Goal: Information Seeking & Learning: Learn about a topic

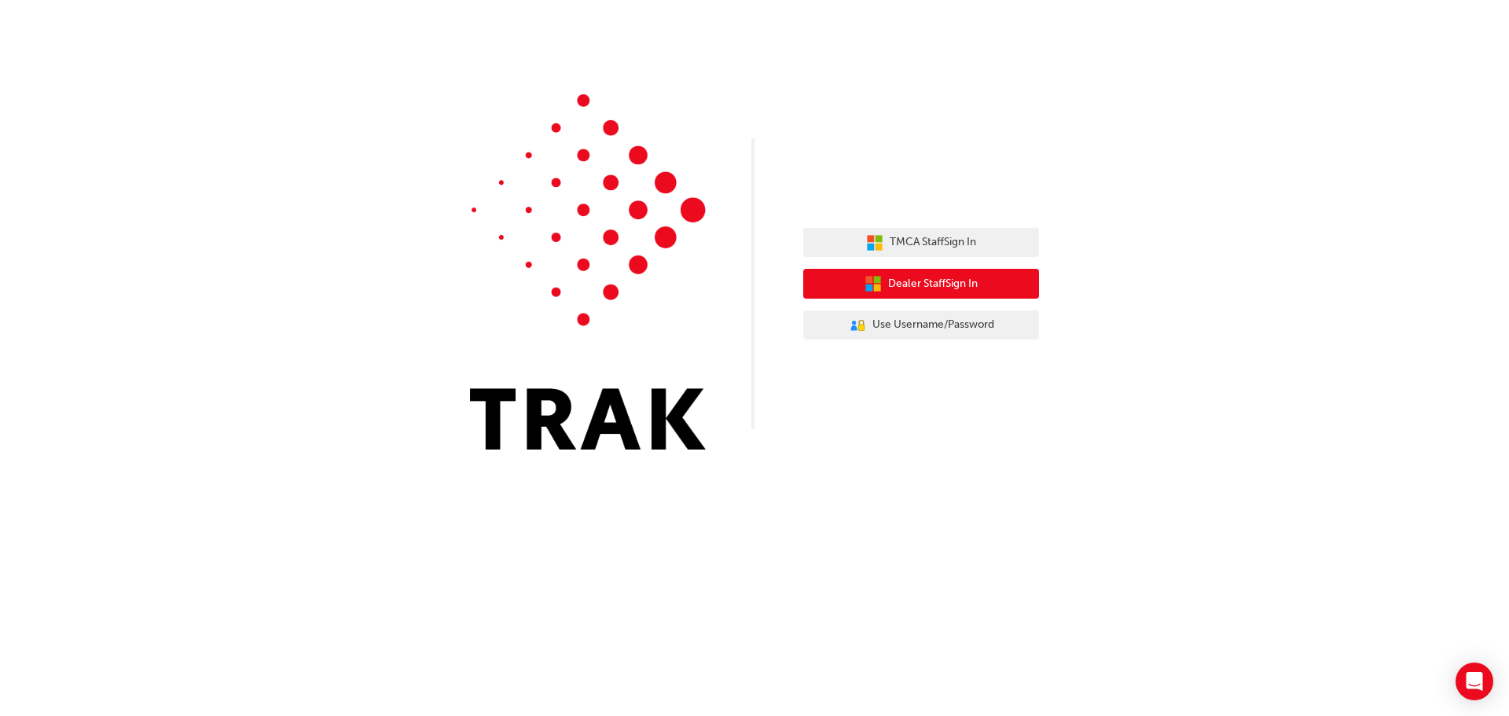
click at [934, 284] on span "Dealer Staff Sign In" at bounding box center [933, 284] width 90 height 18
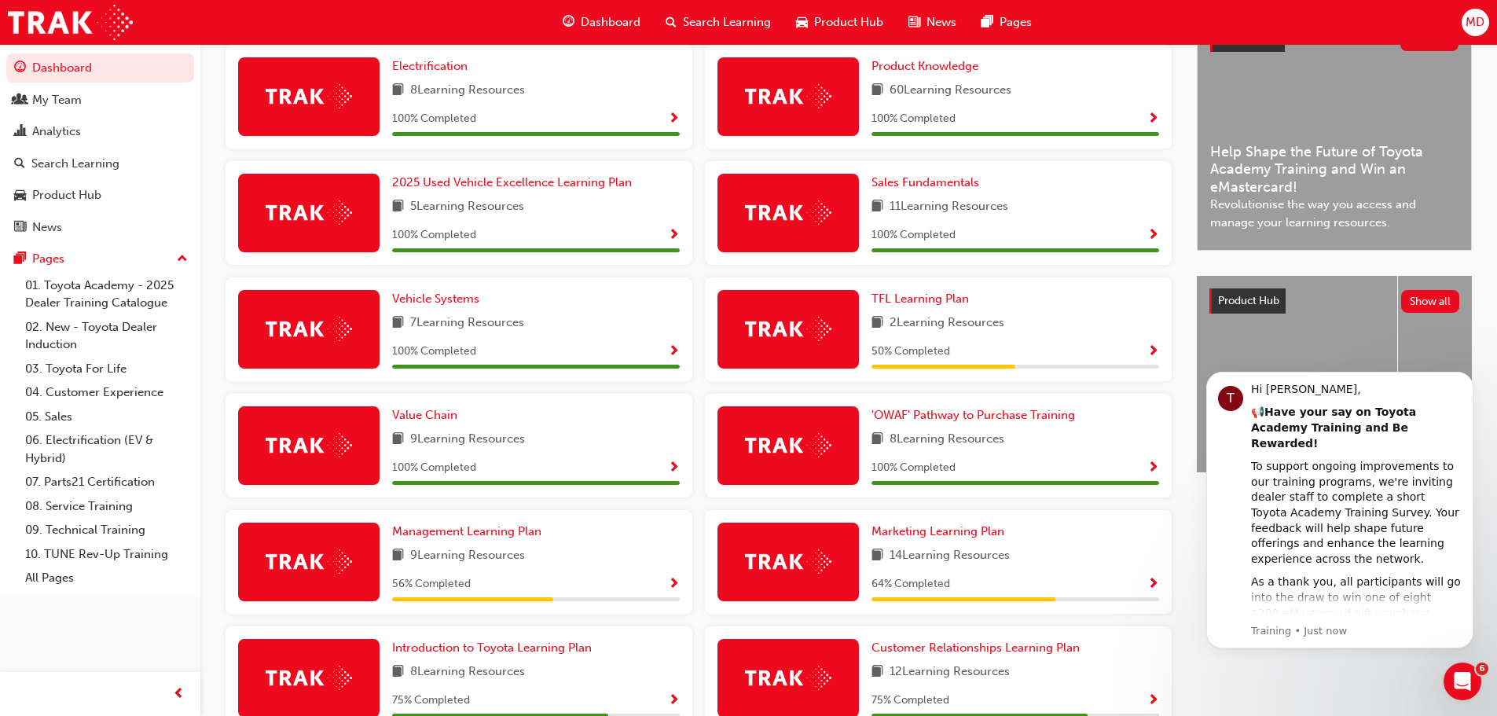
scroll to position [393, 0]
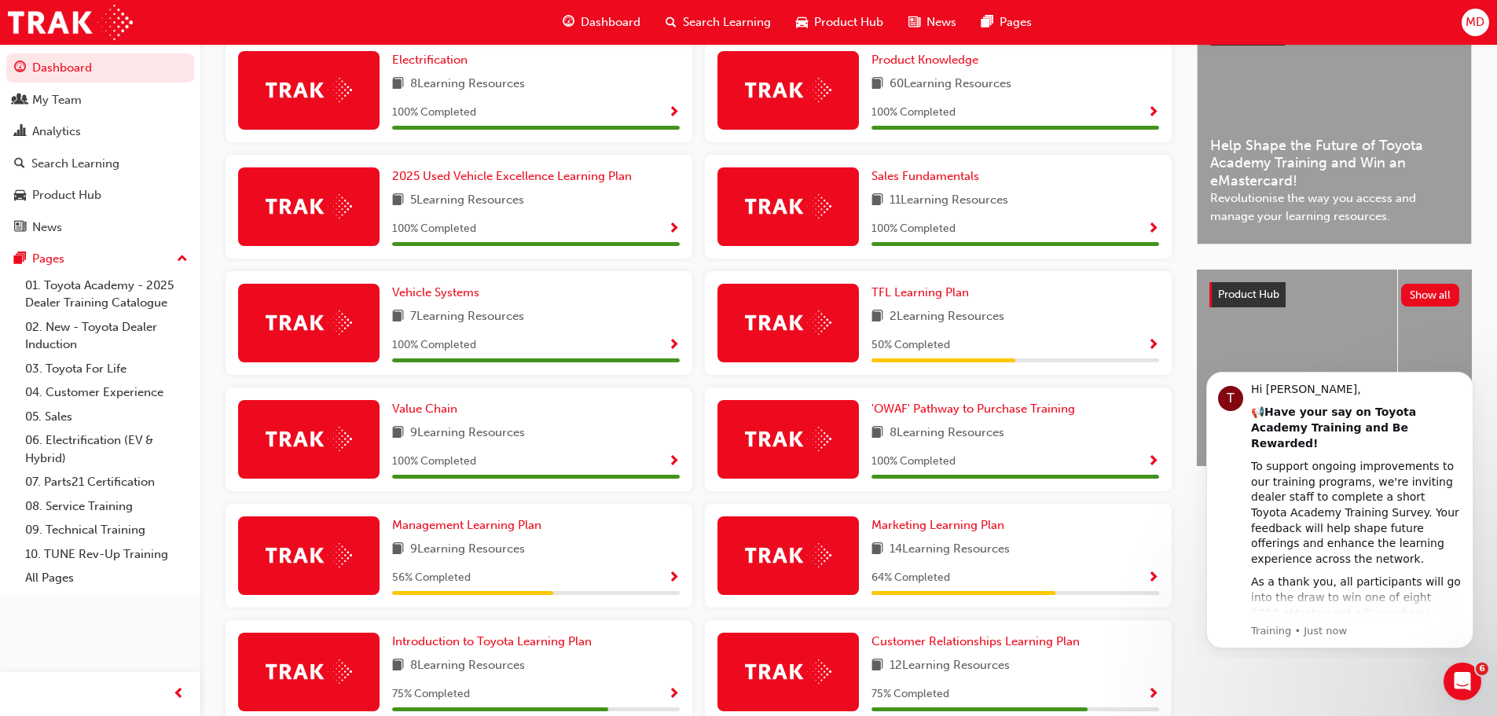
click at [672, 581] on span "Show Progress" at bounding box center [674, 578] width 12 height 14
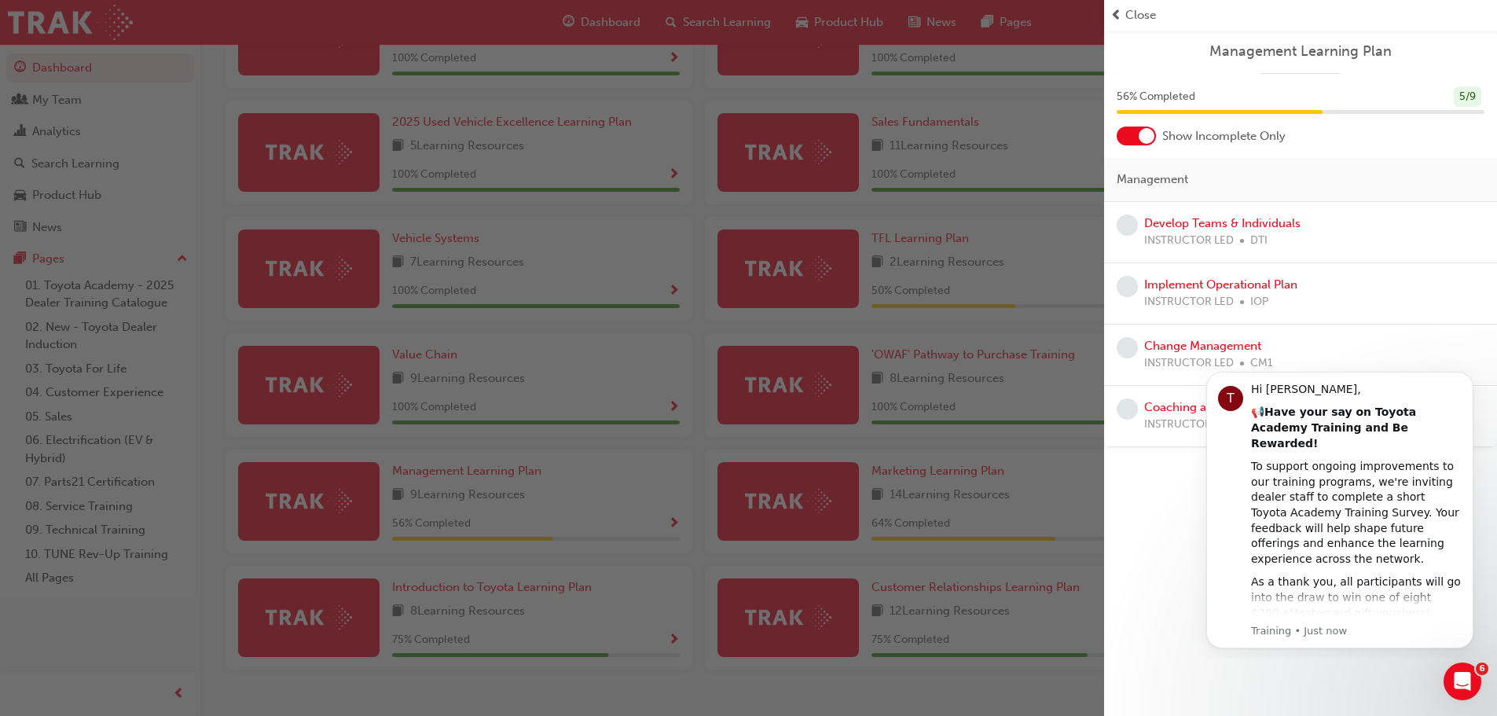
scroll to position [471, 0]
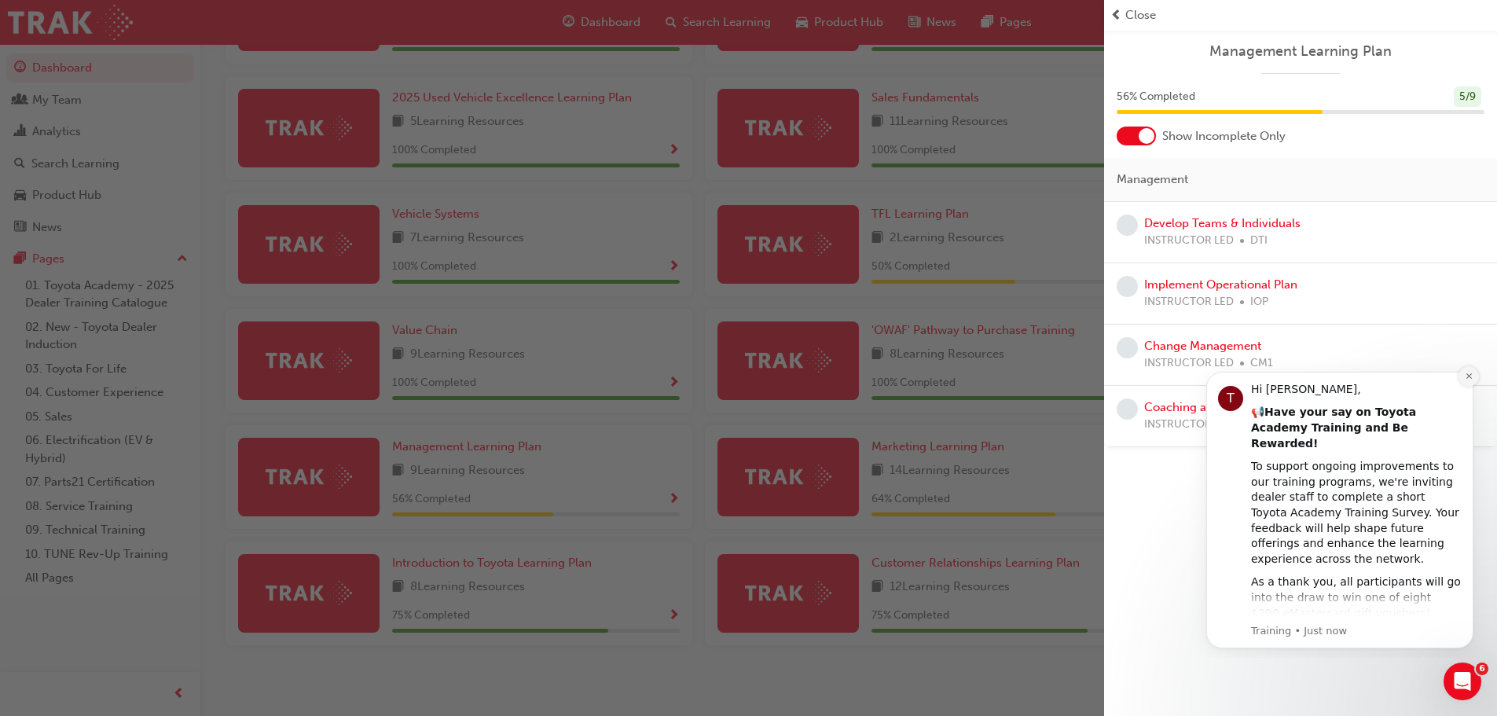
click at [1465, 378] on icon "Dismiss notification" at bounding box center [1469, 376] width 9 height 9
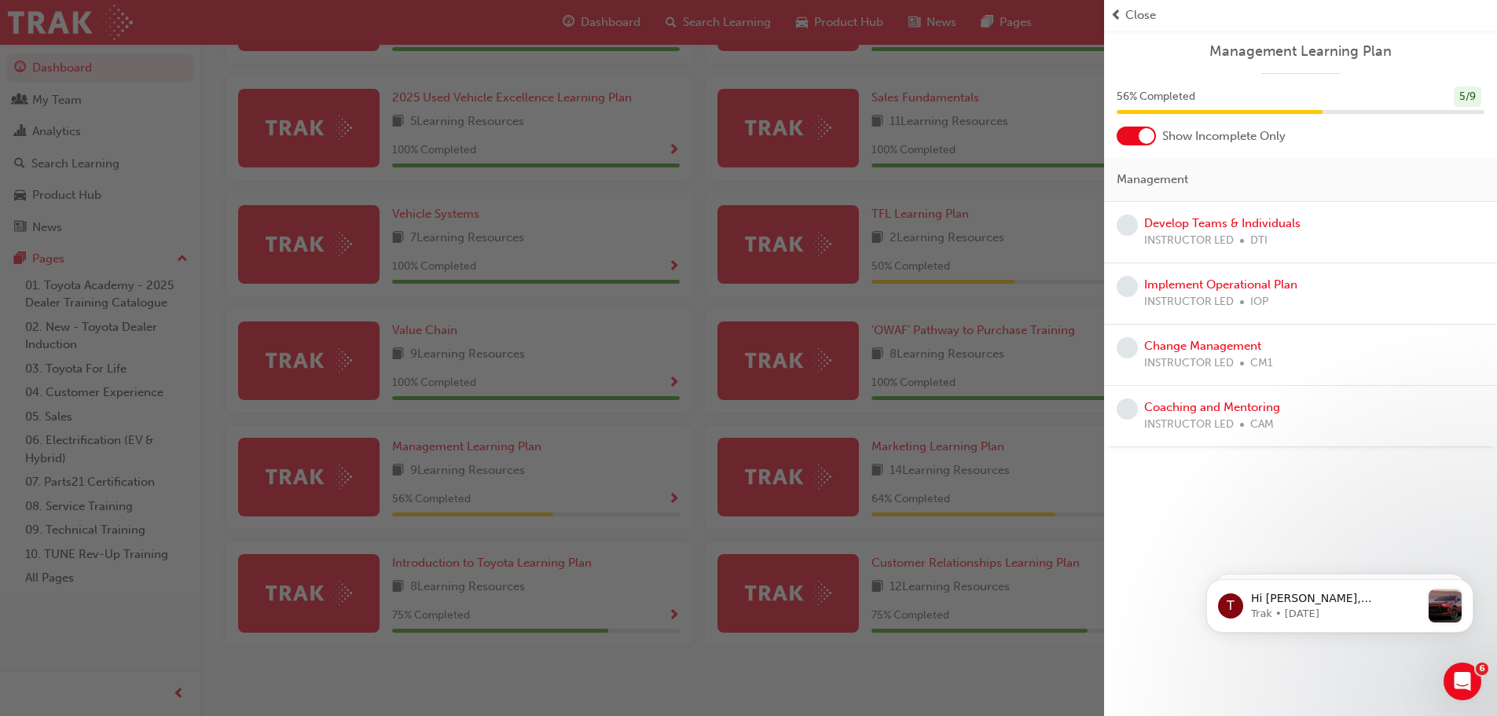
click at [1132, 9] on span "Close" at bounding box center [1140, 15] width 31 height 18
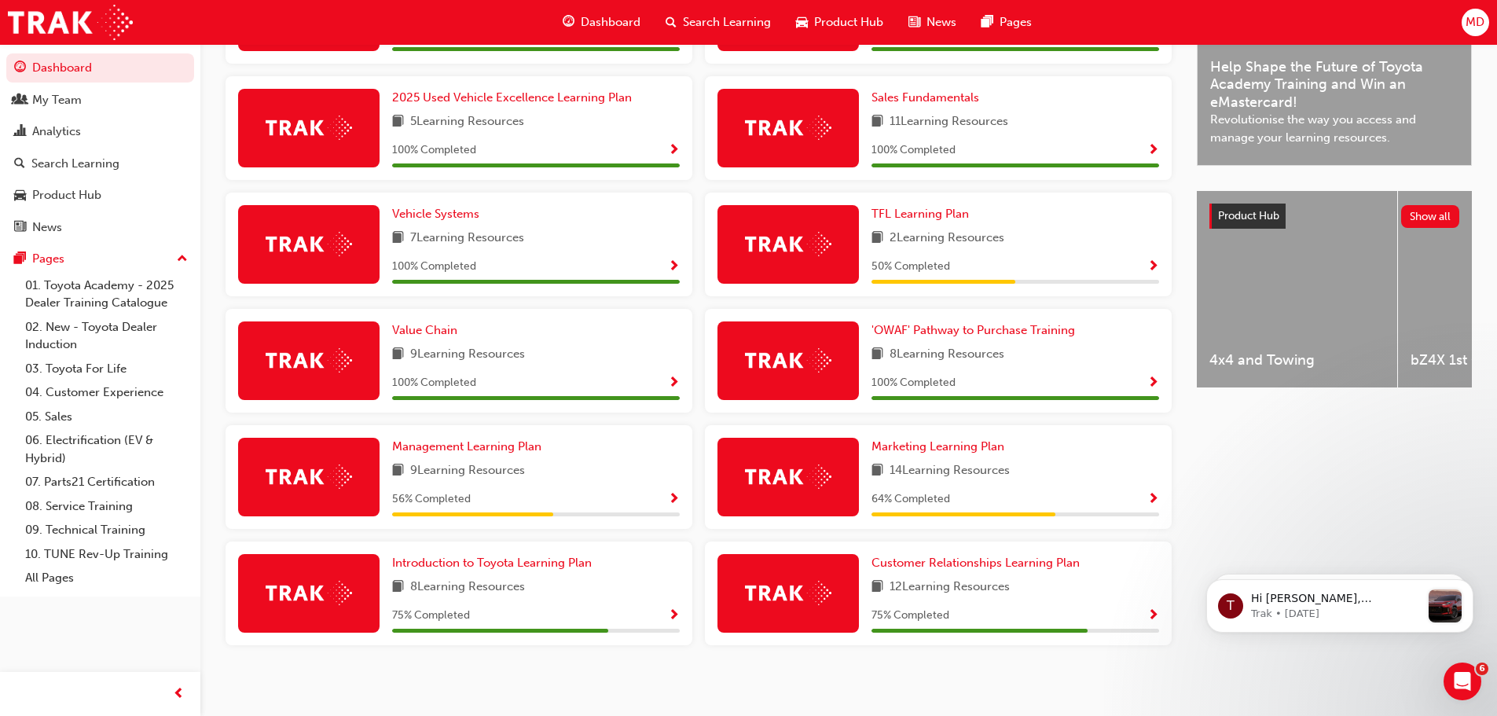
click at [671, 622] on span "Show Progress" at bounding box center [674, 616] width 12 height 14
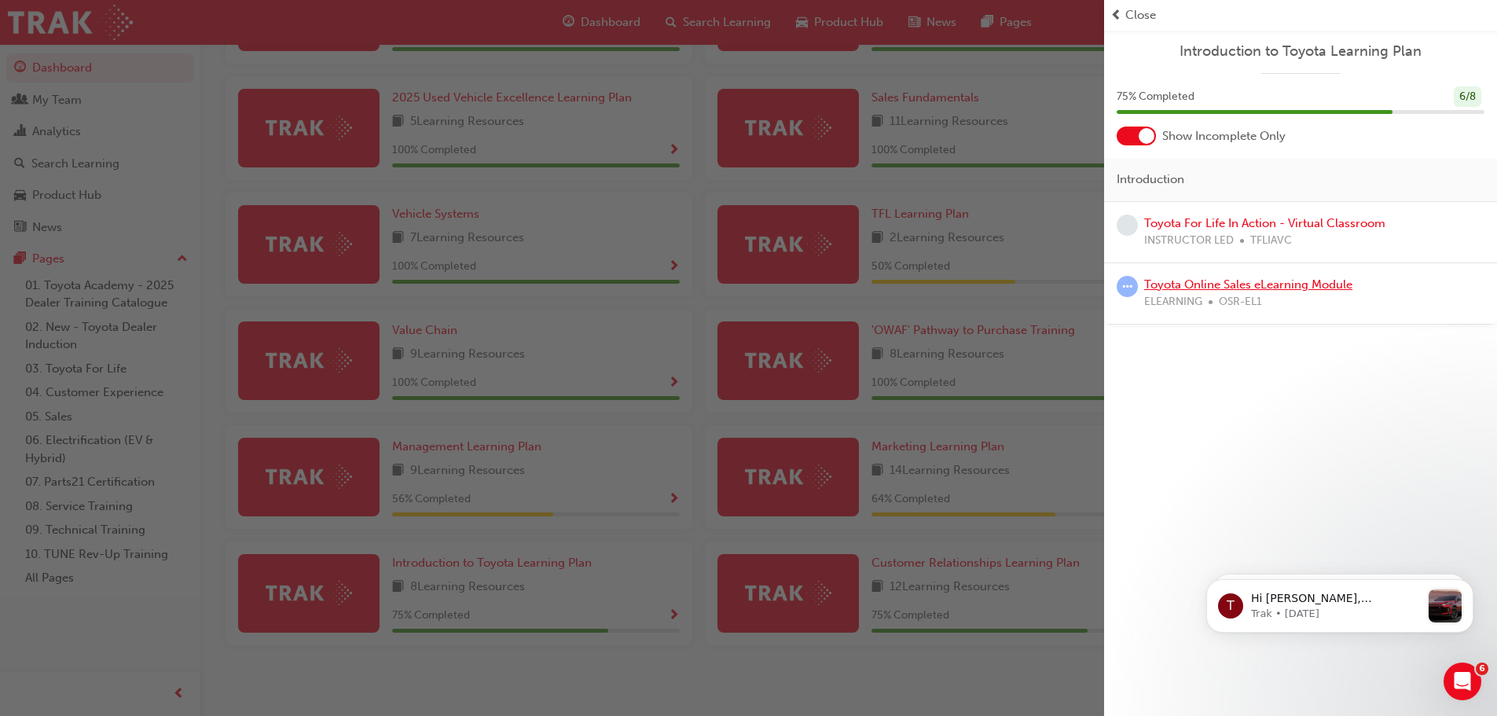
click at [1222, 281] on link "Toyota Online Sales eLearning Module" at bounding box center [1248, 284] width 208 height 14
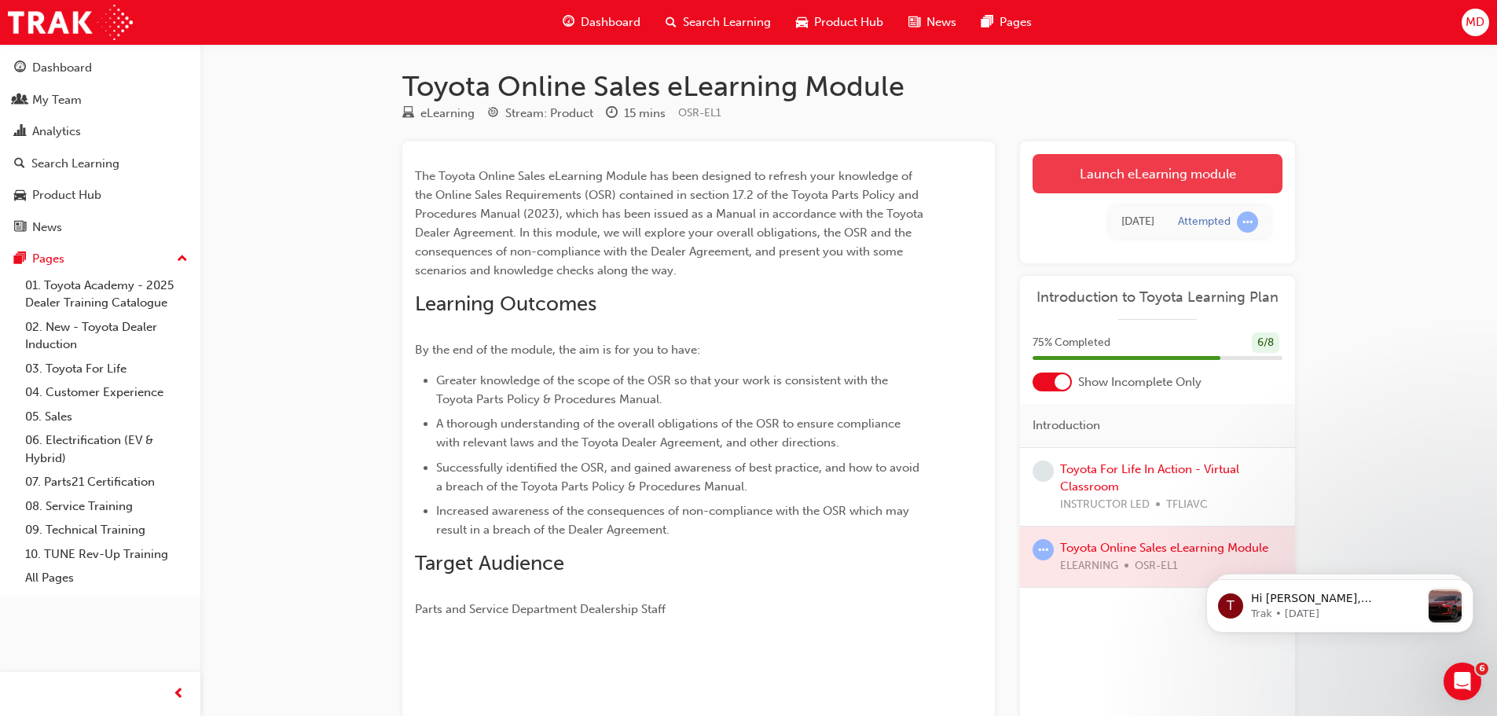
click at [1168, 170] on link "Launch eLearning module" at bounding box center [1158, 173] width 250 height 39
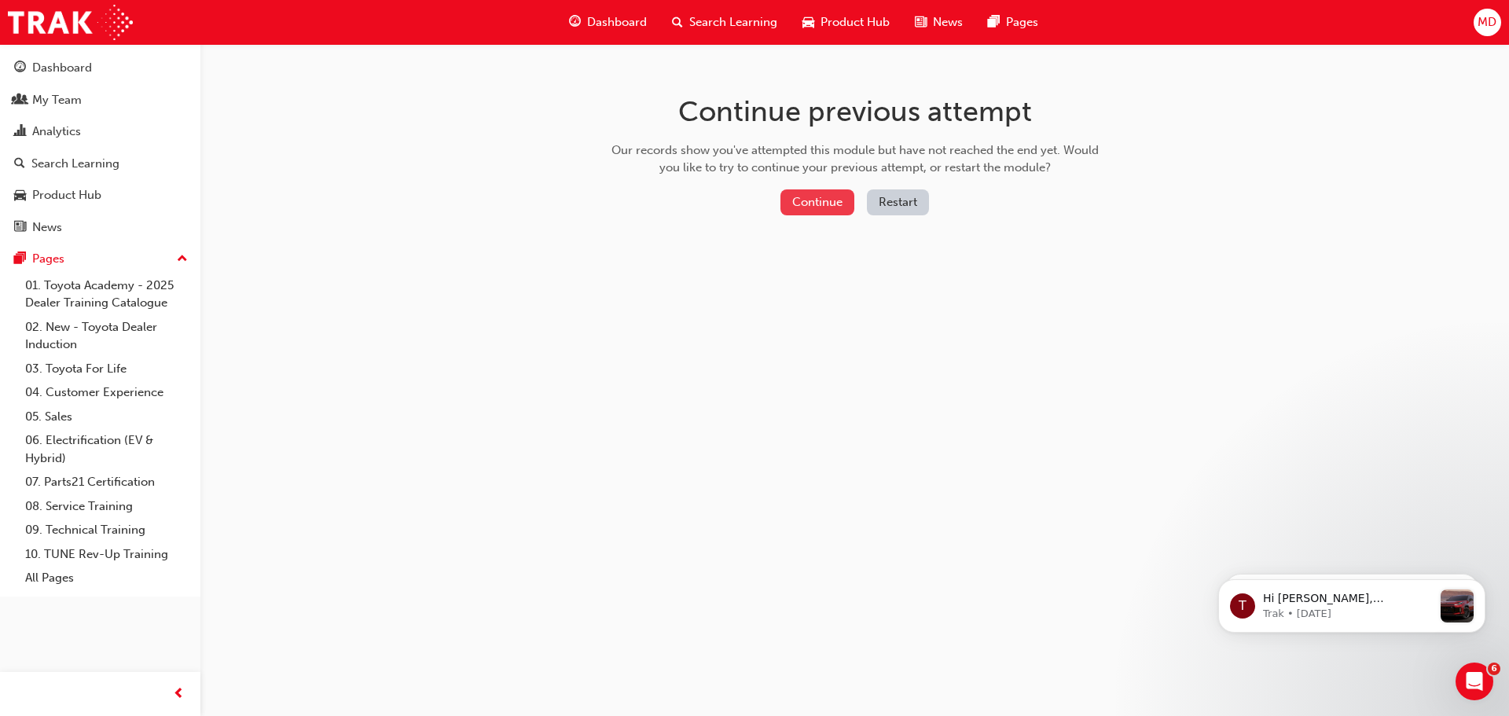
click at [815, 196] on button "Continue" at bounding box center [817, 202] width 74 height 26
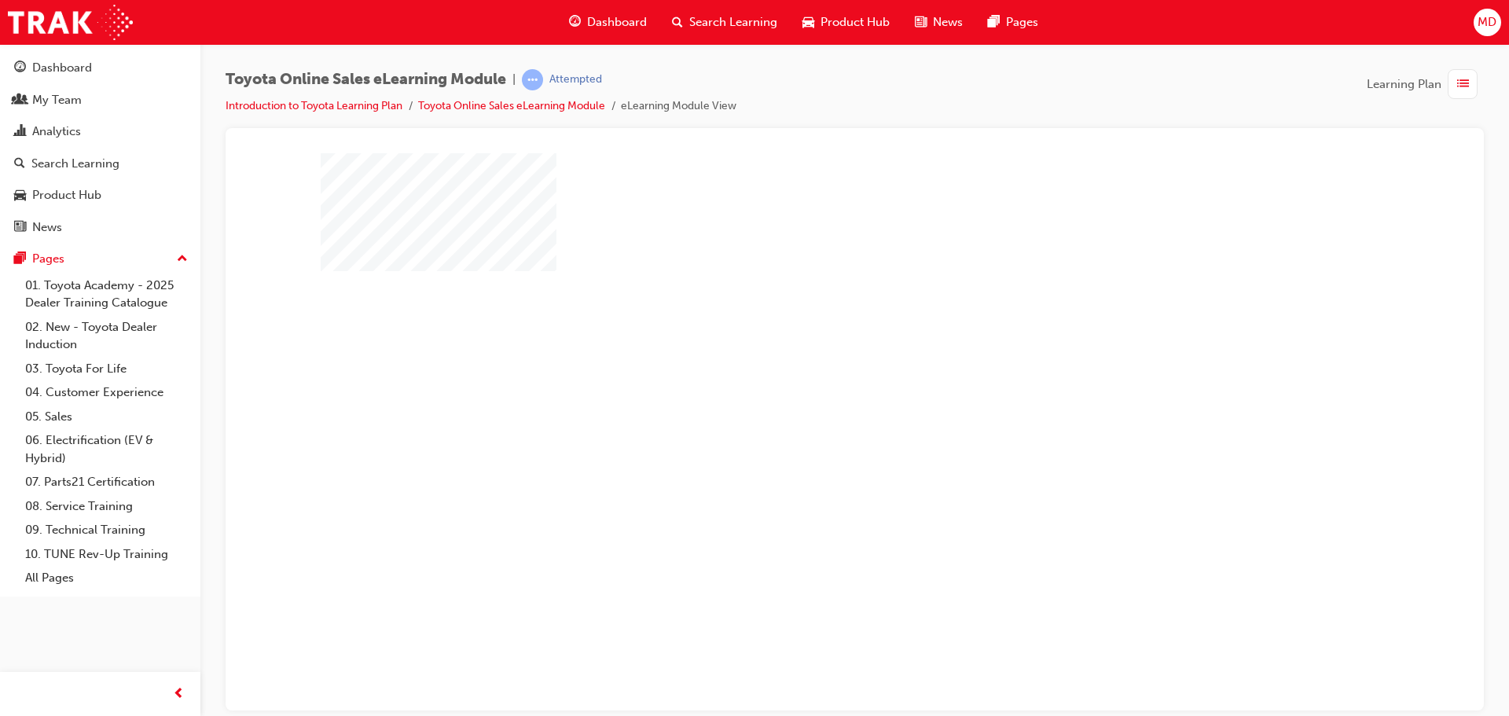
click at [809, 386] on div "play" at bounding box center [809, 386] width 0 height 0
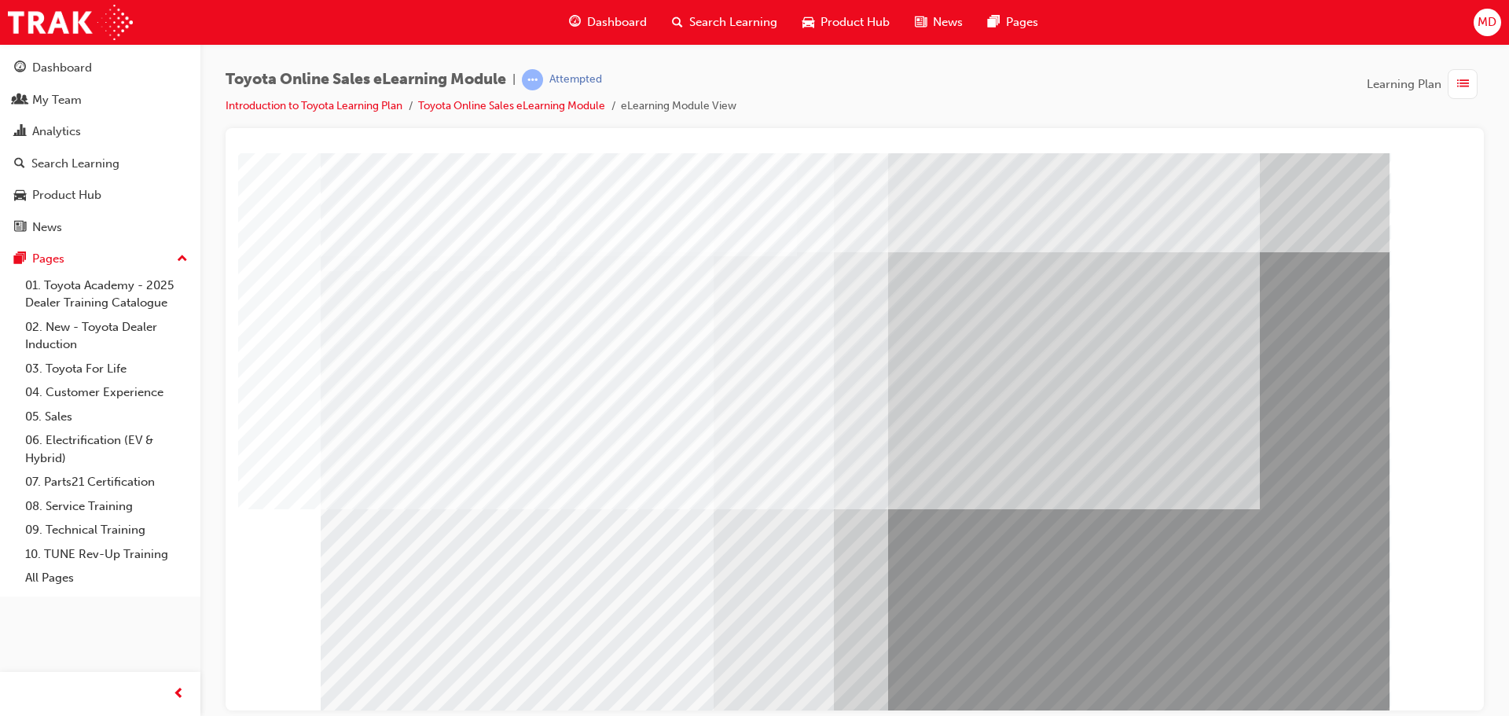
scroll to position [32, 0]
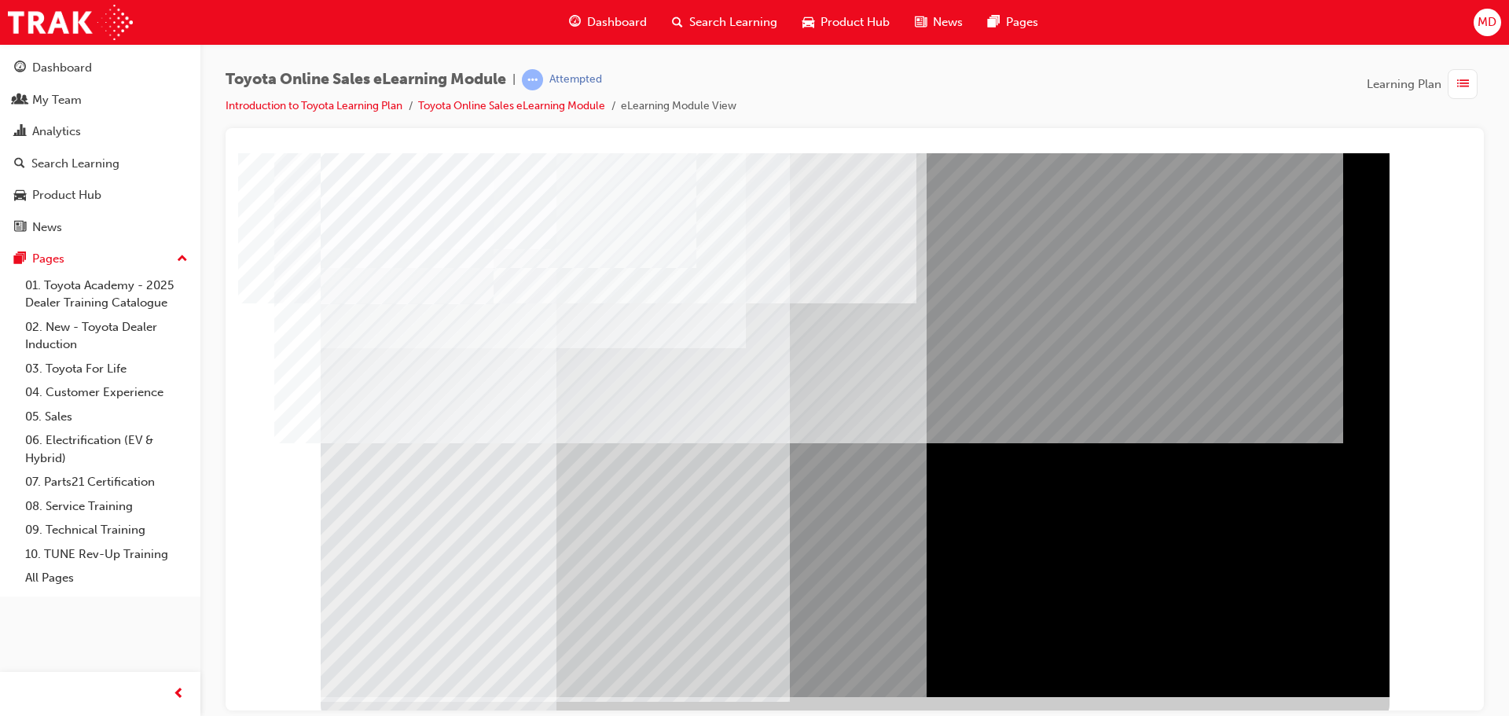
scroll to position [32, 0]
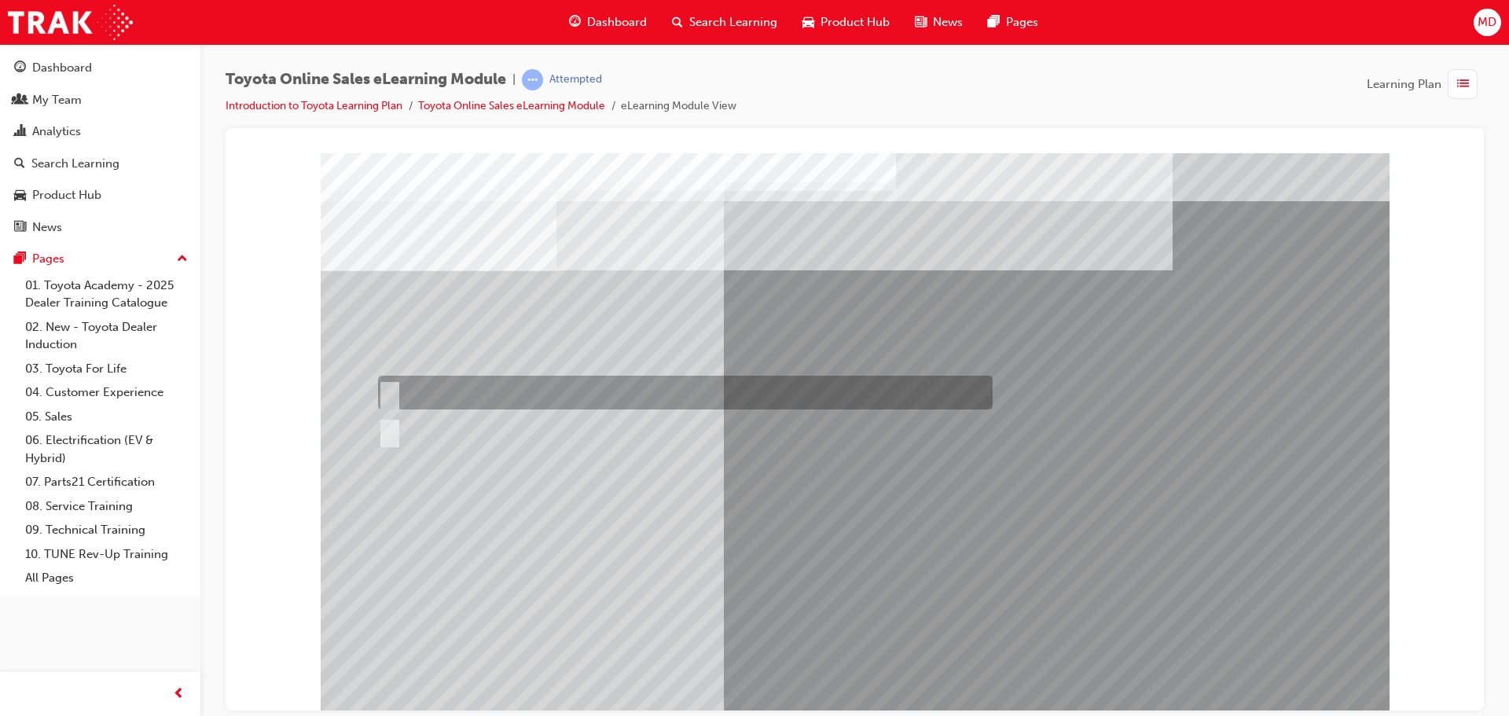
click at [398, 381] on div at bounding box center [681, 393] width 614 height 34
radio input "true"
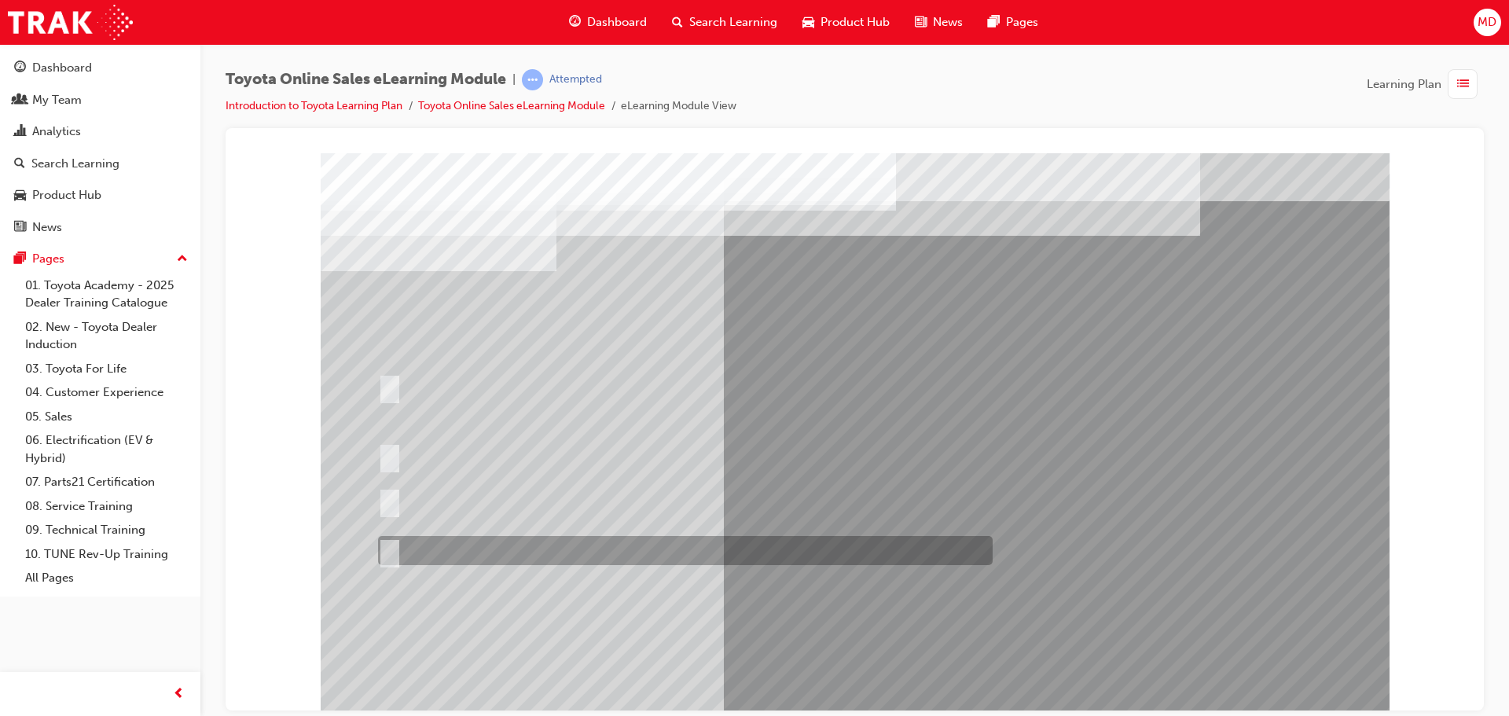
click at [389, 544] on input "It must be TMCA approved Dealer name." at bounding box center [386, 550] width 17 height 17
radio input "true"
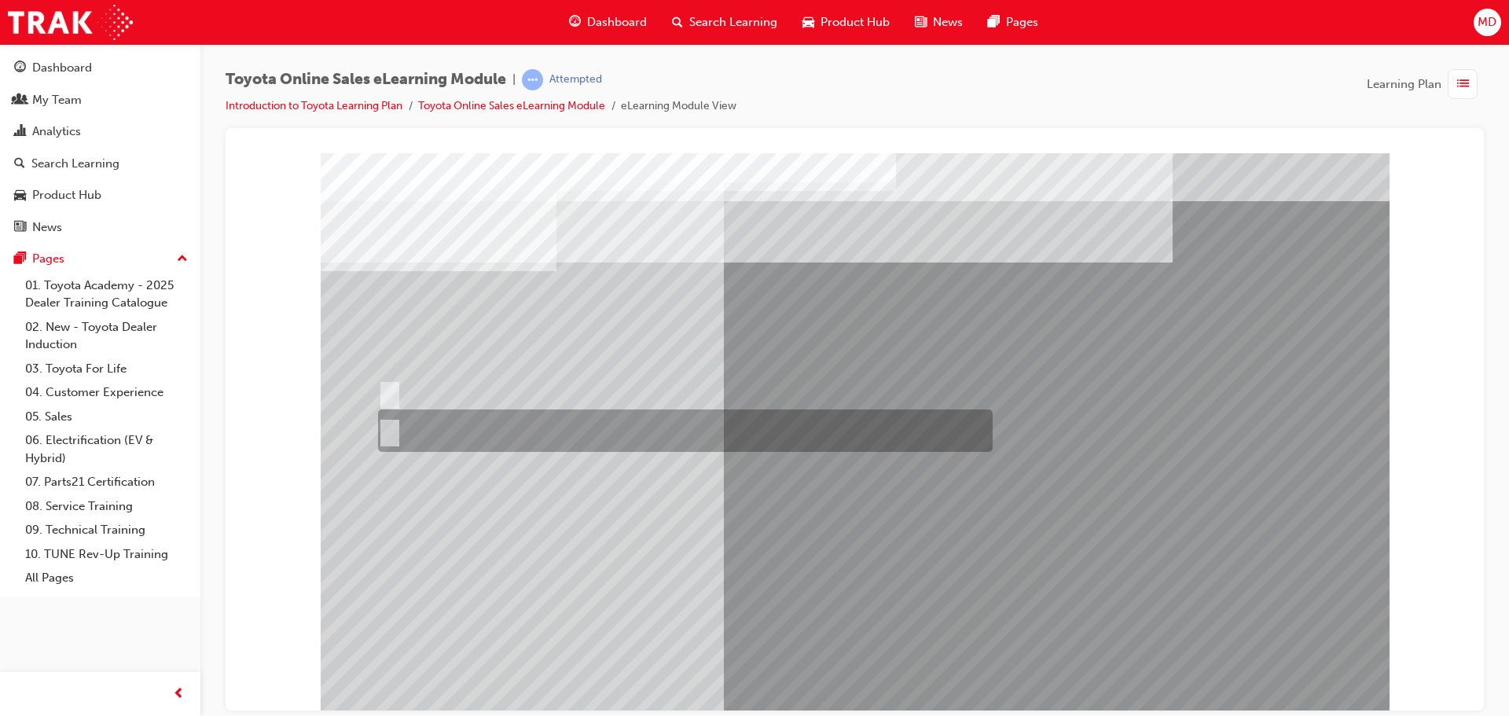
click at [391, 419] on div at bounding box center [681, 430] width 614 height 42
radio input "true"
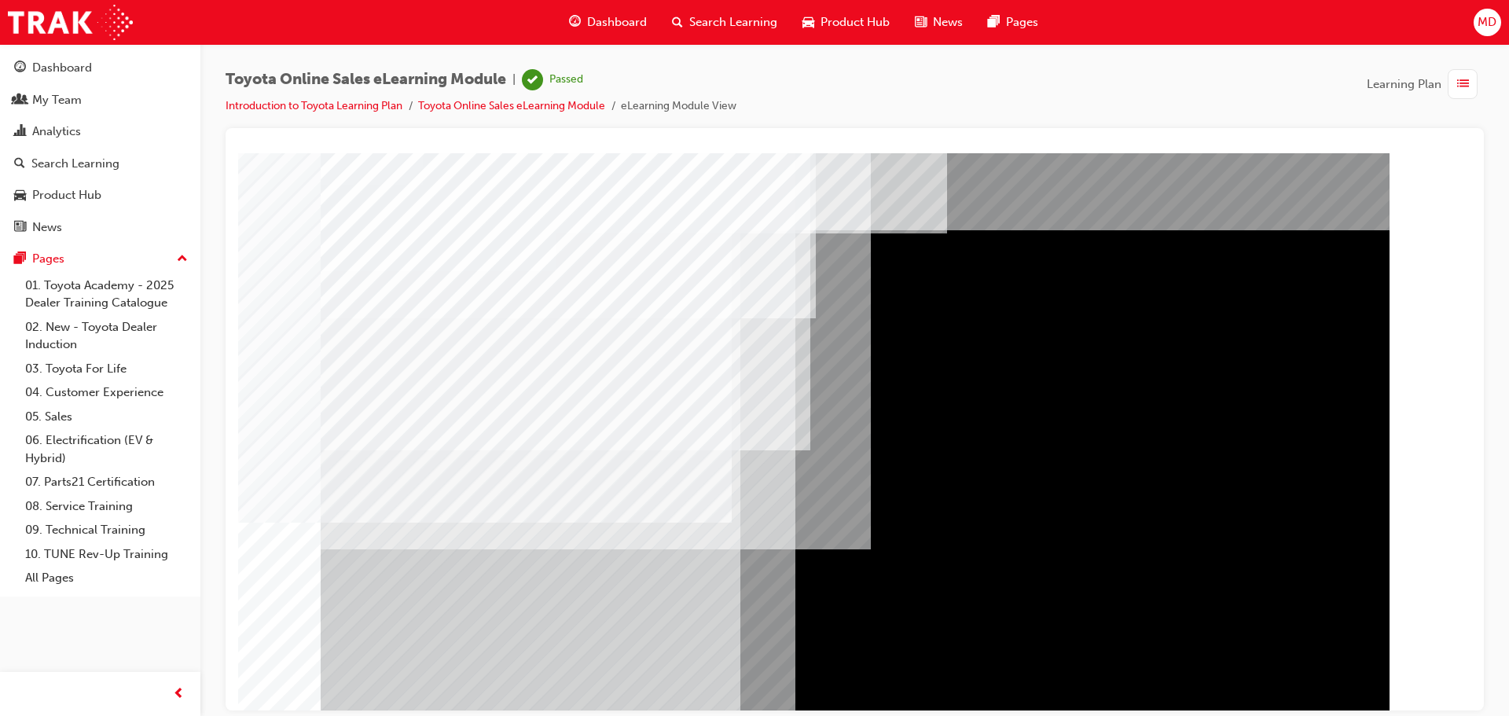
click at [603, 21] on span "Dashboard" at bounding box center [617, 22] width 60 height 18
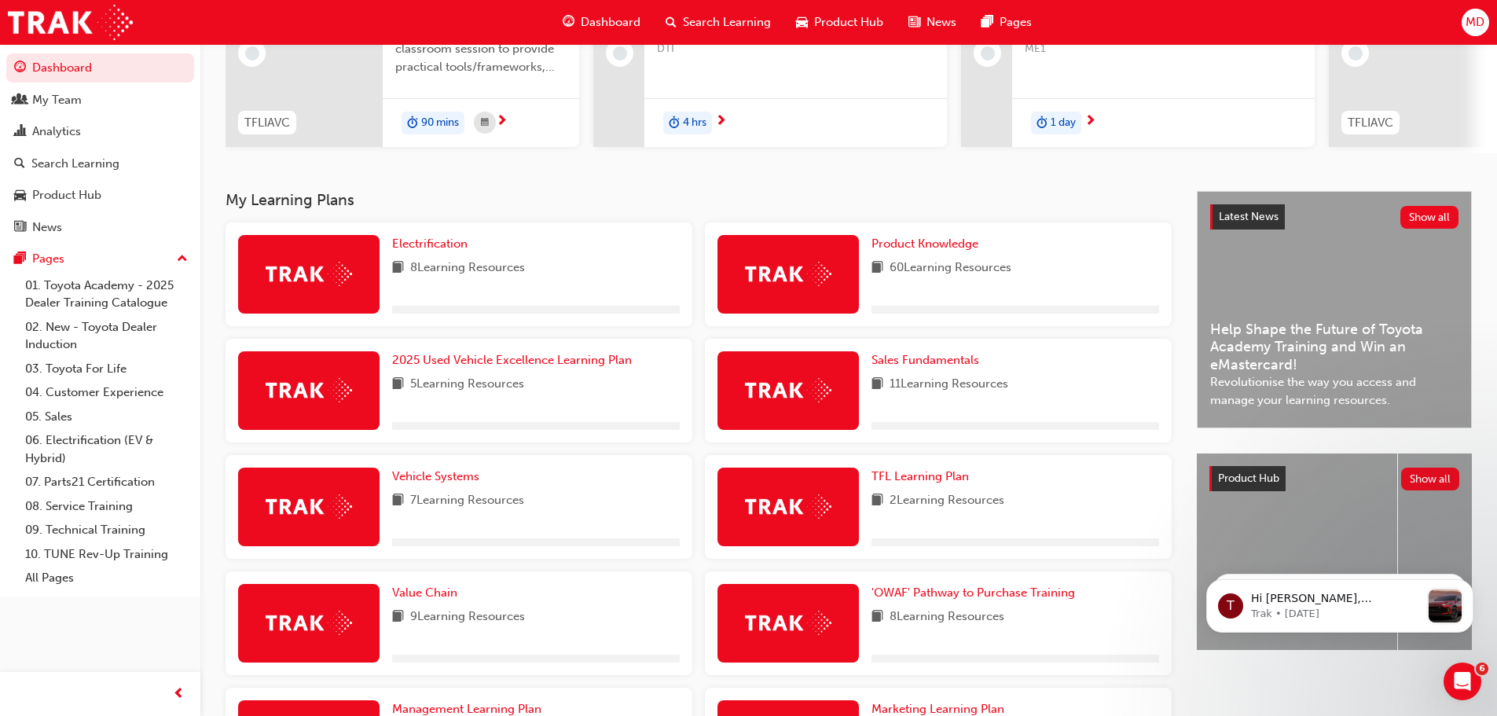
scroll to position [484, 0]
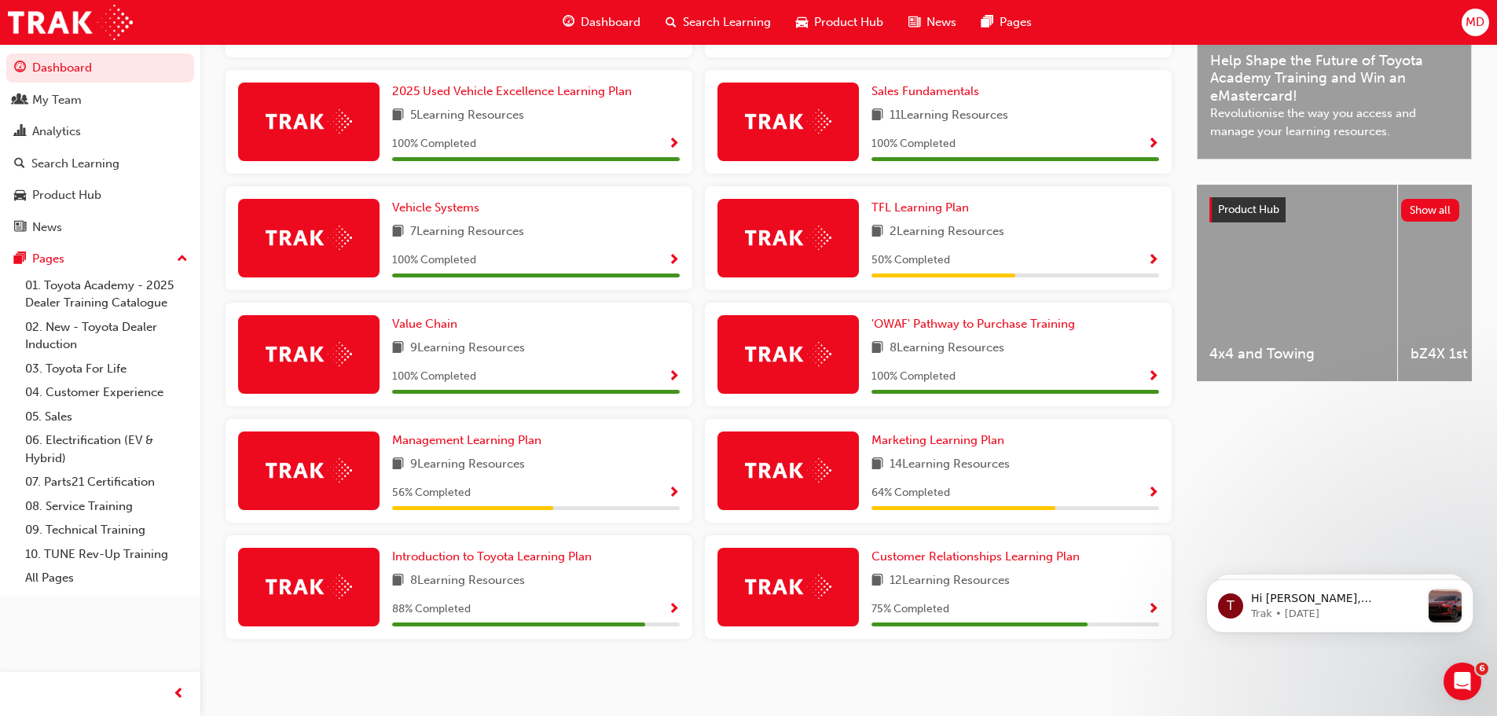
click at [674, 496] on span "Show Progress" at bounding box center [674, 493] width 12 height 14
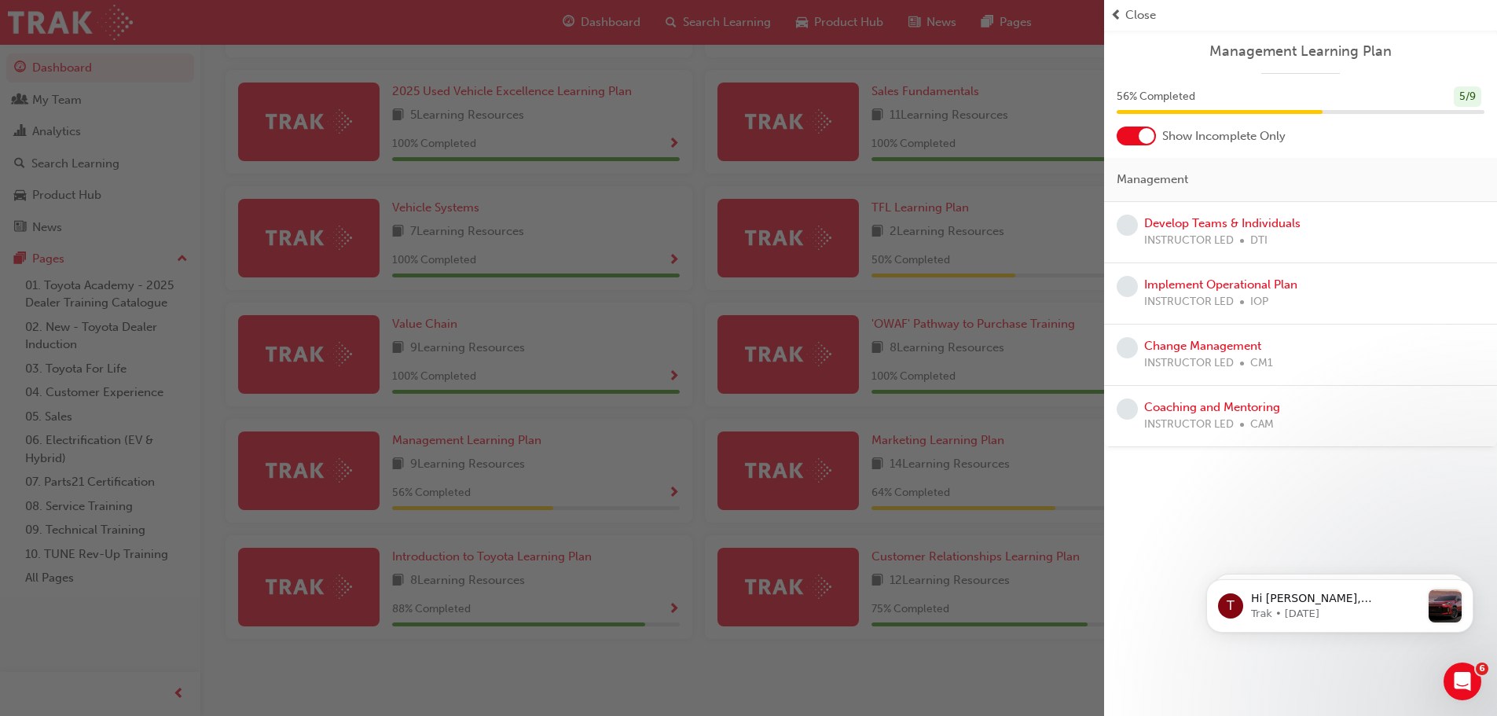
click at [1126, 16] on span "Close" at bounding box center [1140, 15] width 31 height 18
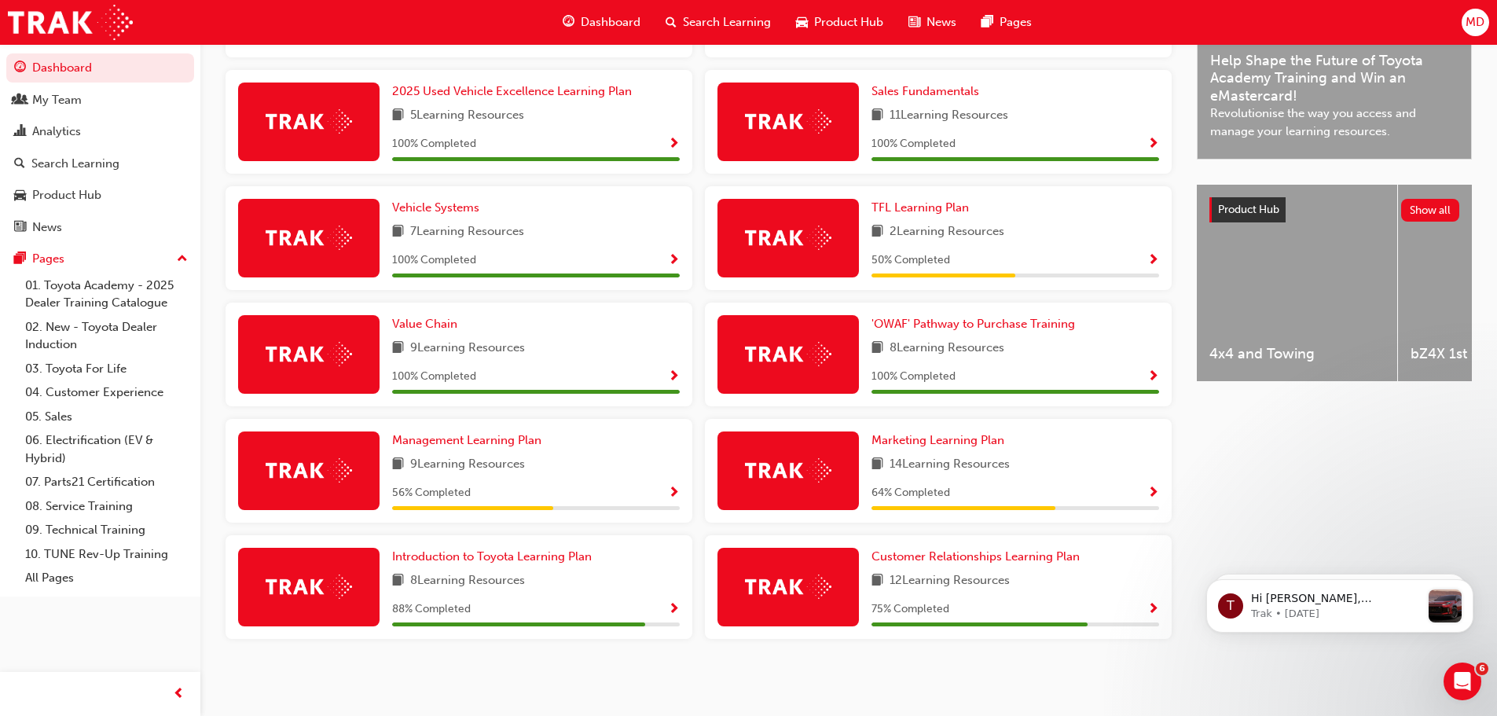
click at [1146, 493] on div "64 % Completed" at bounding box center [1015, 493] width 288 height 20
click at [1153, 491] on span "Show Progress" at bounding box center [1153, 493] width 12 height 14
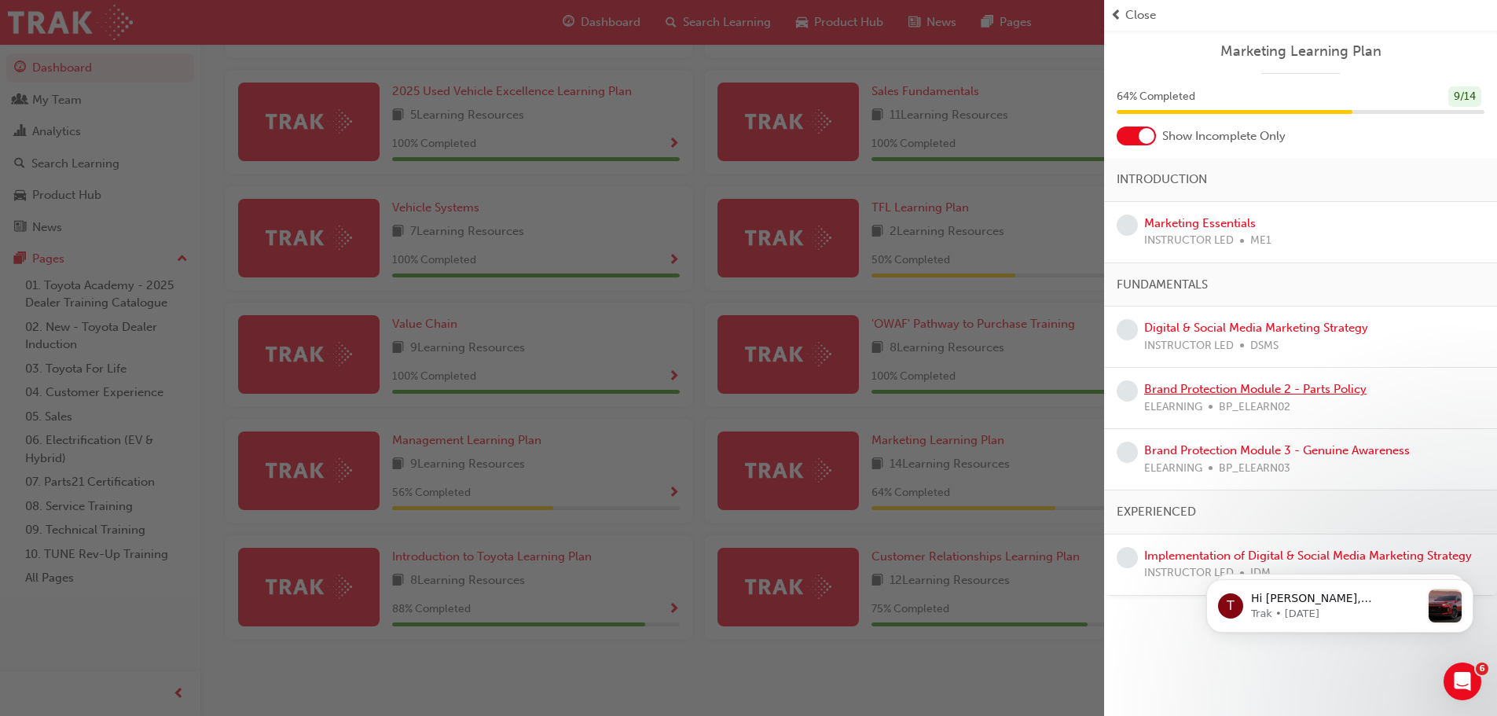
click at [1242, 384] on link "Brand Protection Module 2 - Parts Policy" at bounding box center [1255, 389] width 222 height 14
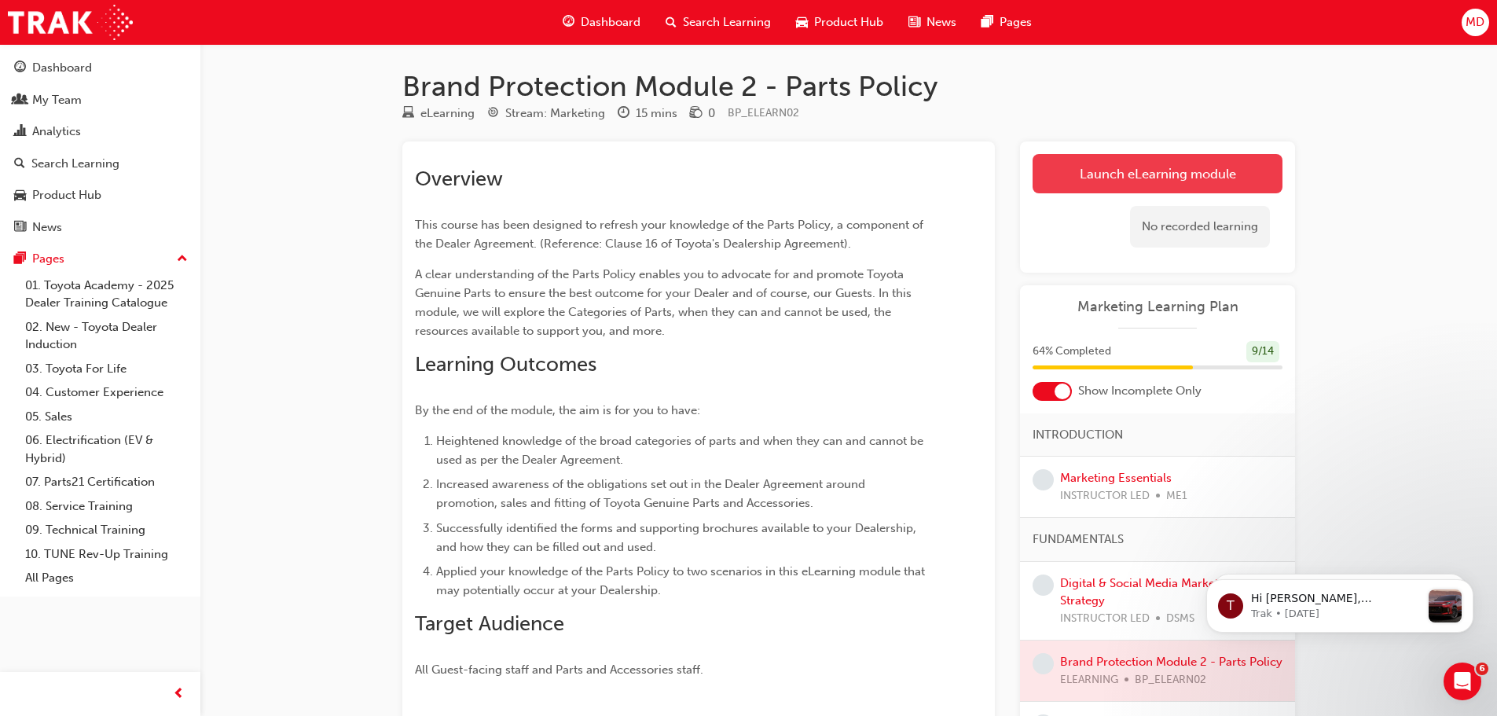
click at [1134, 165] on link "Launch eLearning module" at bounding box center [1158, 173] width 250 height 39
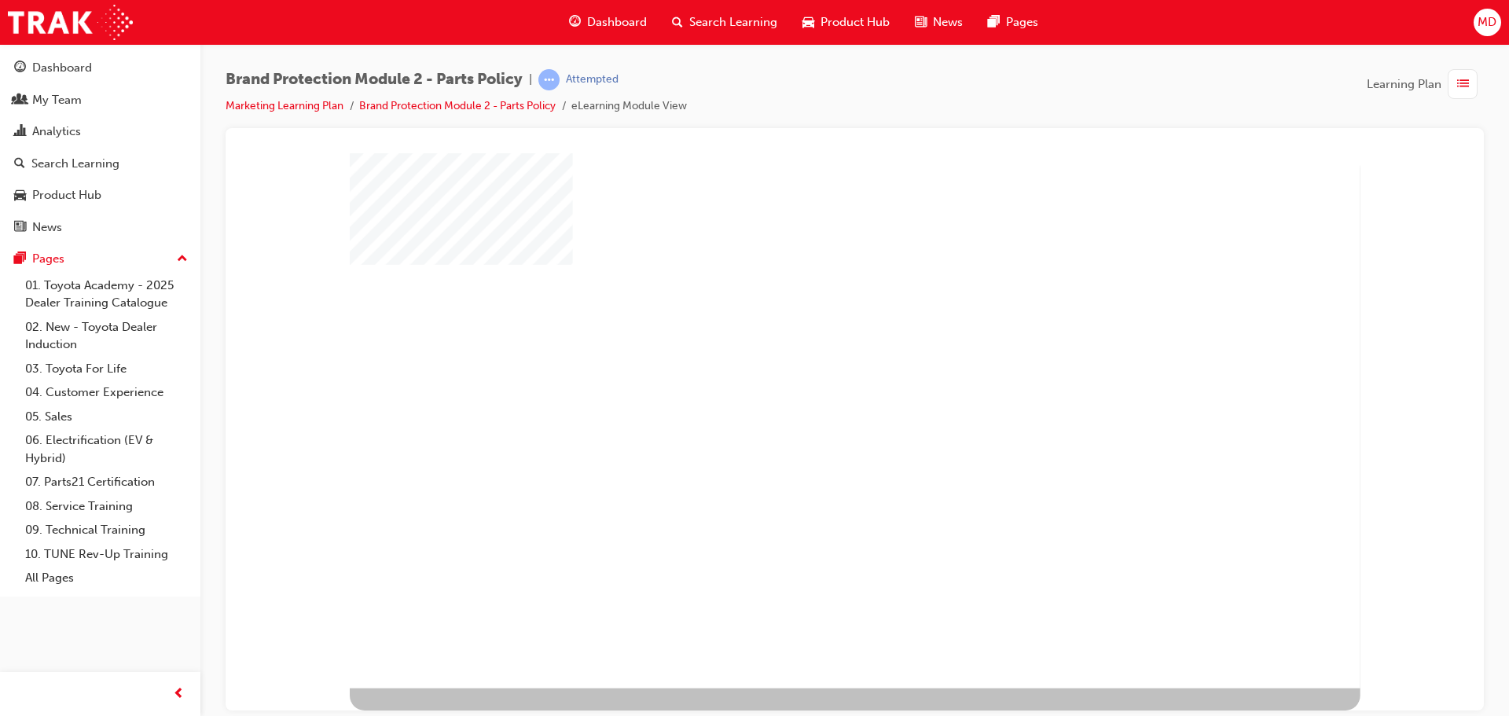
click at [812, 376] on div "play" at bounding box center [812, 376] width 0 height 0
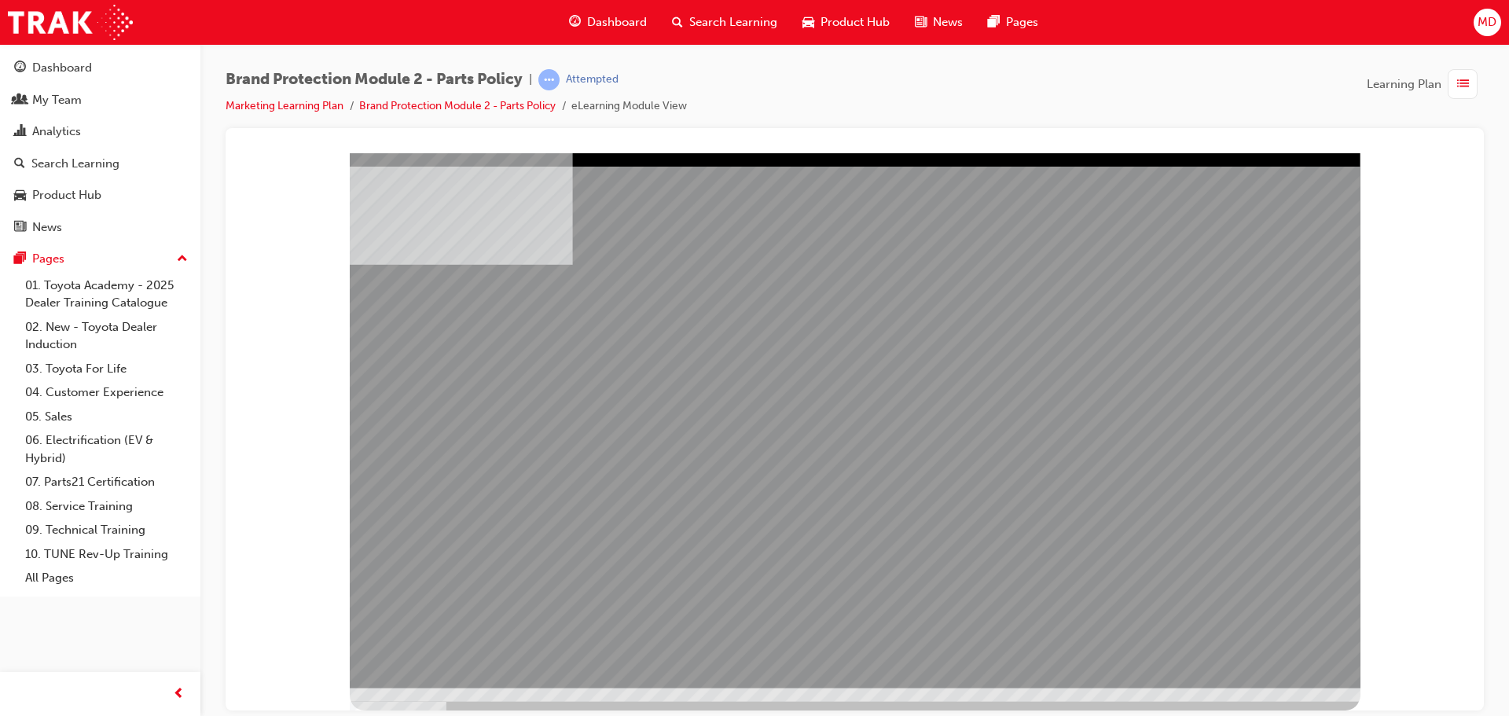
drag, startPoint x: 1200, startPoint y: 607, endPoint x: 989, endPoint y: 615, distance: 211.6
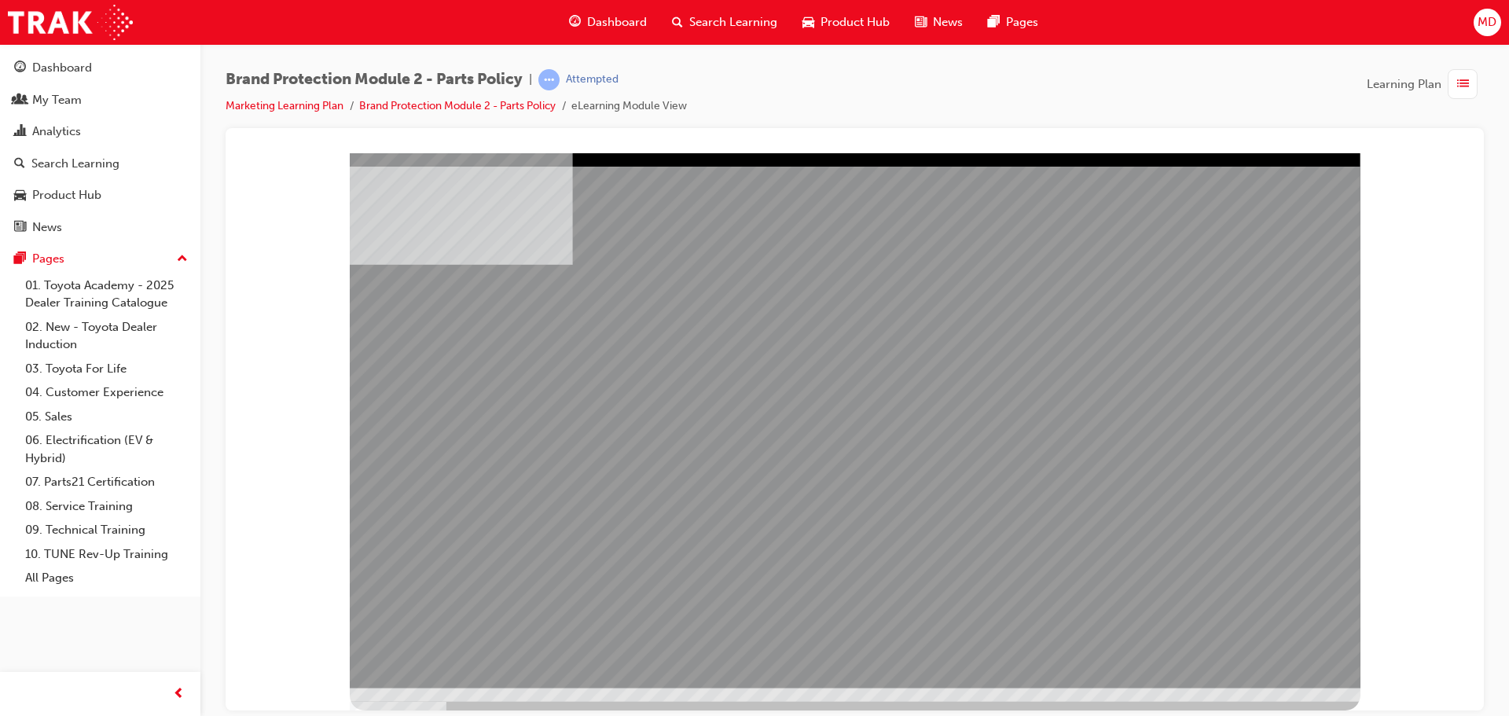
drag, startPoint x: 1067, startPoint y: 519, endPoint x: 1135, endPoint y: 535, distance: 70.3
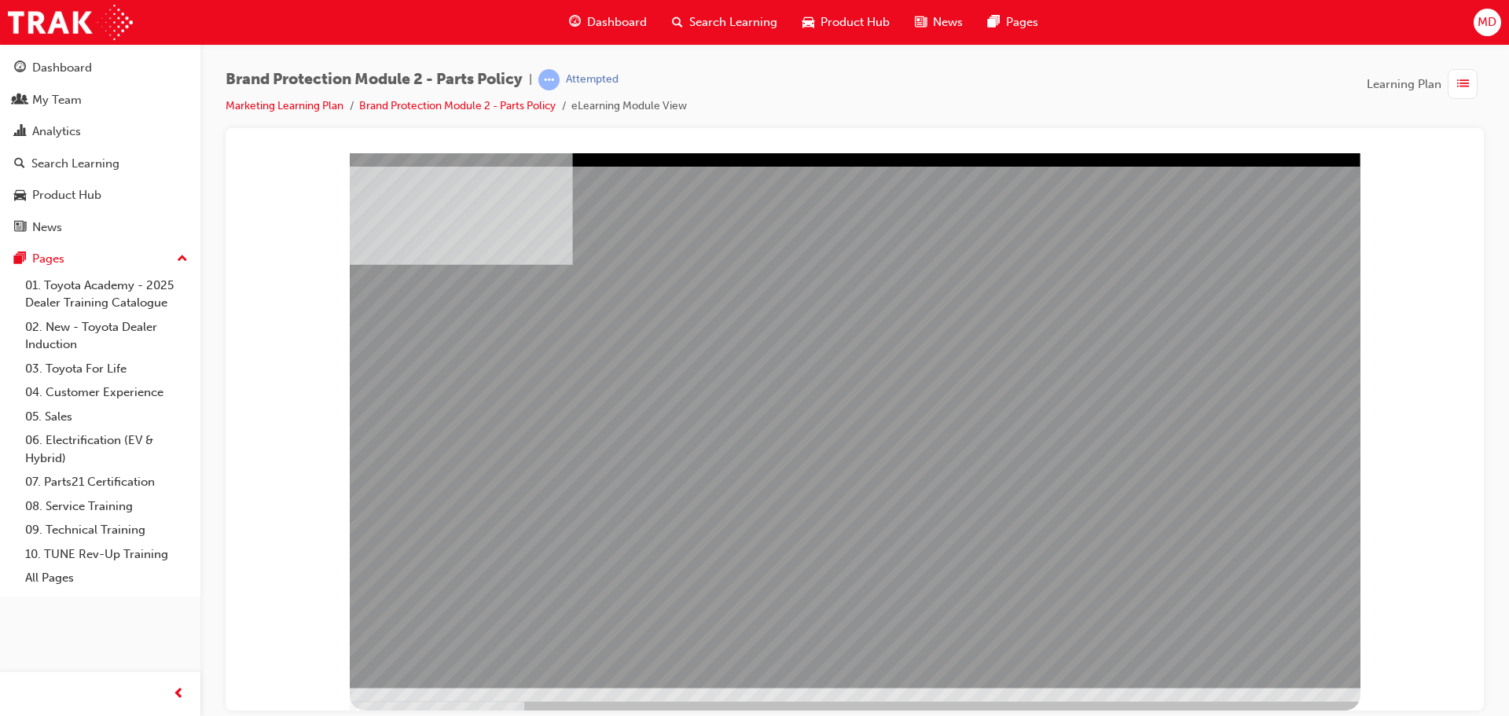
drag, startPoint x: 1193, startPoint y: 537, endPoint x: 1212, endPoint y: 558, distance: 28.4
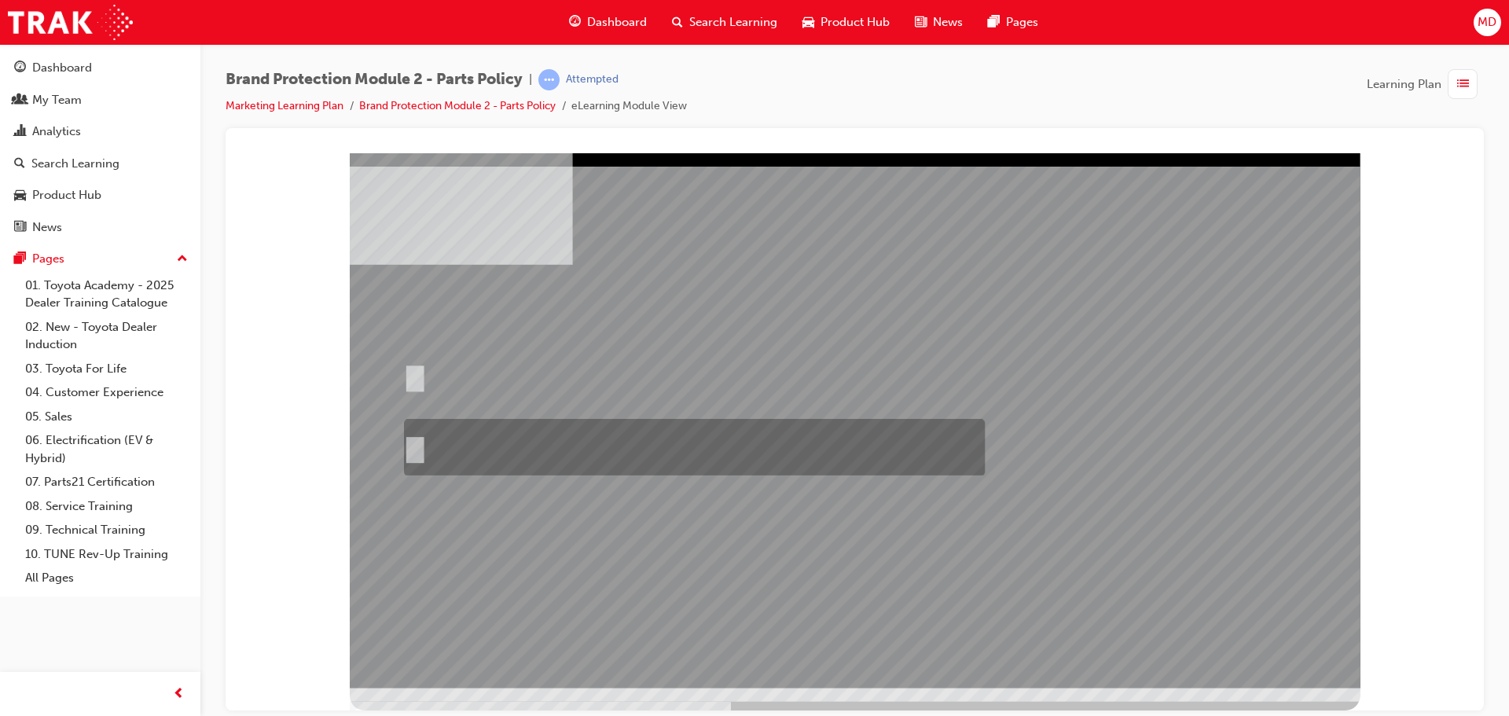
radio input "true"
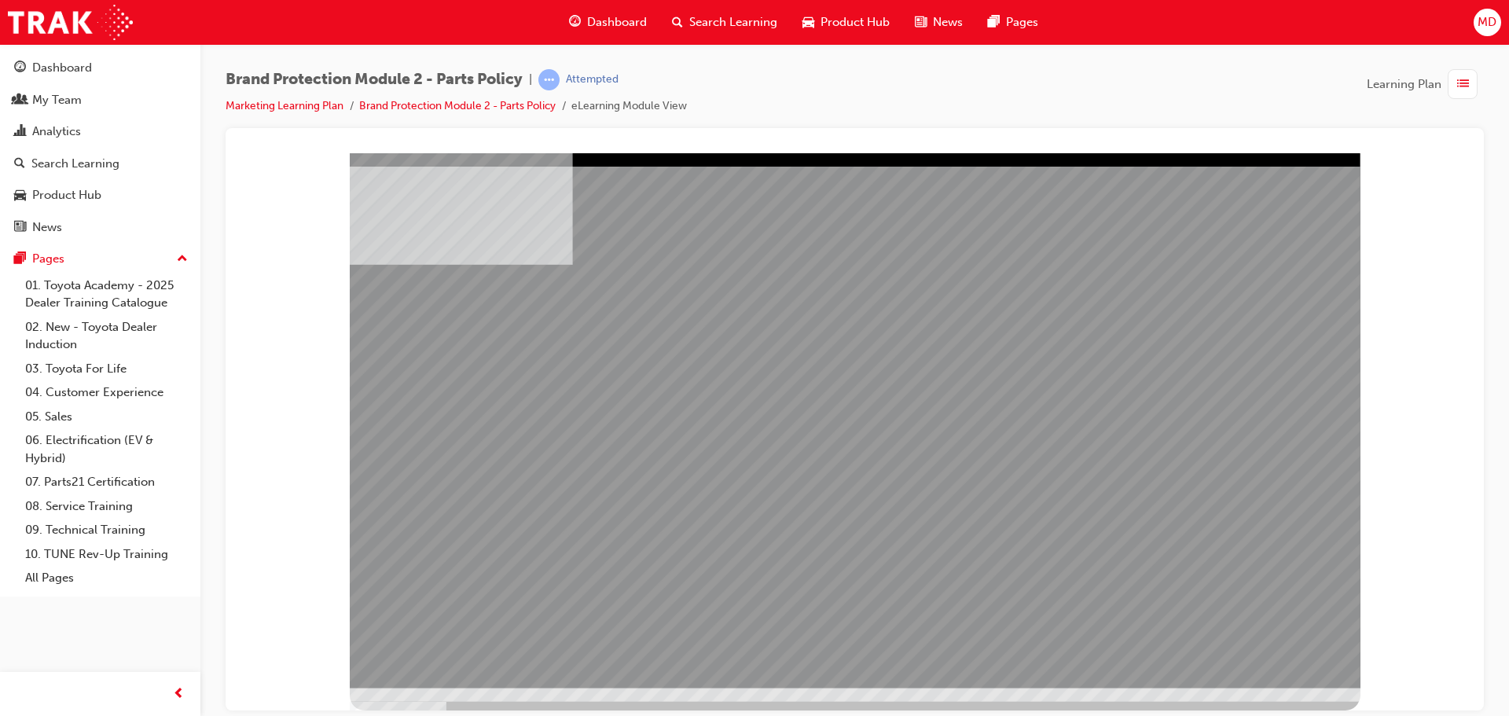
drag, startPoint x: 849, startPoint y: 521, endPoint x: 989, endPoint y: 512, distance: 140.2
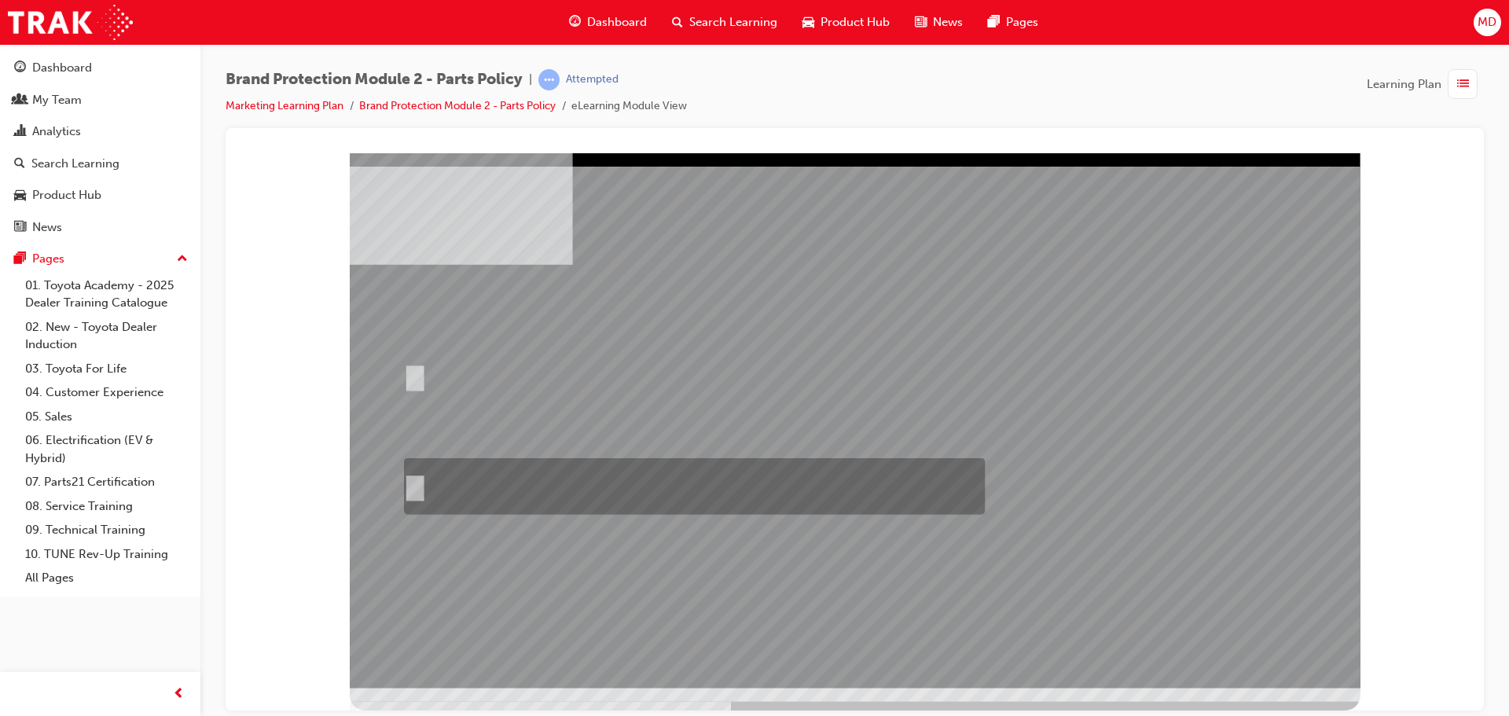
radio input "true"
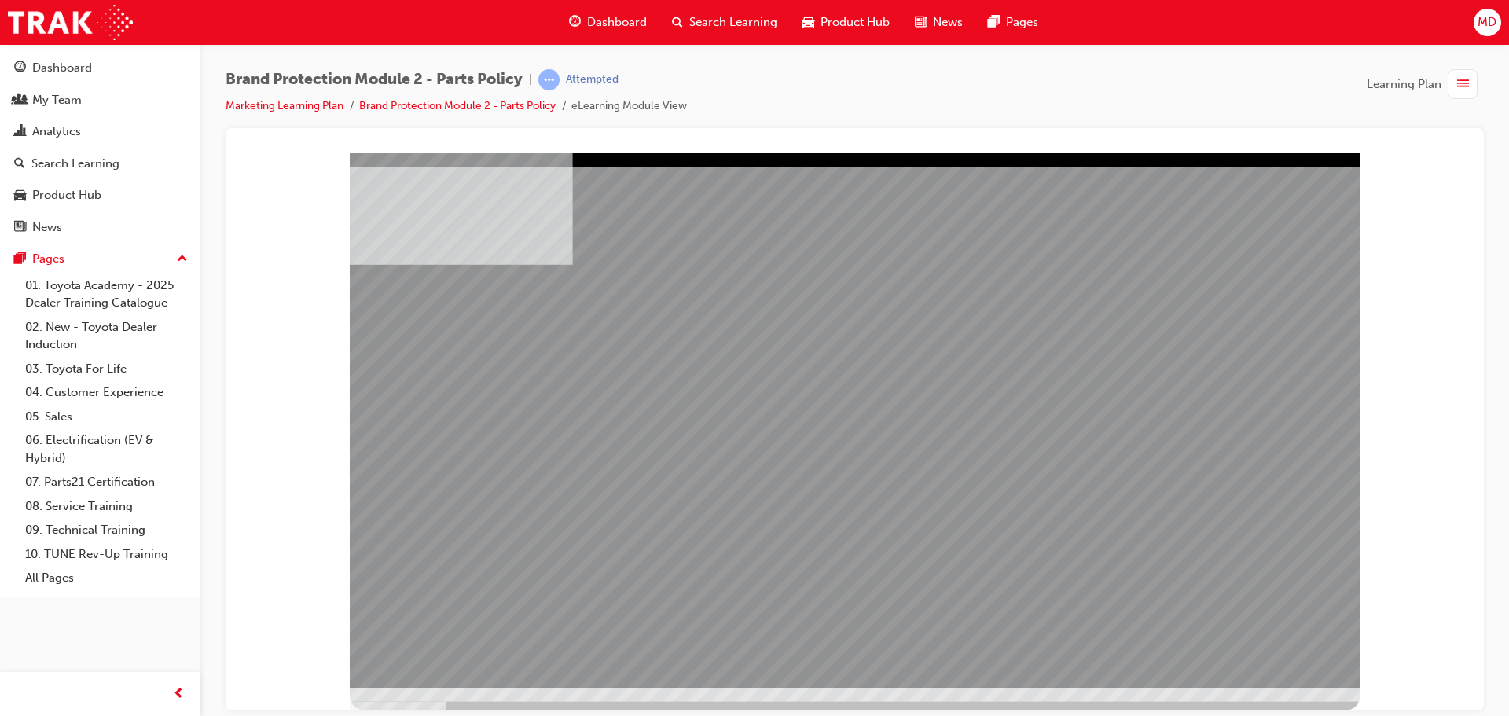
drag, startPoint x: 1272, startPoint y: 637, endPoint x: 1282, endPoint y: 660, distance: 25.0
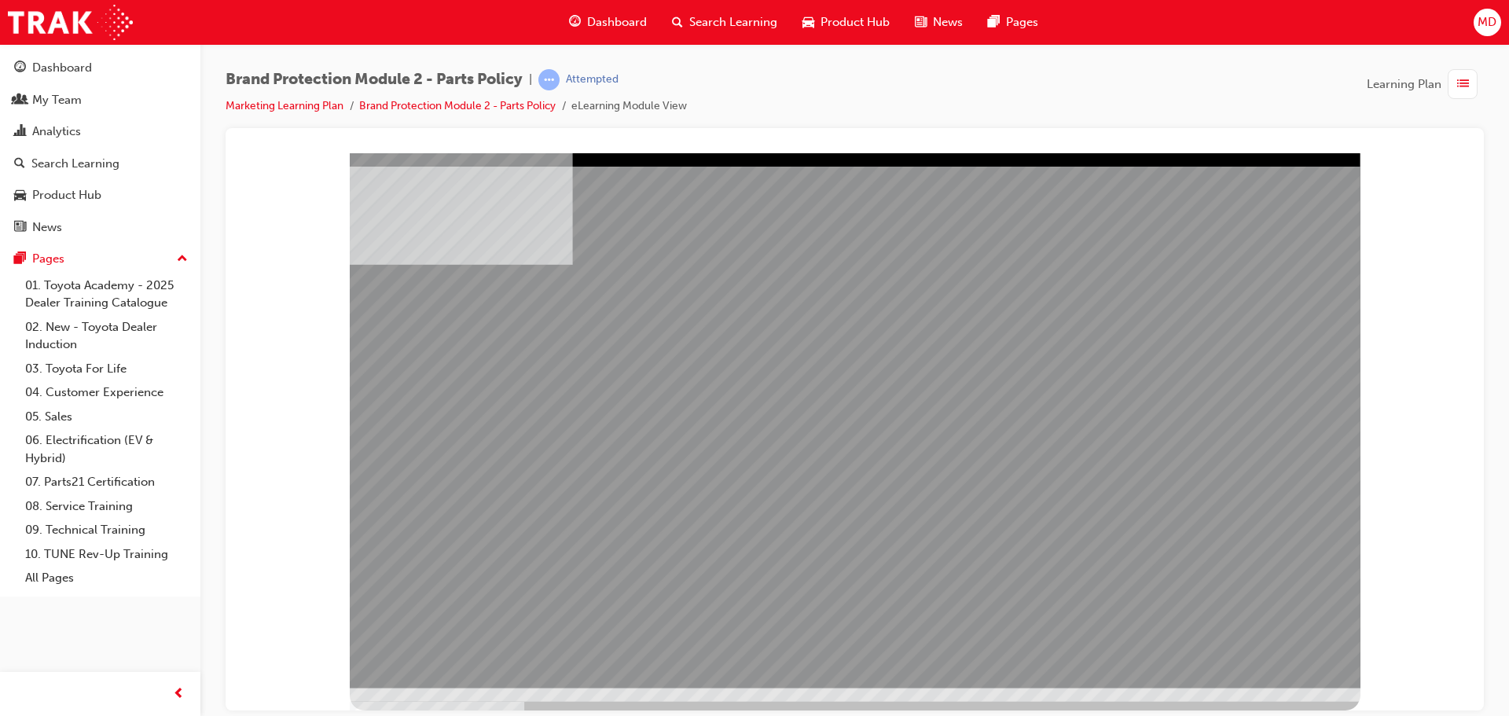
click at [1276, 656] on div "multistate" at bounding box center [855, 419] width 1011 height 535
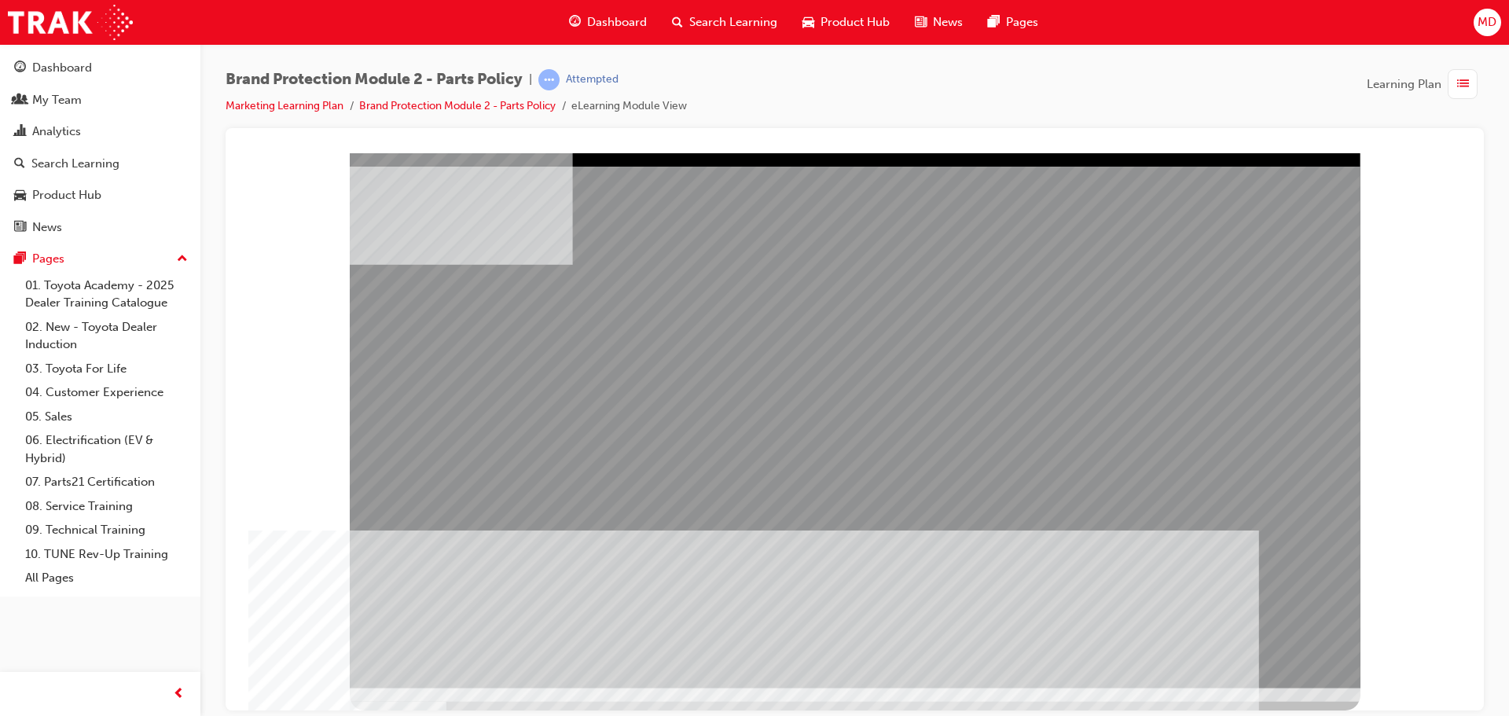
drag, startPoint x: 1261, startPoint y: 636, endPoint x: 1258, endPoint y: 644, distance: 8.5
click at [1258, 644] on div at bounding box center [855, 419] width 1011 height 535
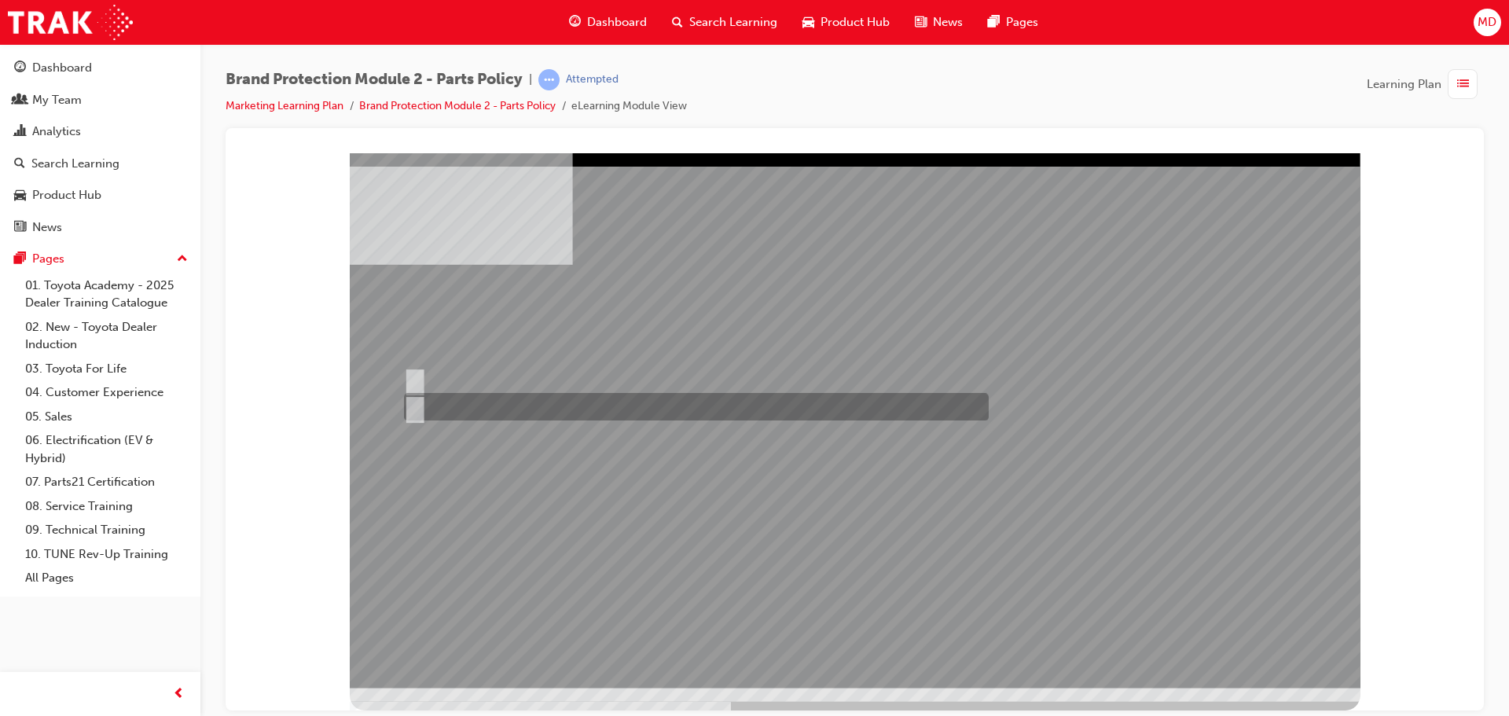
radio input "true"
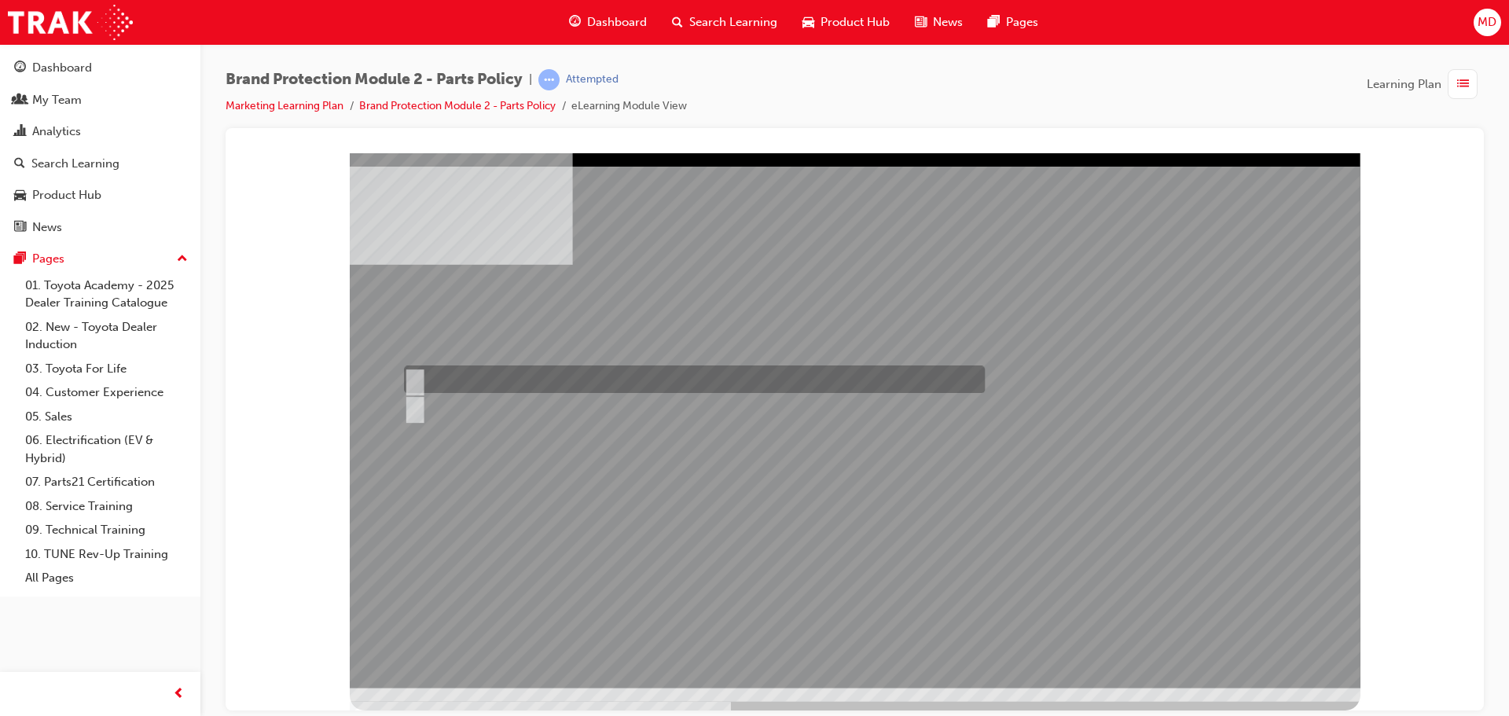
radio input "true"
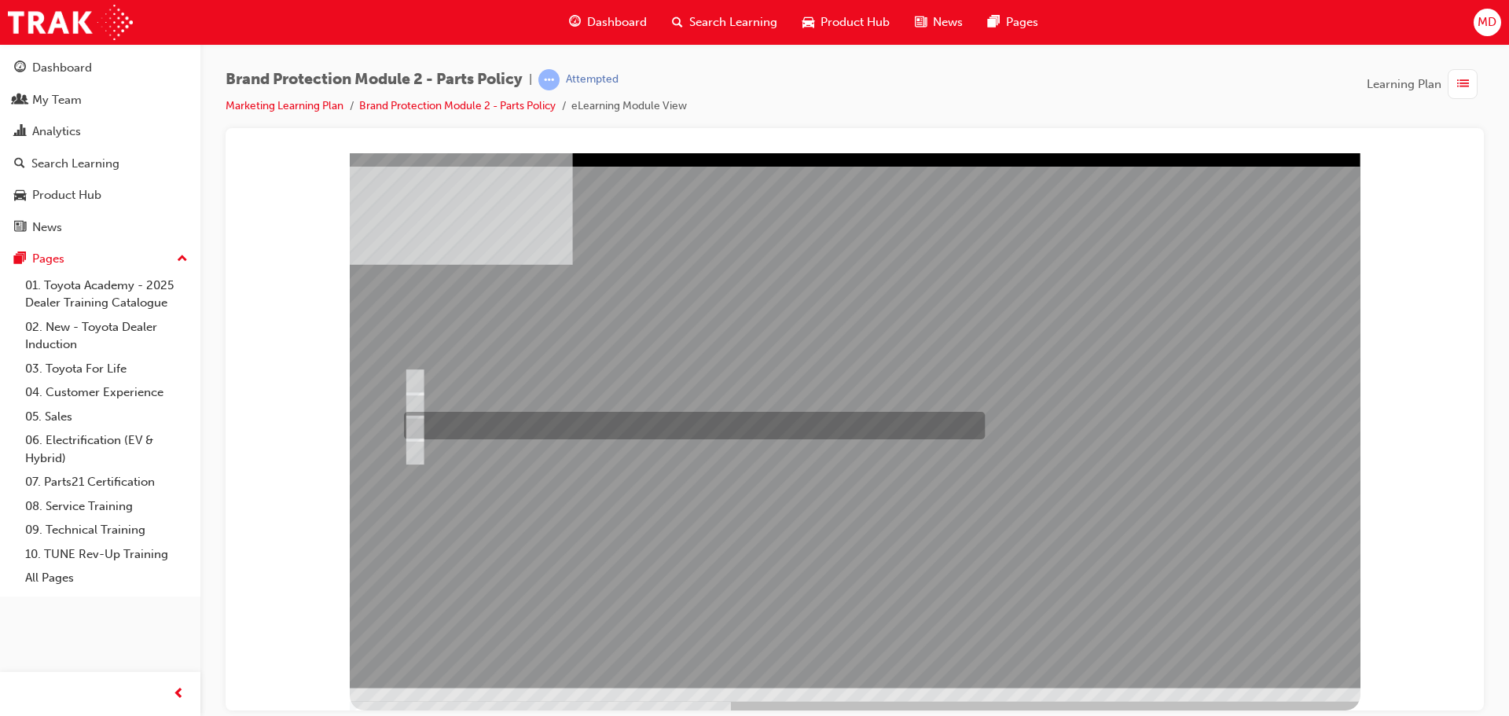
radio input "true"
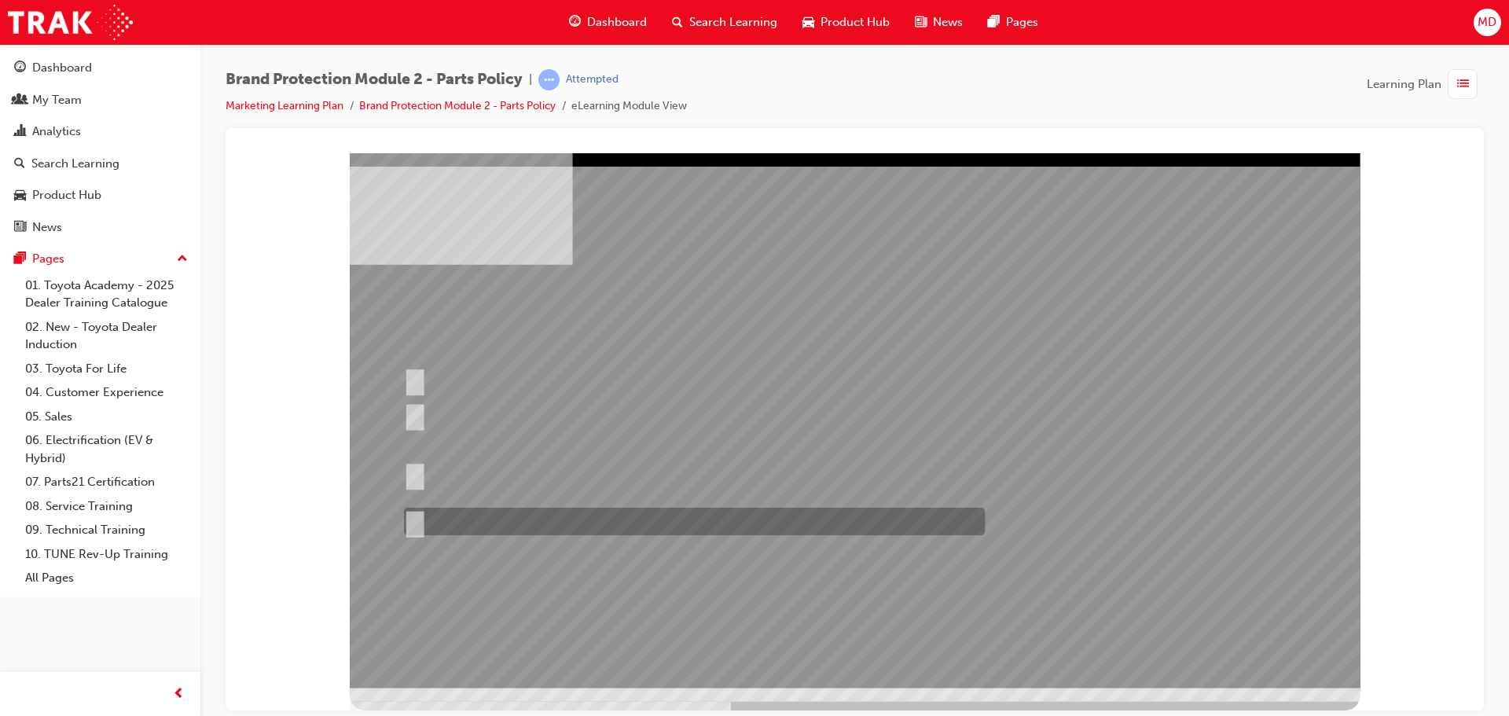
radio input "true"
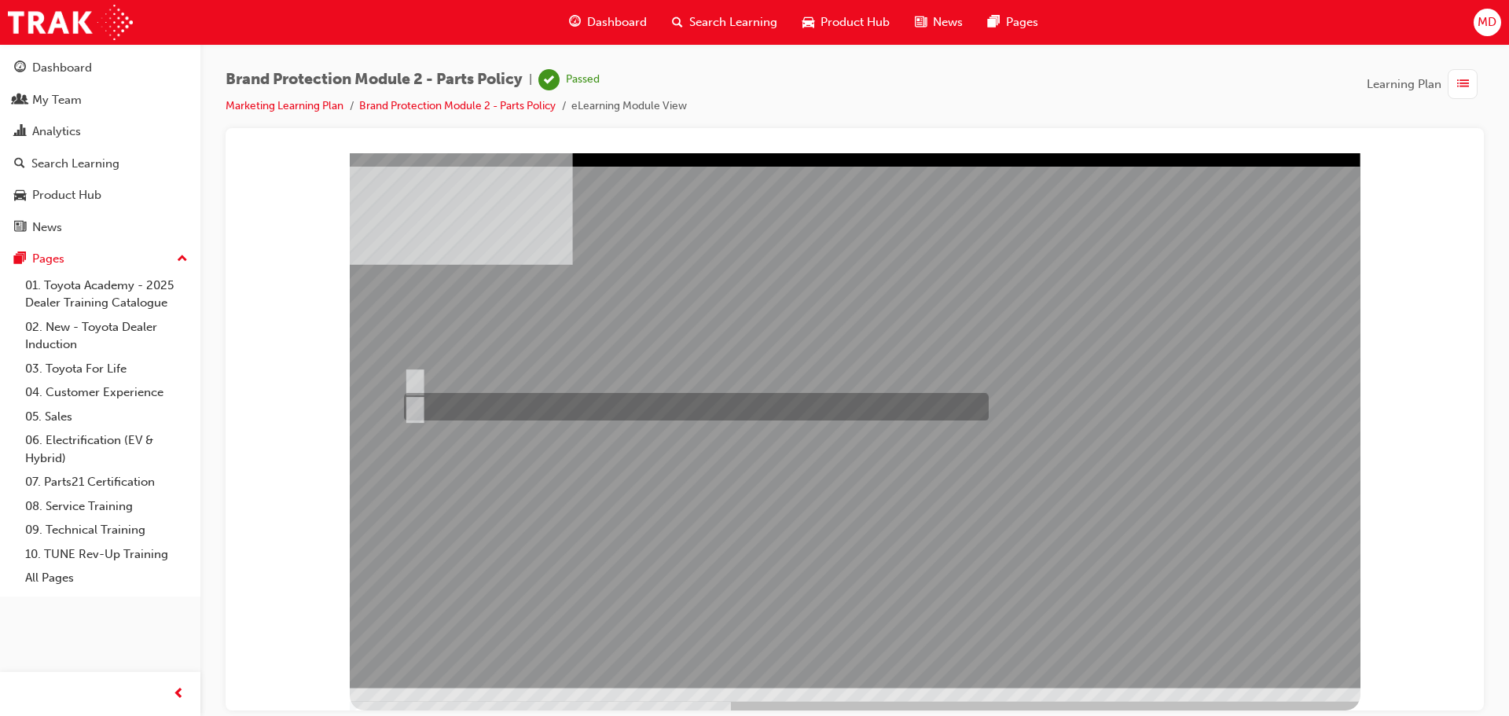
radio input "true"
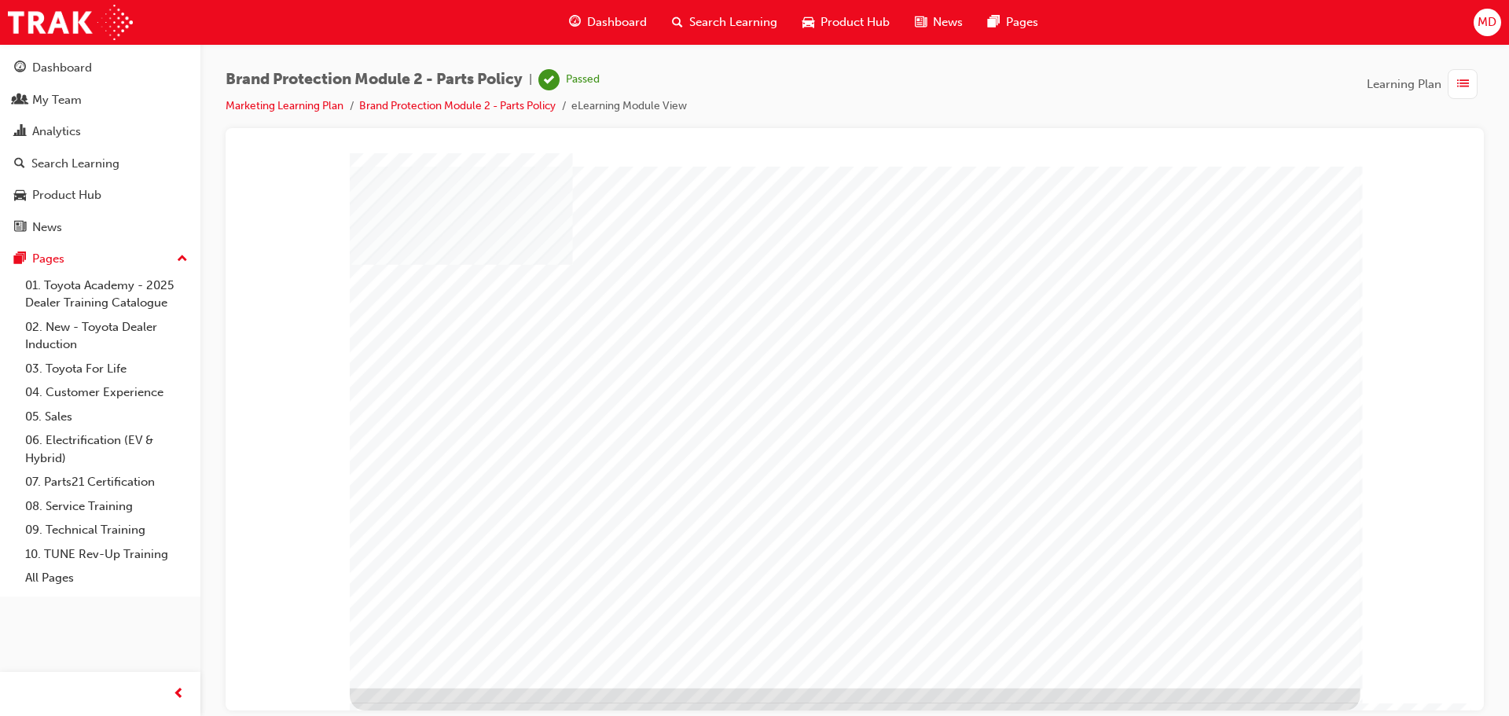
click at [607, 17] on span "Dashboard" at bounding box center [617, 22] width 60 height 18
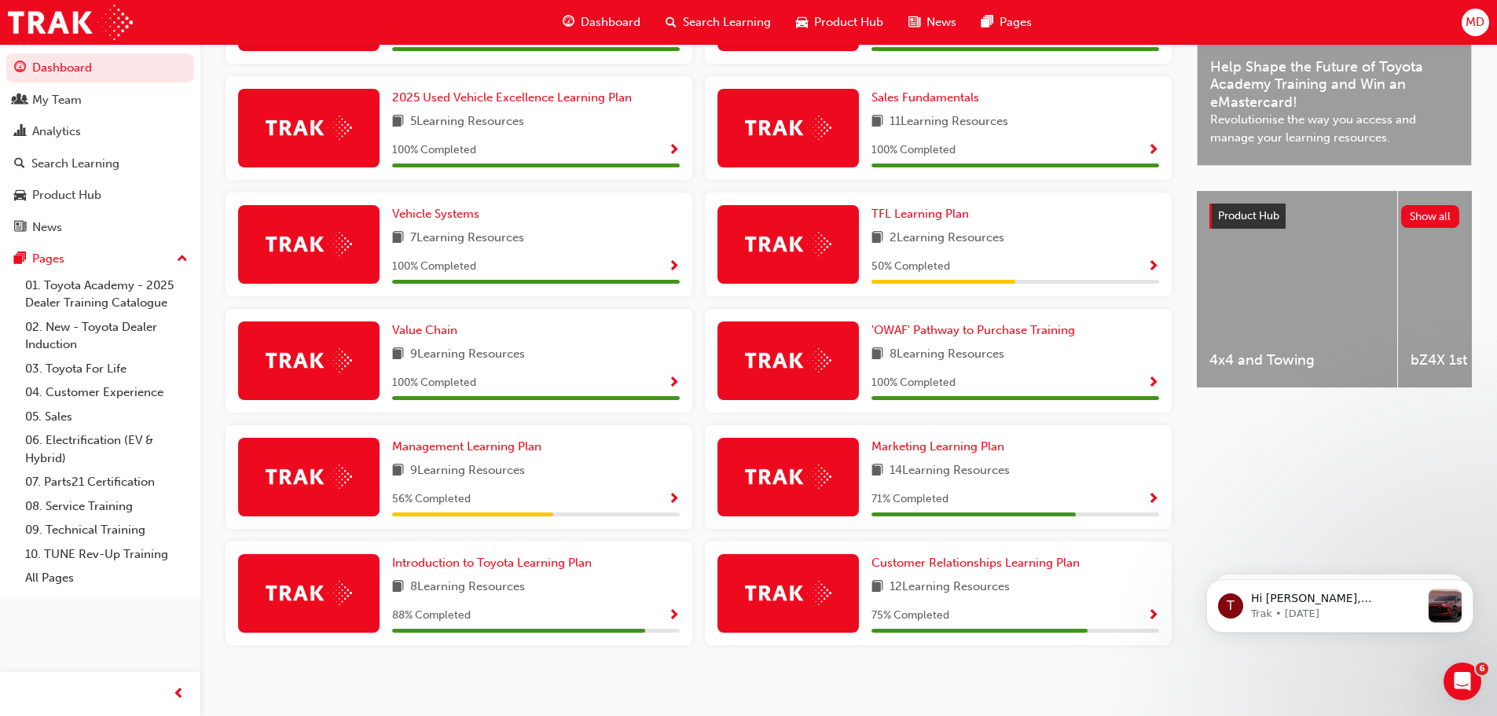
scroll to position [484, 0]
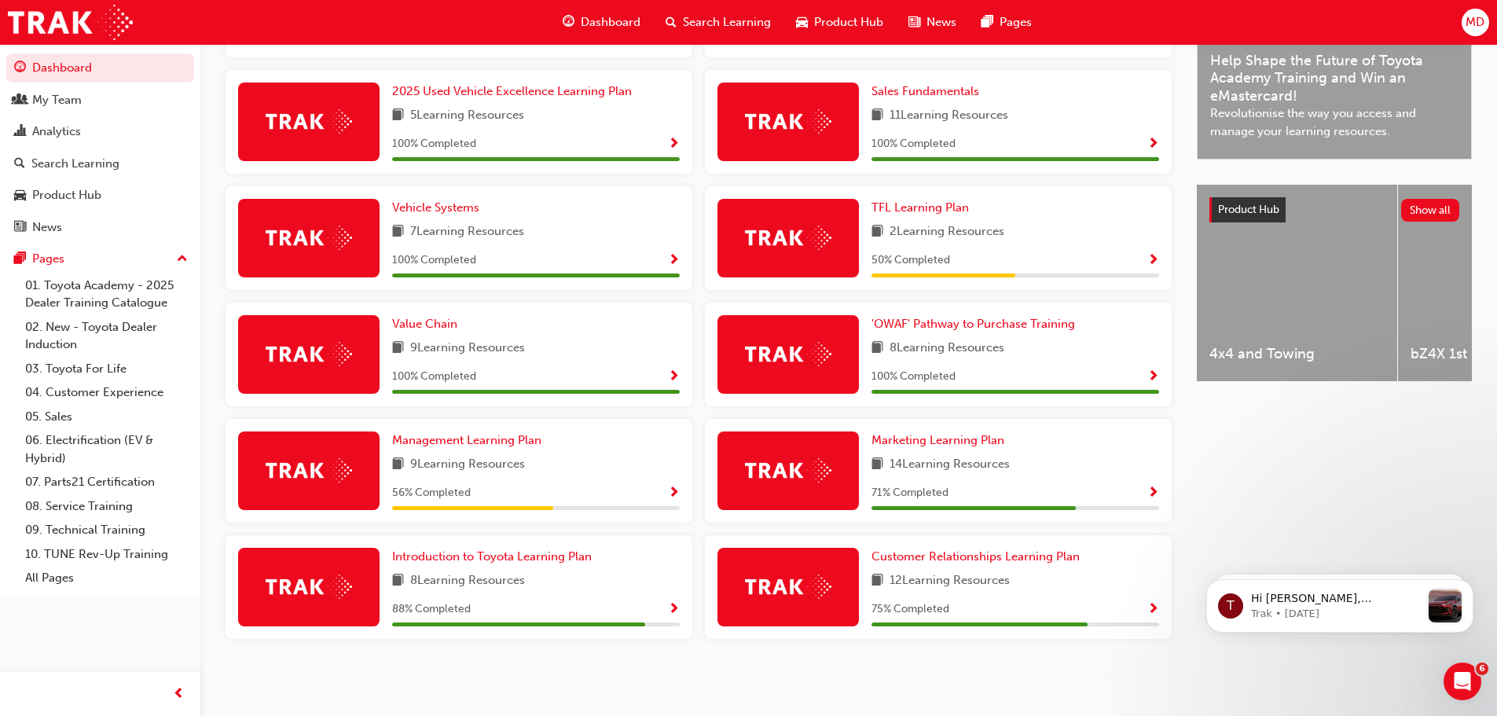
click at [1150, 257] on span "Show Progress" at bounding box center [1153, 261] width 12 height 14
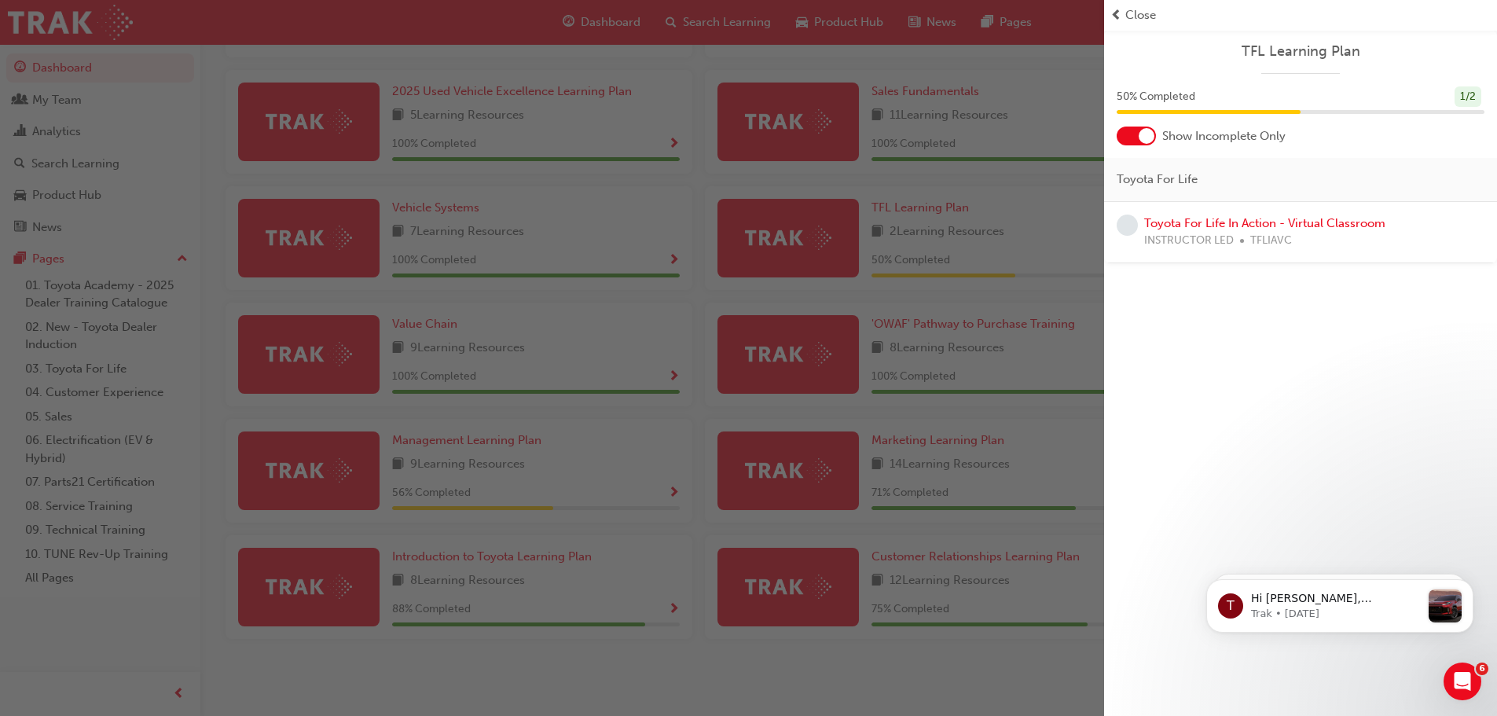
click at [663, 492] on div "button" at bounding box center [552, 358] width 1104 height 716
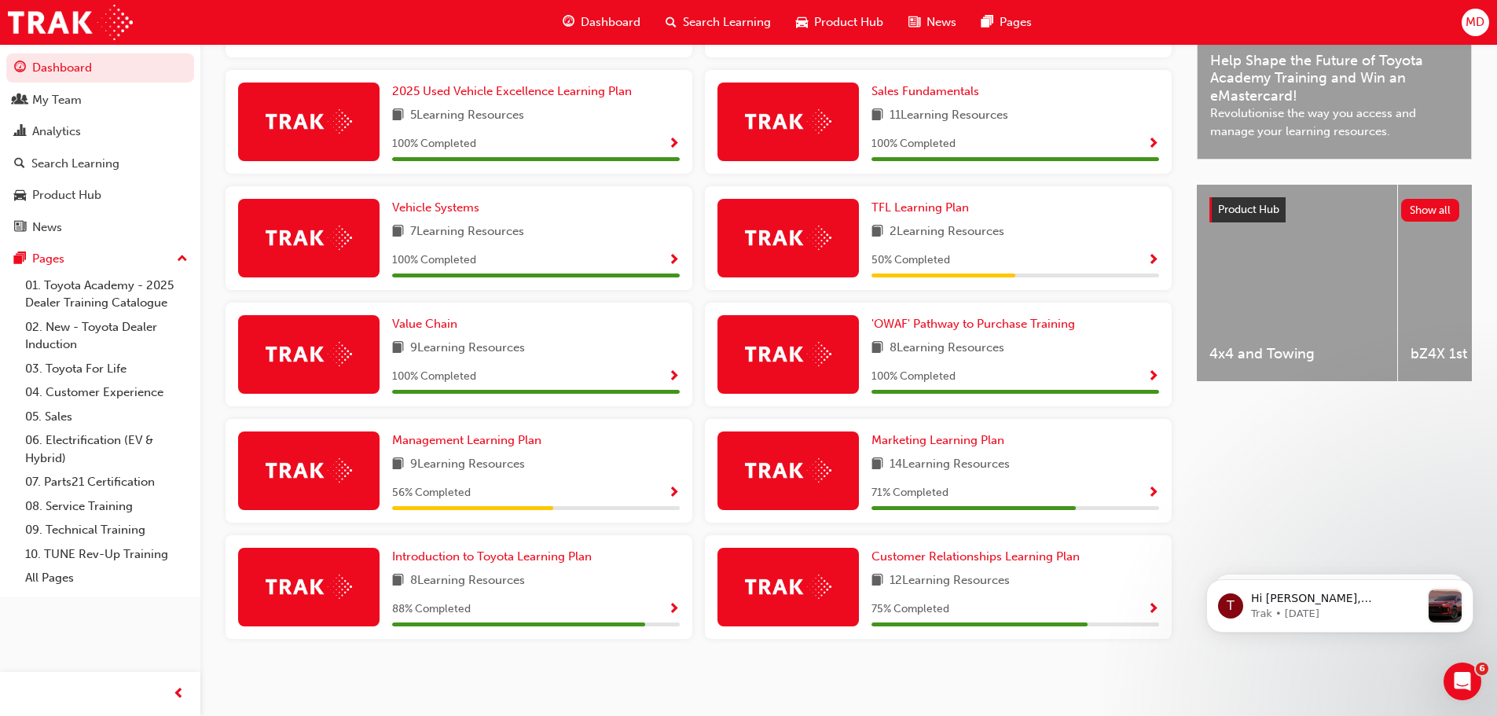
click at [667, 488] on div "56 % Completed" at bounding box center [536, 493] width 288 height 20
click at [1150, 603] on span "Show Progress" at bounding box center [1153, 610] width 12 height 14
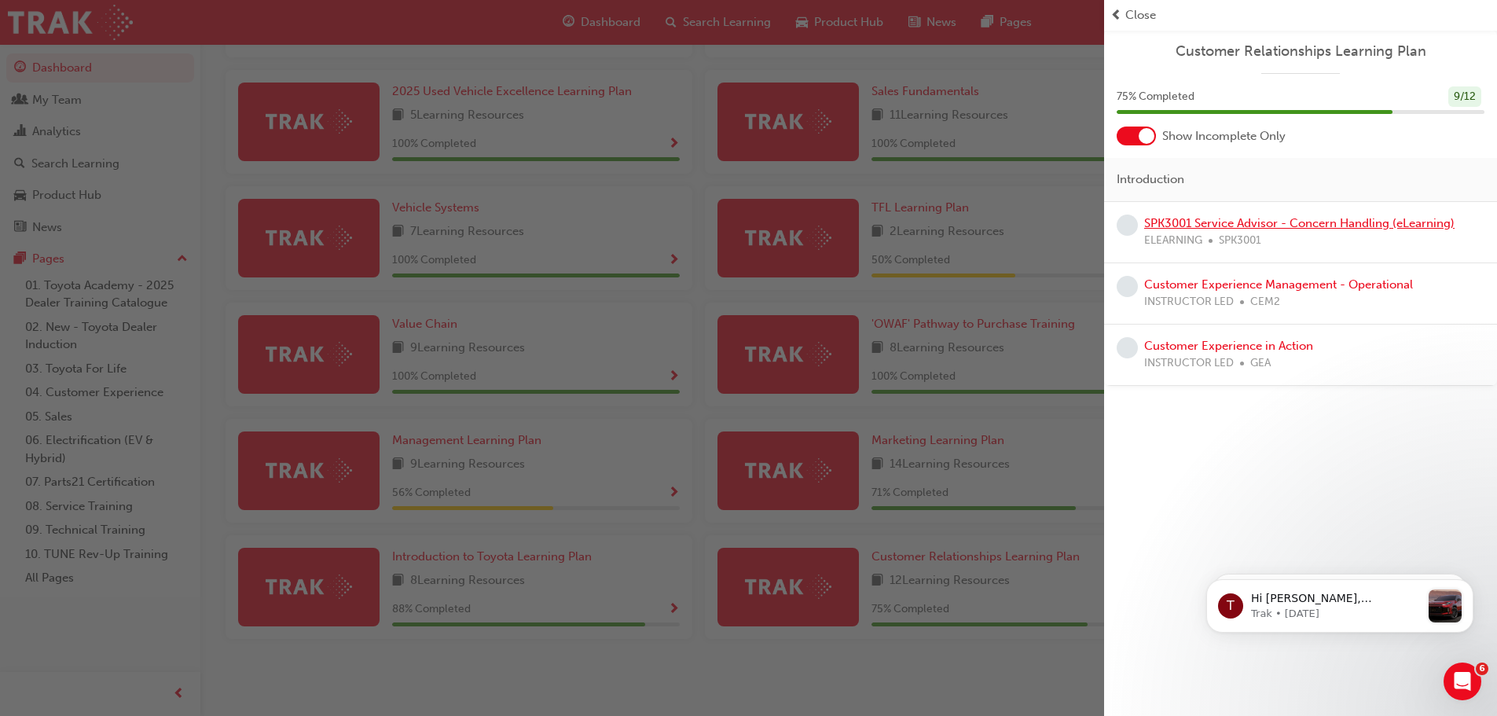
click at [1370, 222] on link "SPK3001 Service Advisor - Concern Handling (eLearning)" at bounding box center [1299, 223] width 310 height 14
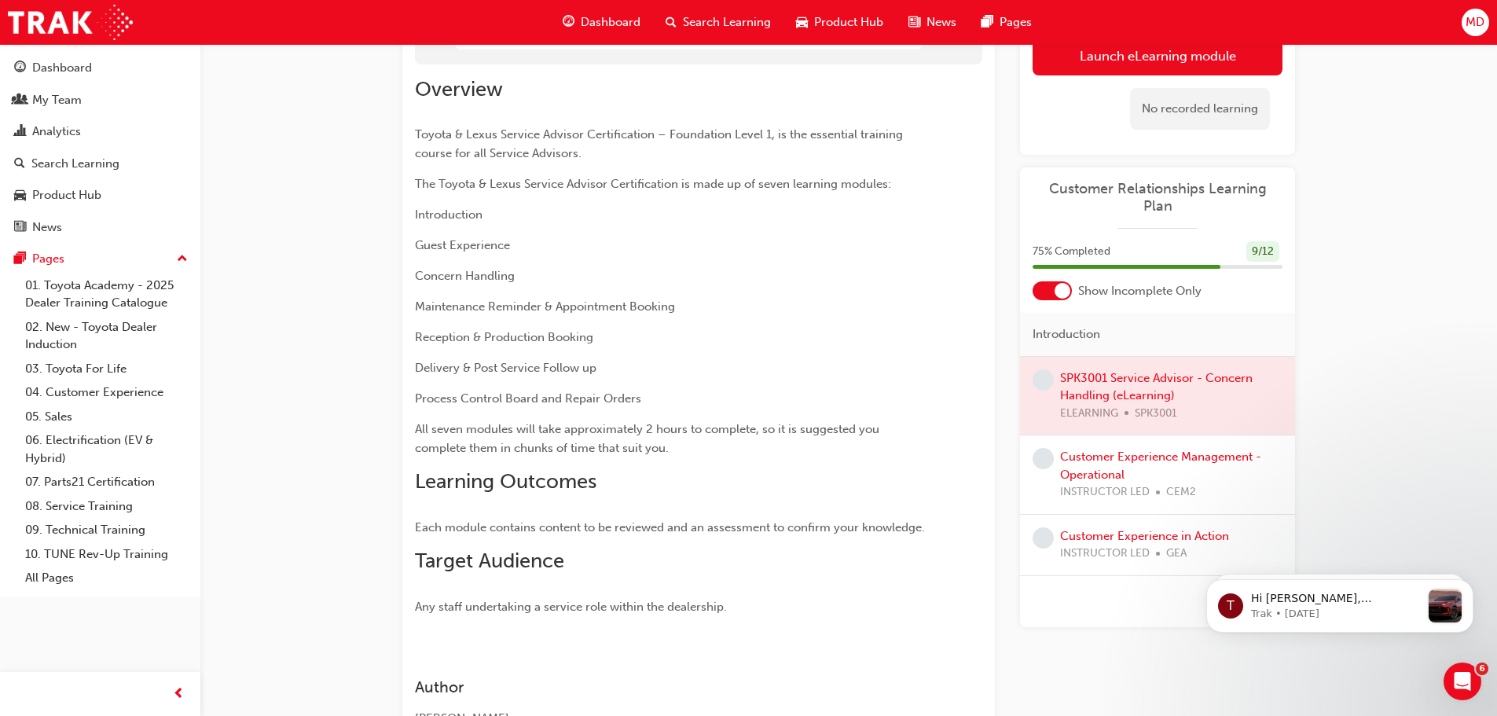
scroll to position [16, 0]
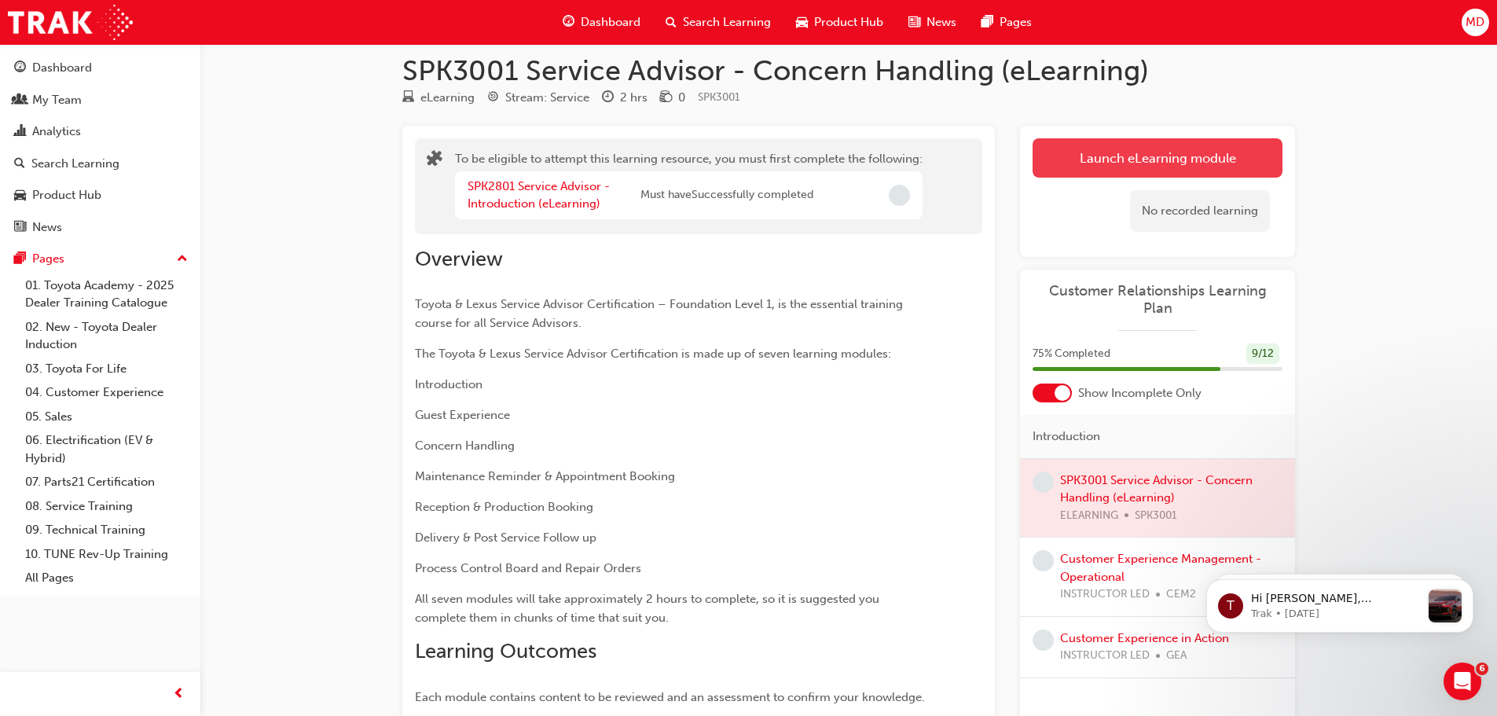
click at [1183, 156] on button "Launch eLearning module" at bounding box center [1158, 157] width 250 height 39
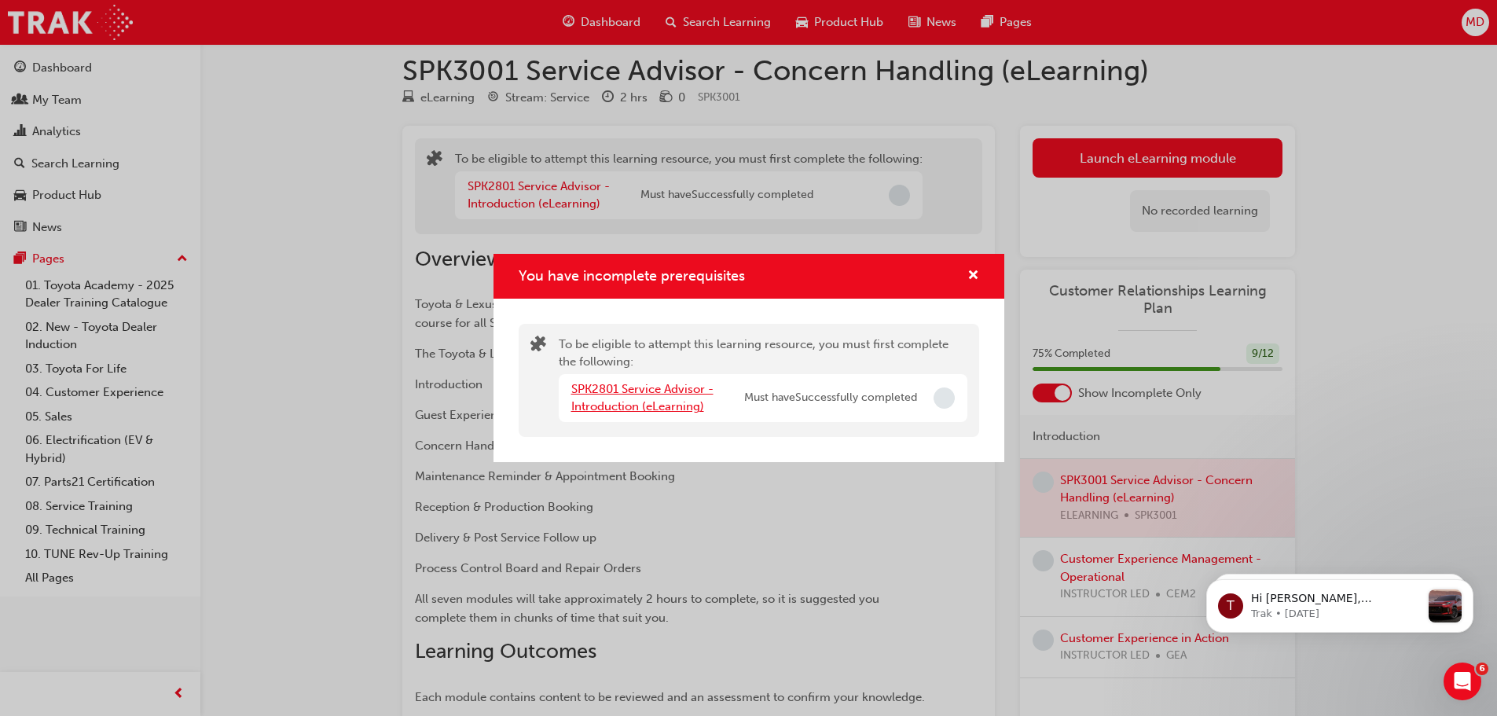
click at [636, 403] on link "SPK2801 Service Advisor - Introduction (eLearning)" at bounding box center [642, 398] width 142 height 32
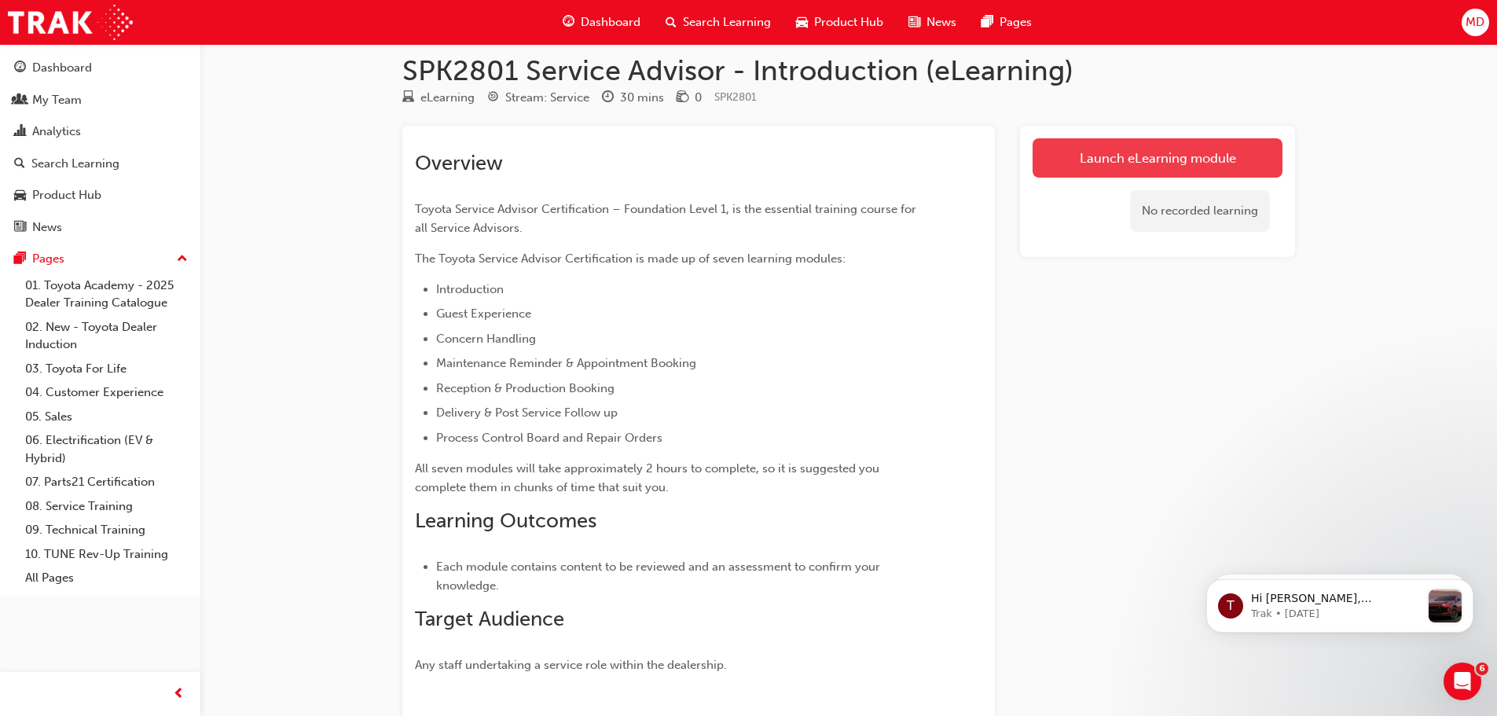
click at [1142, 145] on link "Launch eLearning module" at bounding box center [1158, 157] width 250 height 39
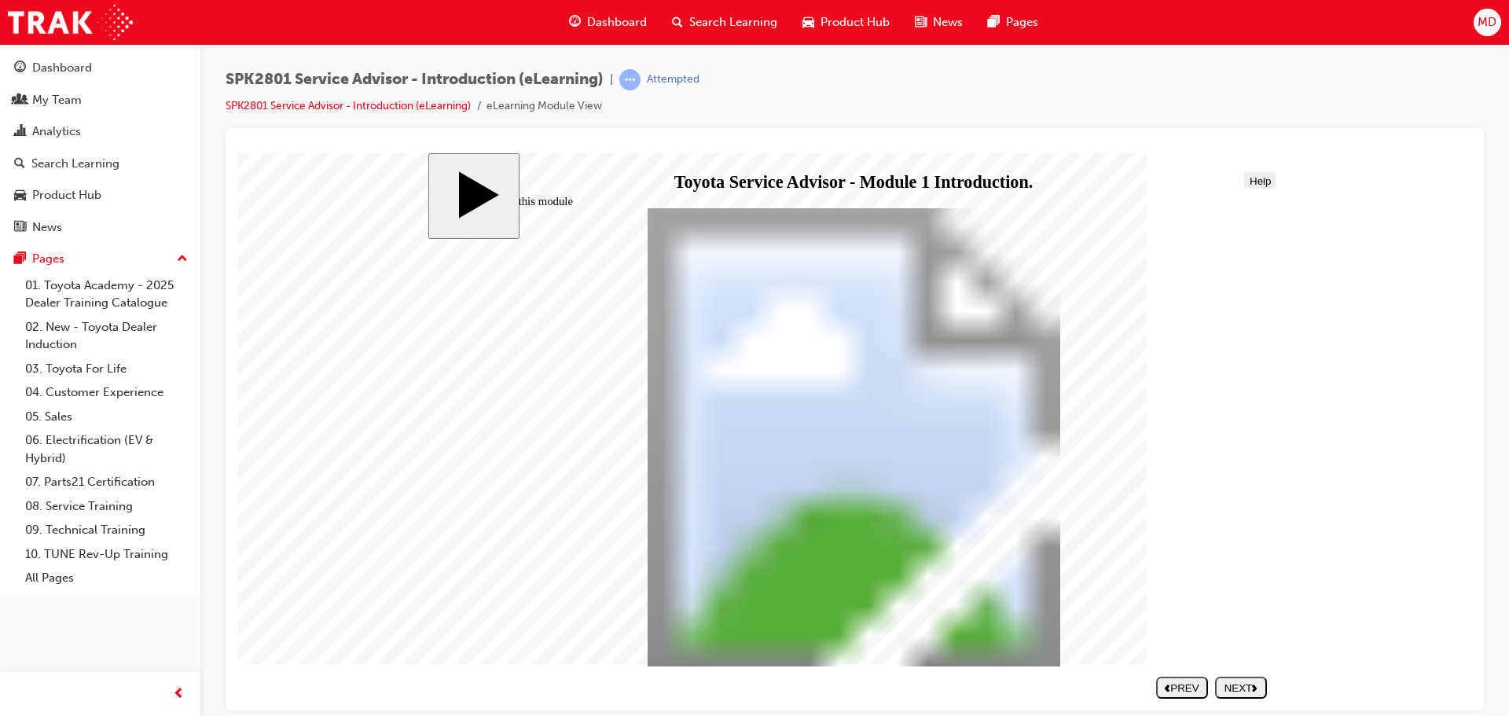
click at [1238, 694] on button "NEXT" at bounding box center [1241, 687] width 52 height 22
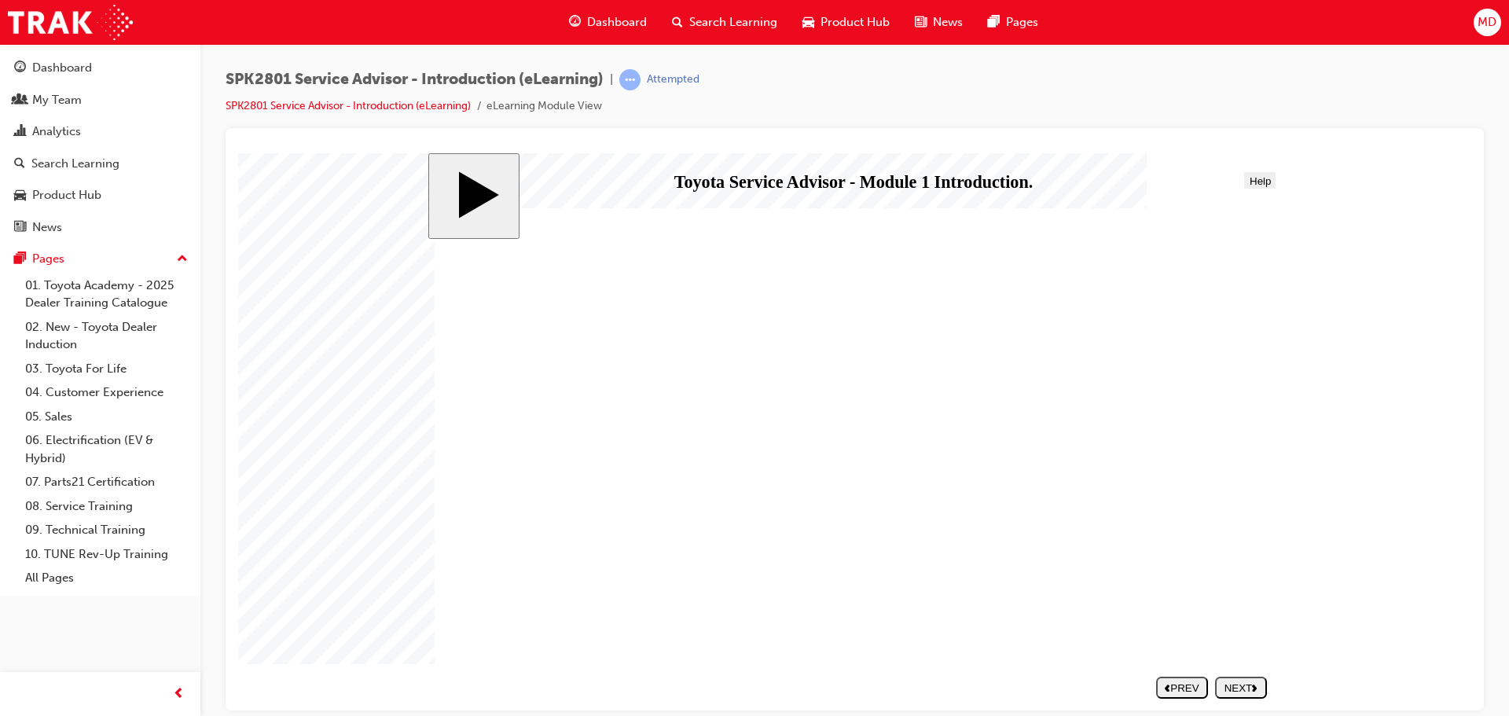
click at [1247, 684] on div "NEXT" at bounding box center [1240, 687] width 39 height 12
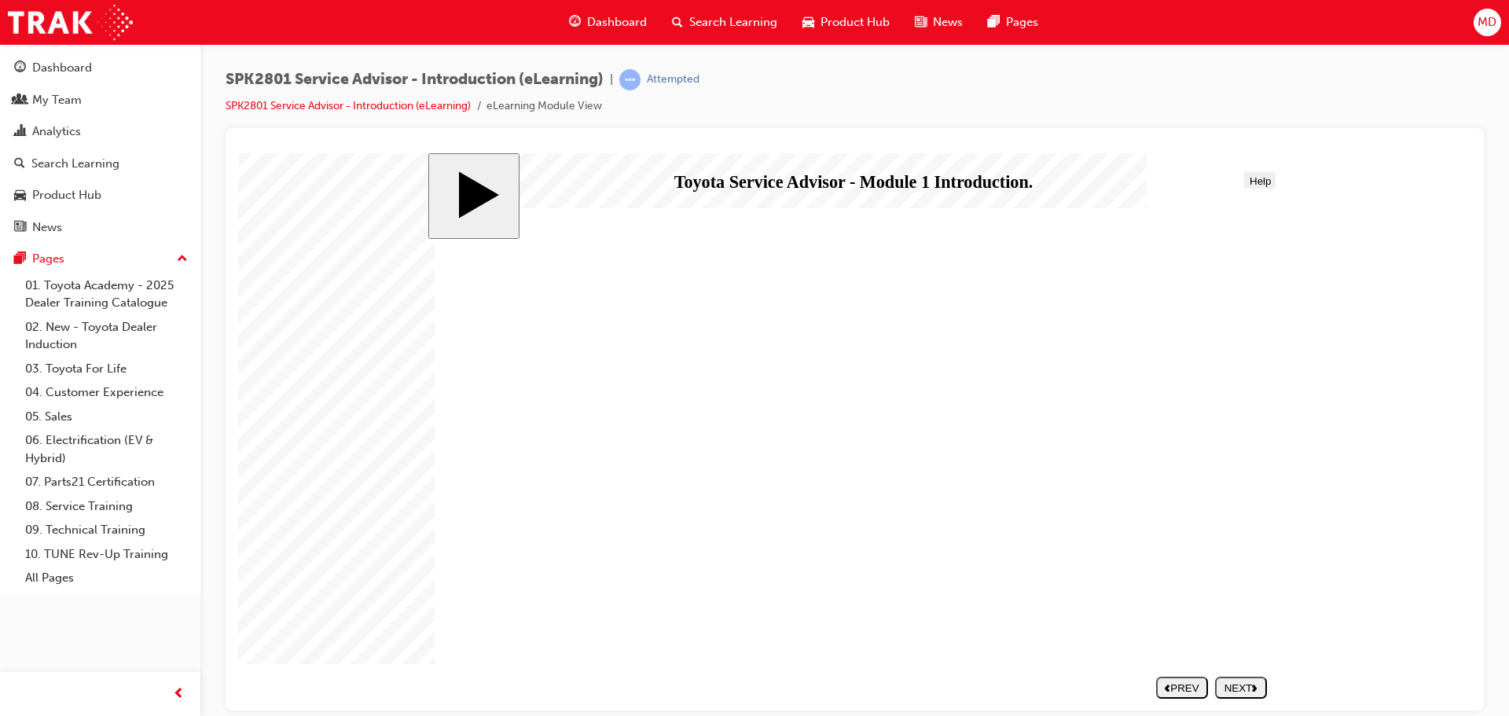
click at [1240, 687] on div "NEXT" at bounding box center [1240, 687] width 39 height 12
click at [1238, 687] on div "NEXT" at bounding box center [1240, 687] width 39 height 12
drag, startPoint x: 1242, startPoint y: 691, endPoint x: 1223, endPoint y: 690, distance: 18.1
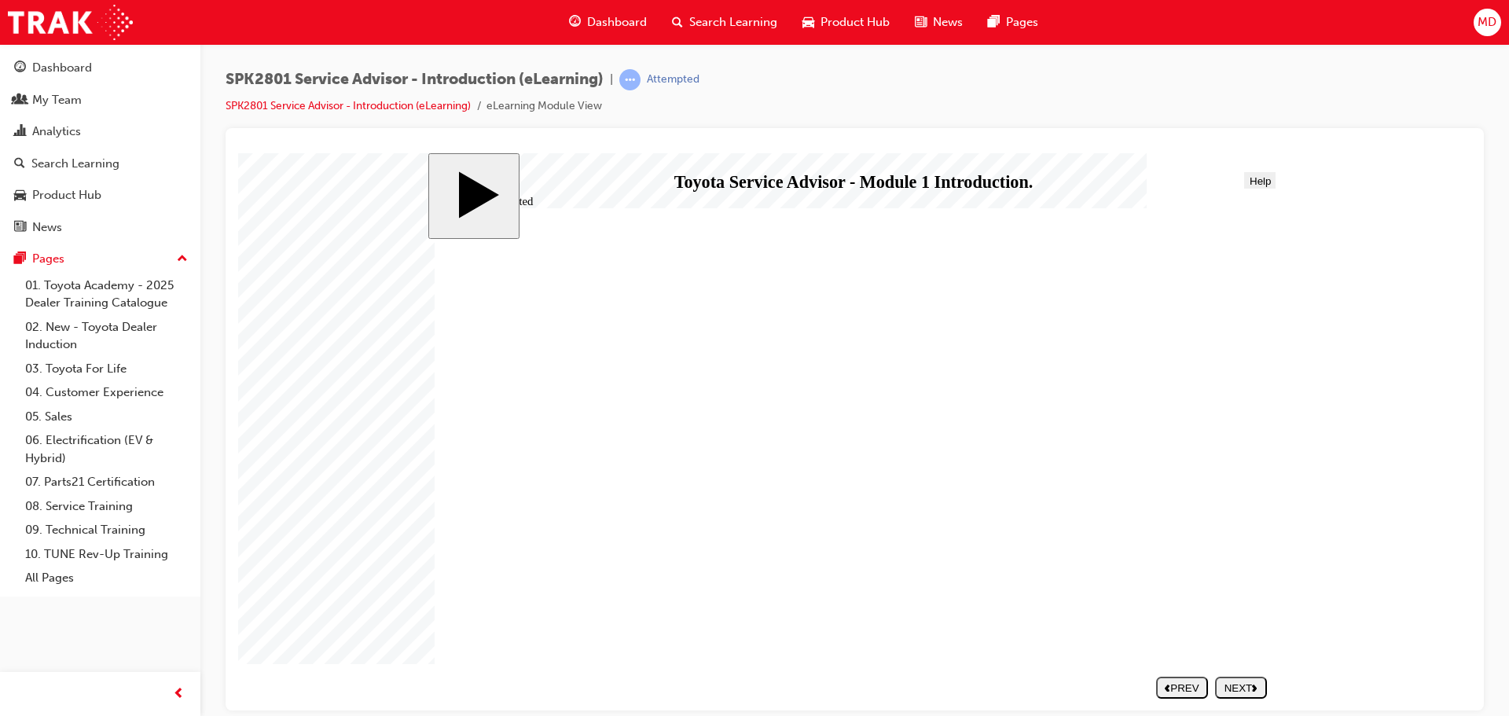
click at [1240, 691] on div "NEXT" at bounding box center [1240, 687] width 39 height 12
click at [320, 101] on link "SPK2801 Service Advisor - Introduction (eLearning)" at bounding box center [348, 105] width 245 height 13
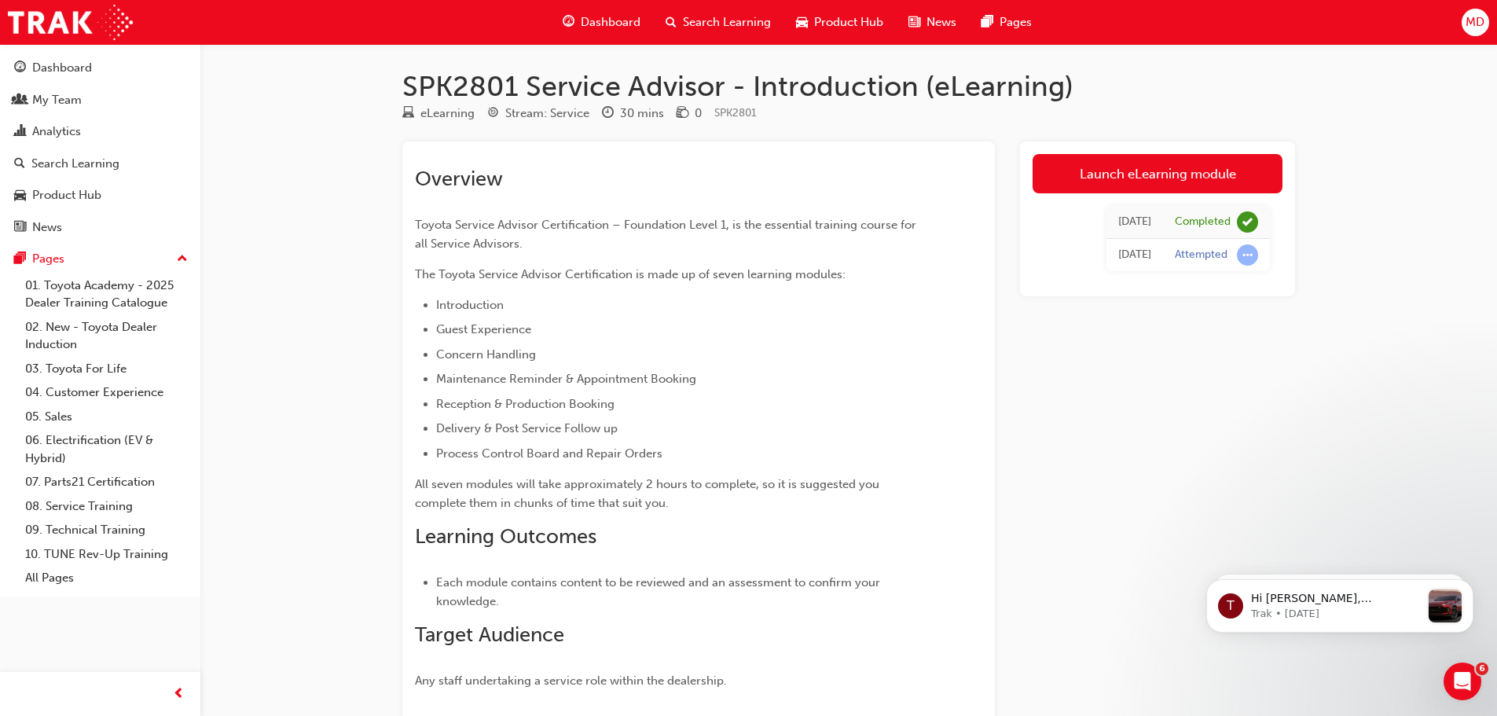
click at [603, 16] on span "Dashboard" at bounding box center [611, 22] width 60 height 18
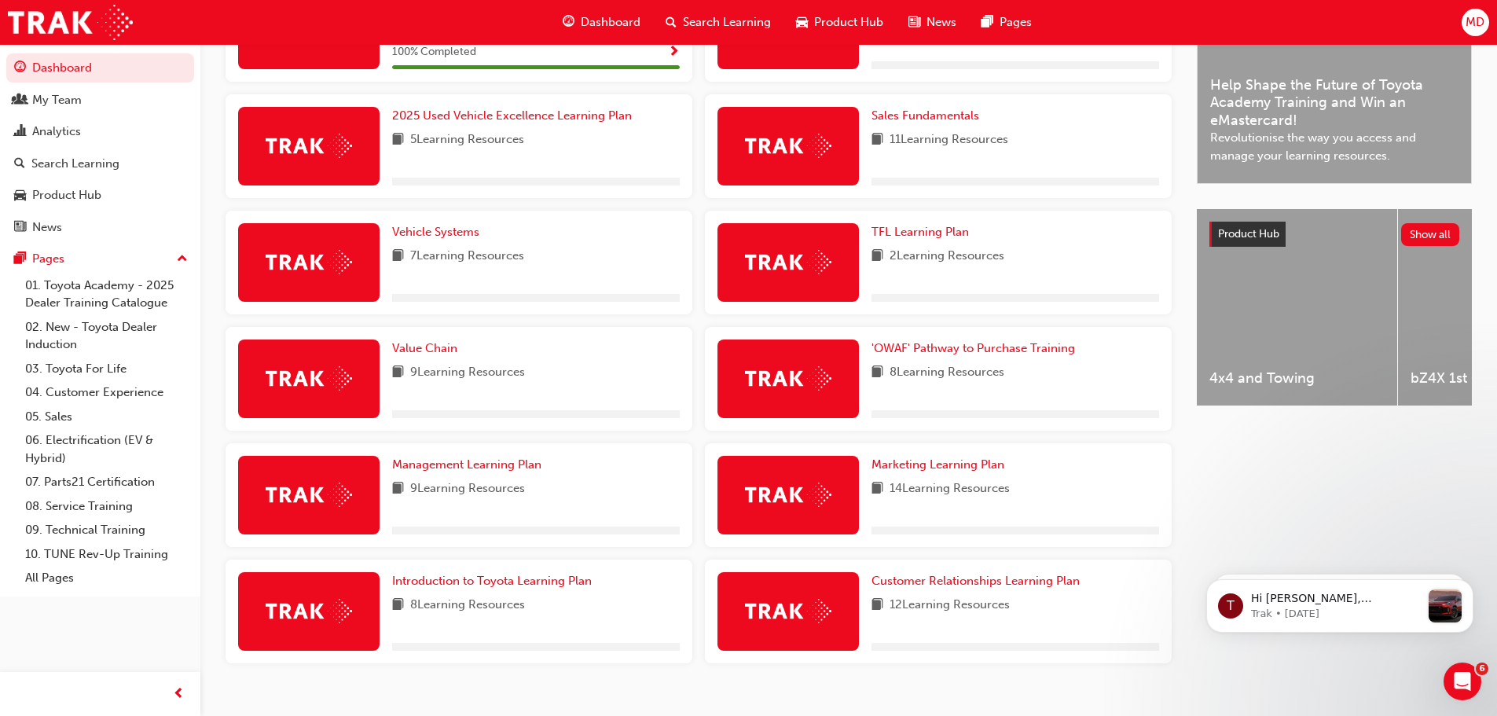
scroll to position [471, 0]
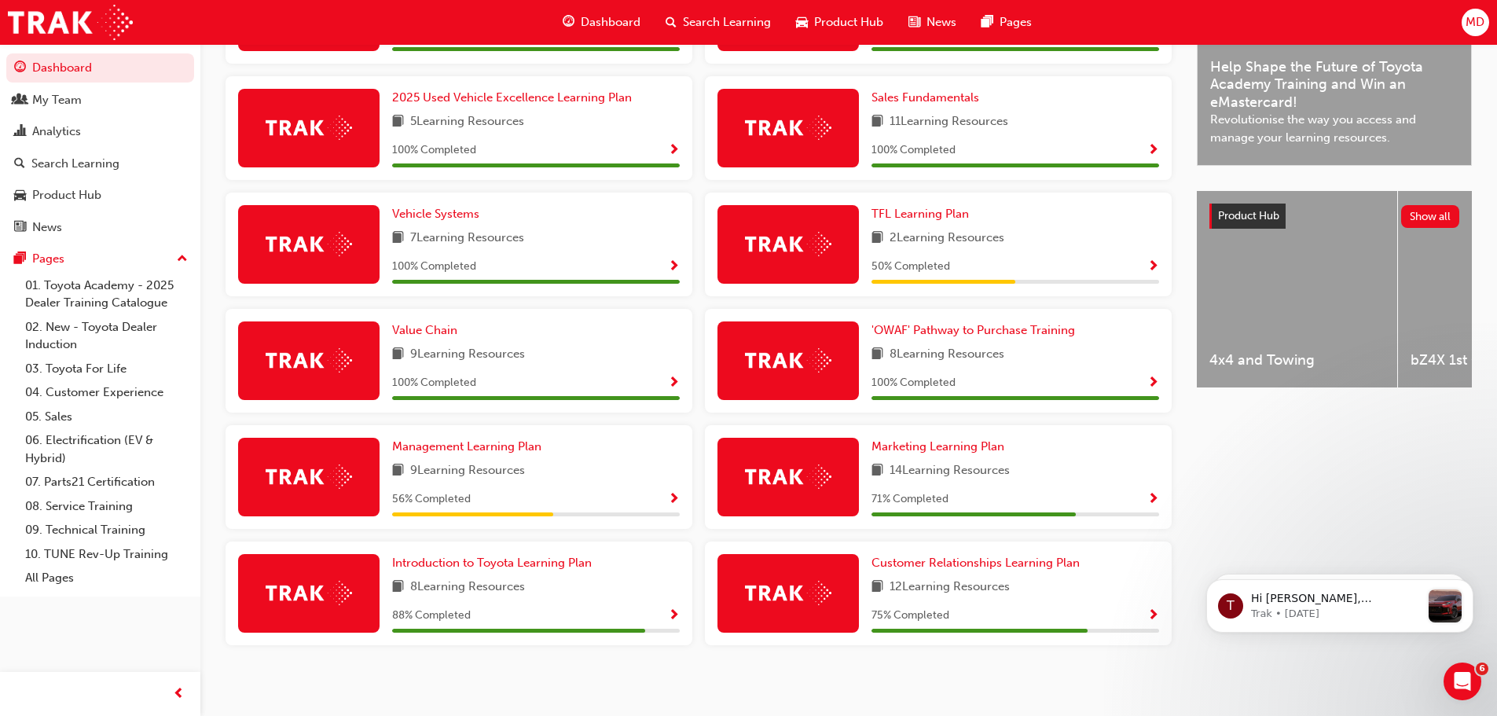
click at [1148, 616] on span "Show Progress" at bounding box center [1153, 616] width 12 height 14
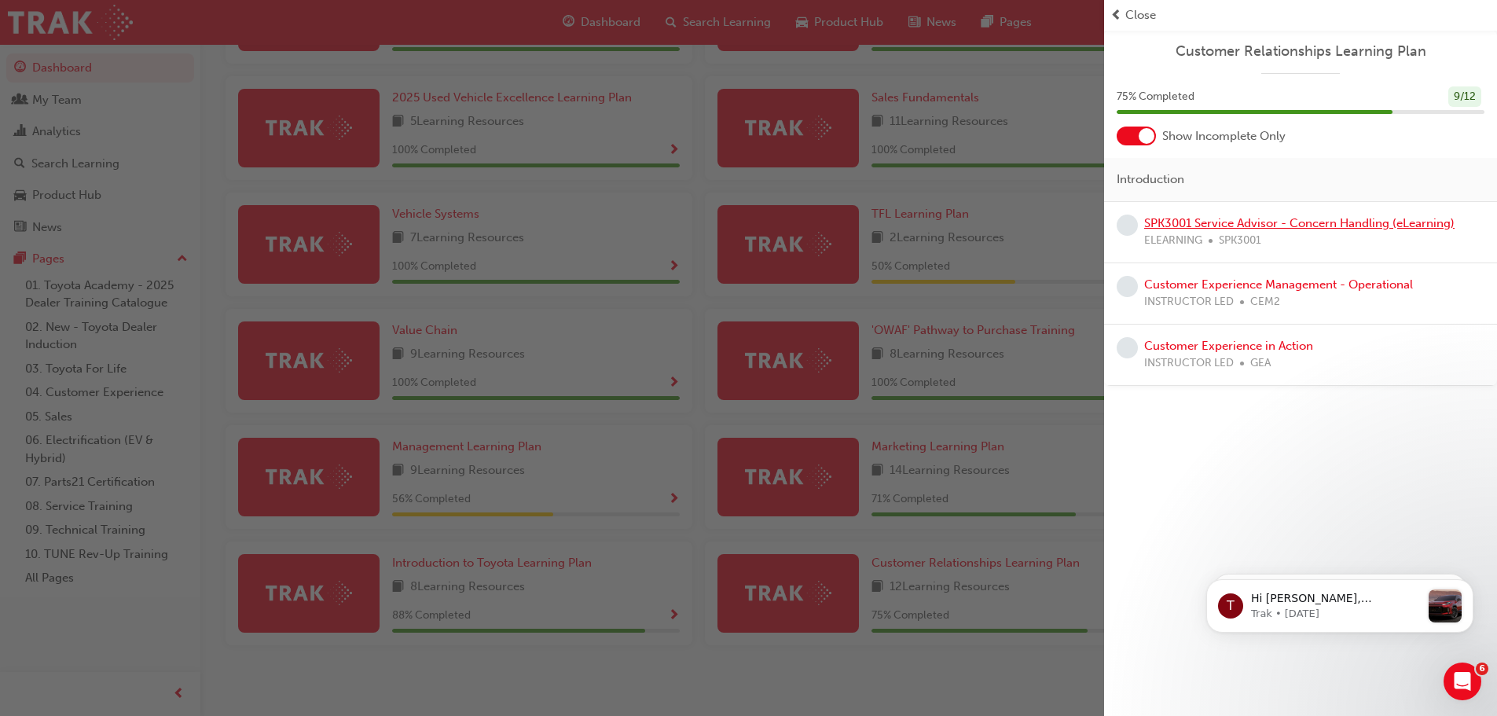
click at [1327, 225] on link "SPK3001 Service Advisor - Concern Handling (eLearning)" at bounding box center [1299, 223] width 310 height 14
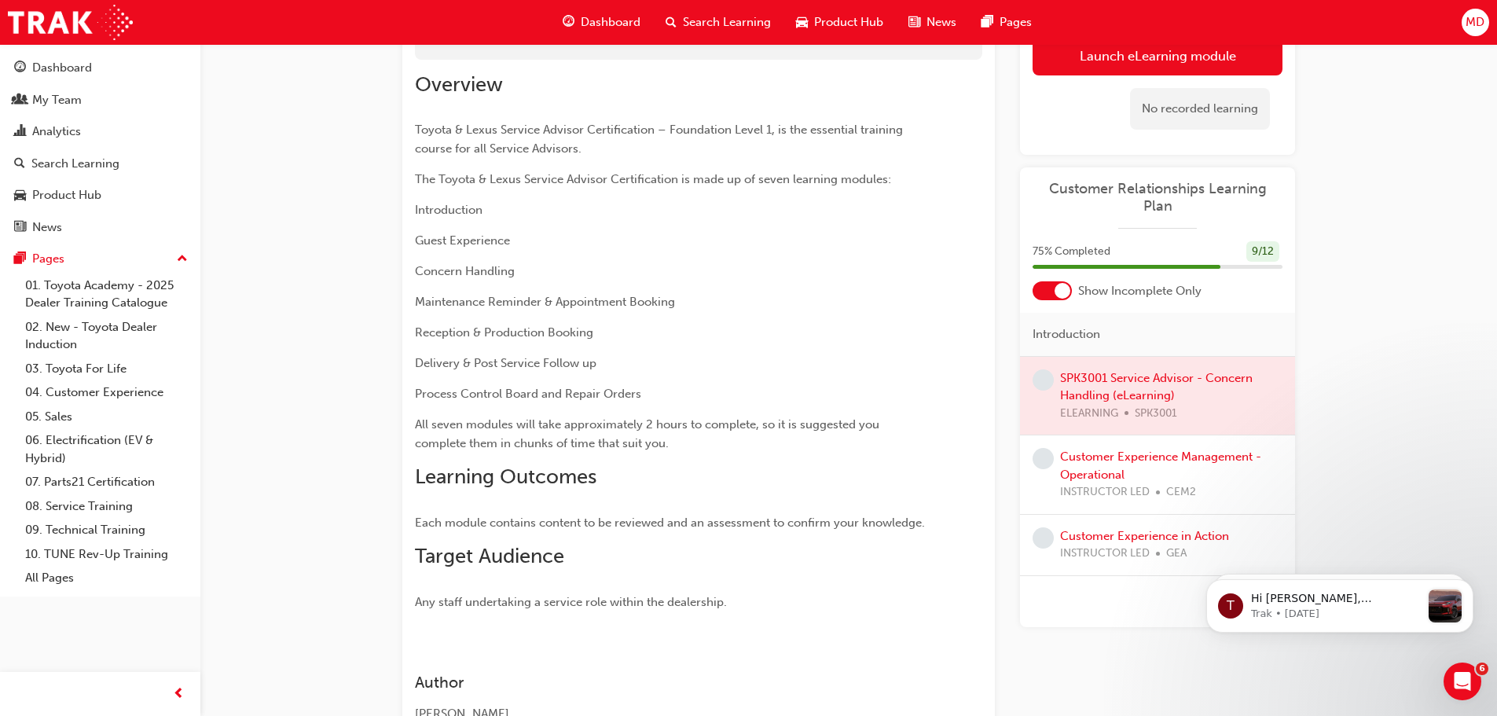
scroll to position [16, 0]
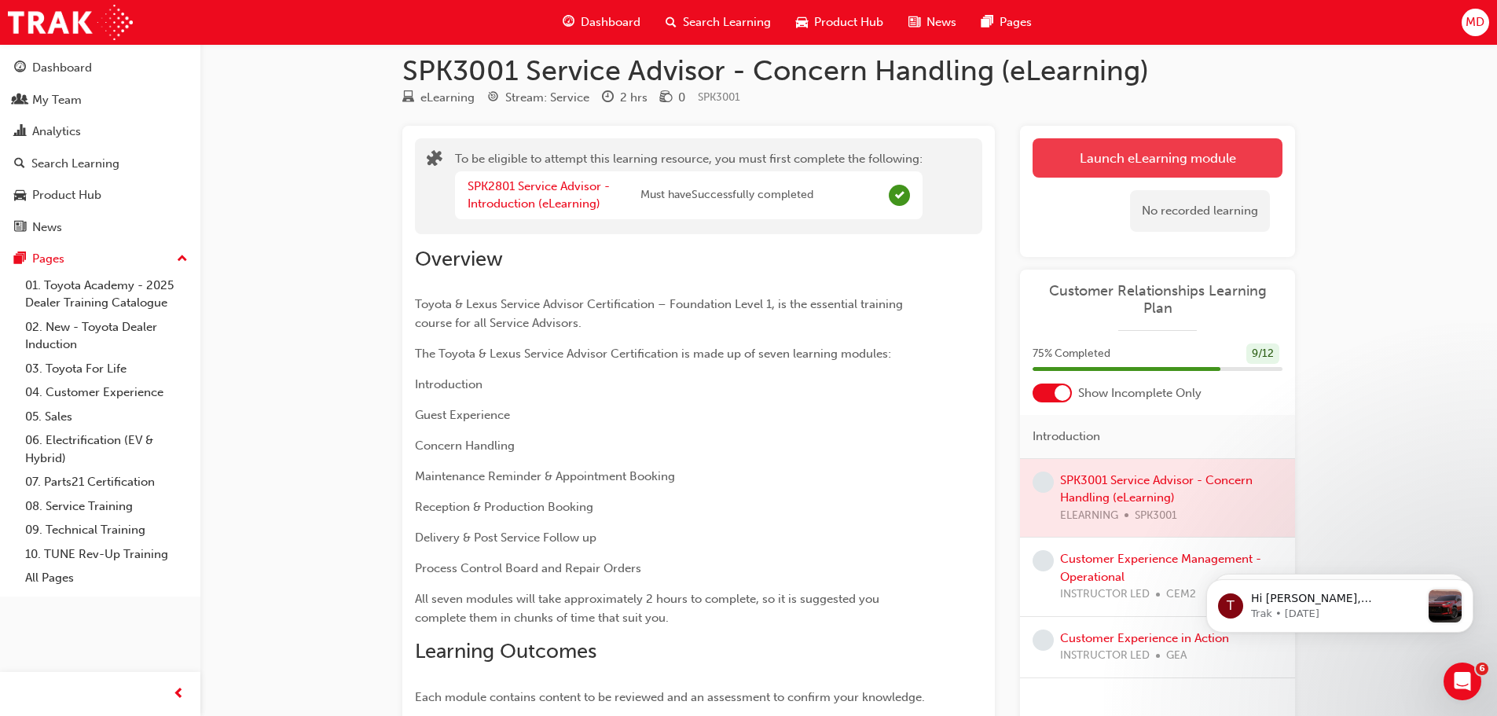
click at [1161, 152] on button "Launch eLearning module" at bounding box center [1158, 157] width 250 height 39
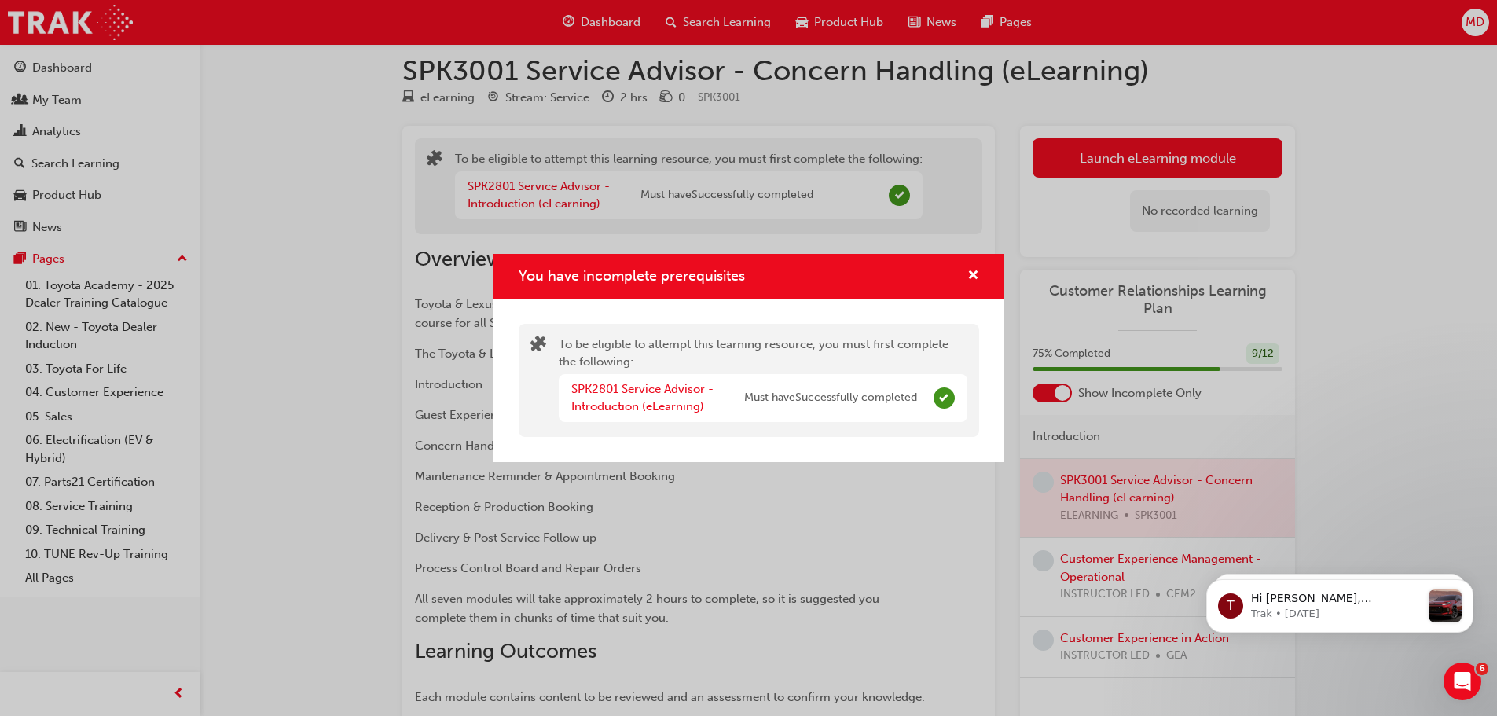
click at [786, 566] on div "You have incomplete prerequisites To be eligible to attempt this learning resou…" at bounding box center [748, 358] width 1497 height 716
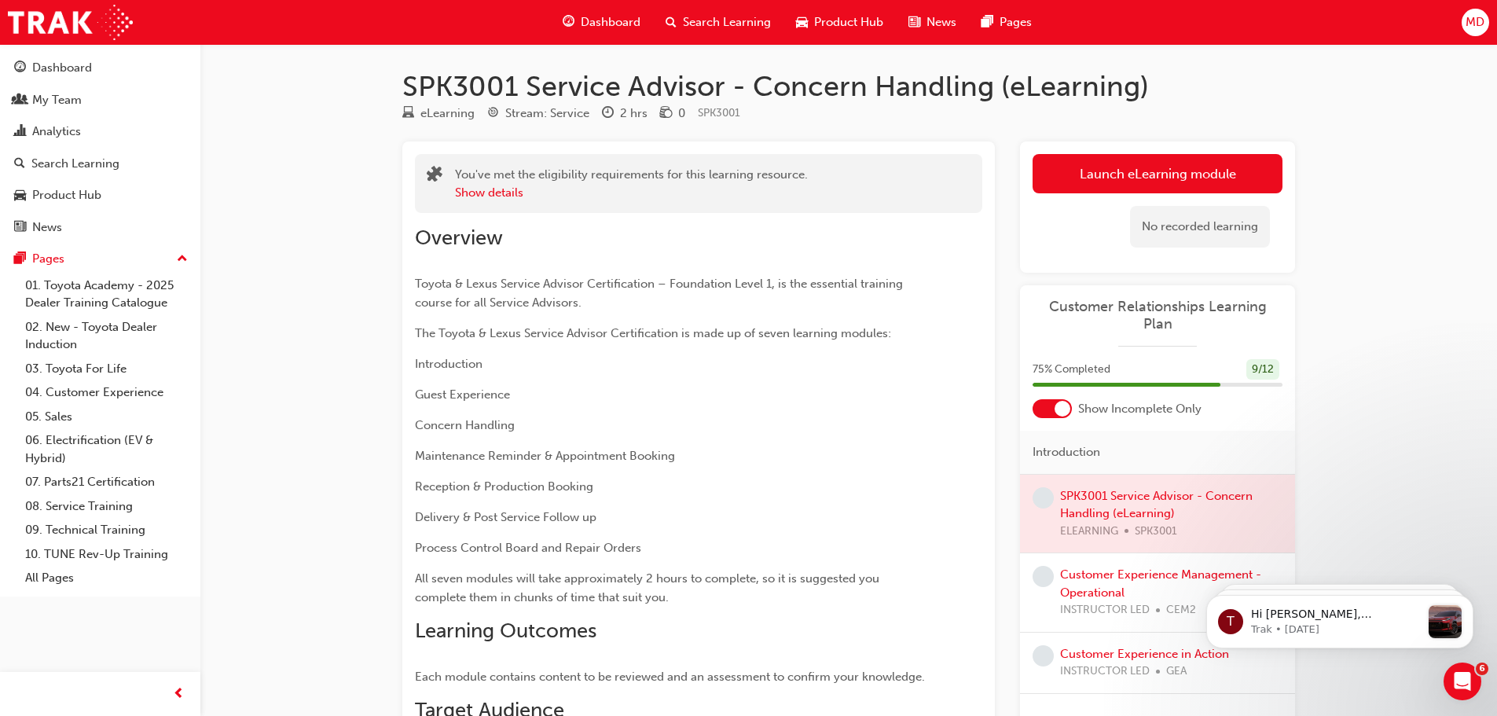
click at [1150, 171] on link "Launch eLearning module" at bounding box center [1158, 173] width 250 height 39
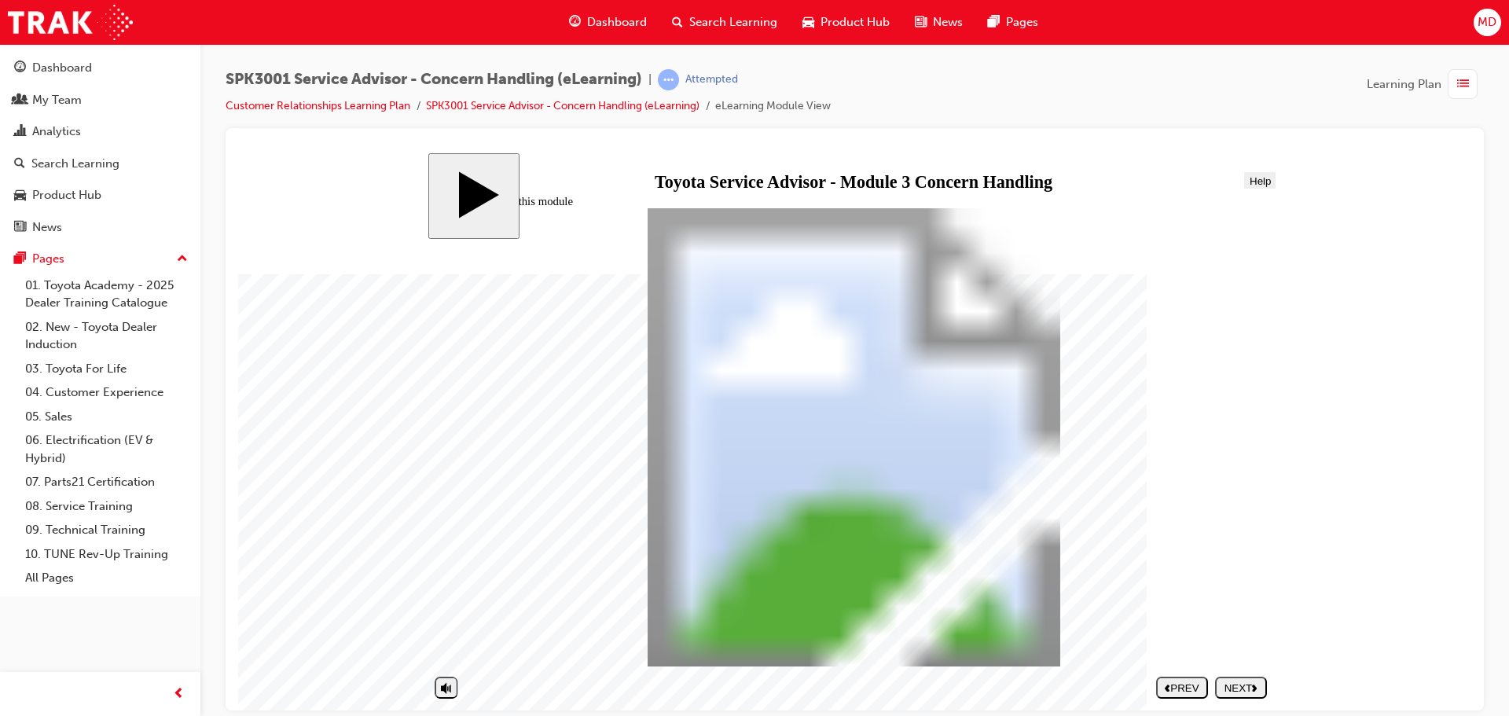
click at [1241, 685] on div "NEXT" at bounding box center [1240, 687] width 39 height 12
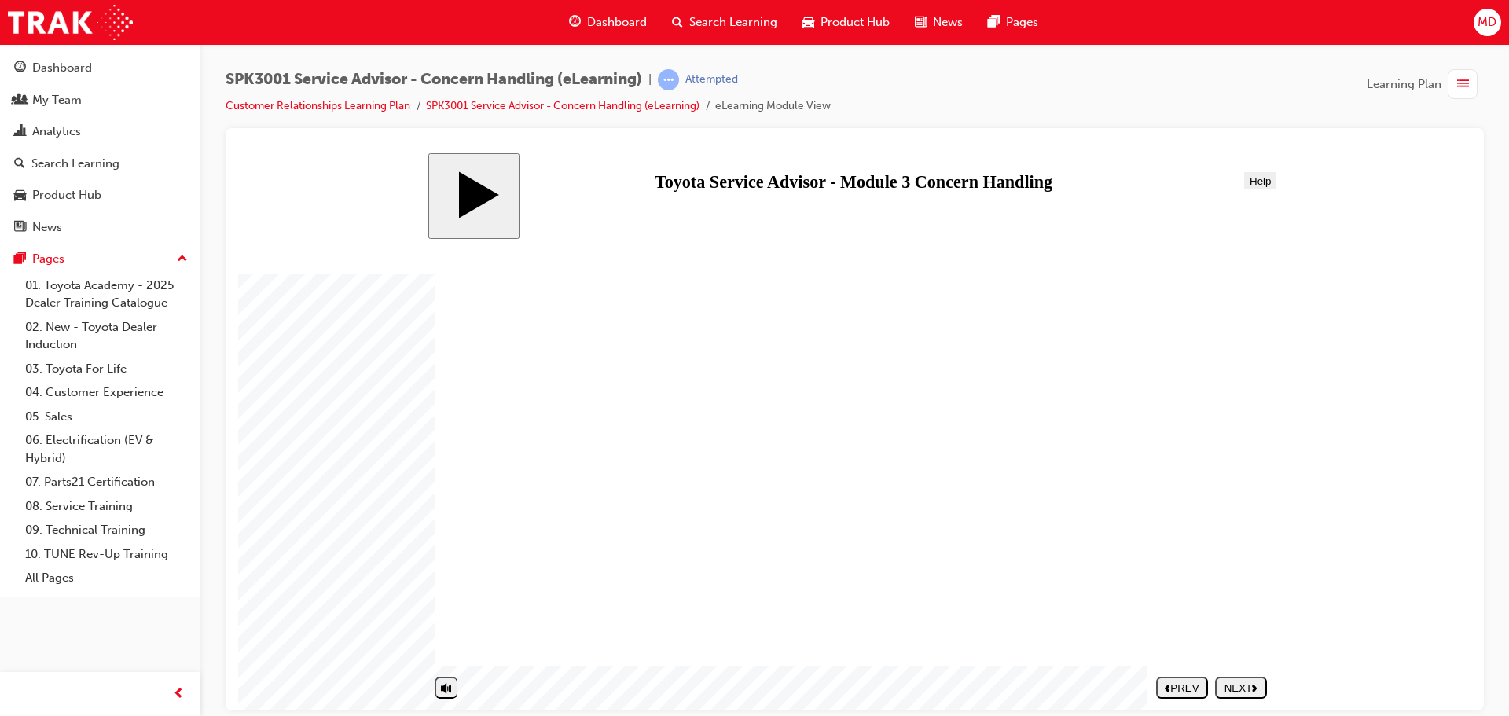
click at [1244, 684] on div "NEXT" at bounding box center [1240, 687] width 39 height 12
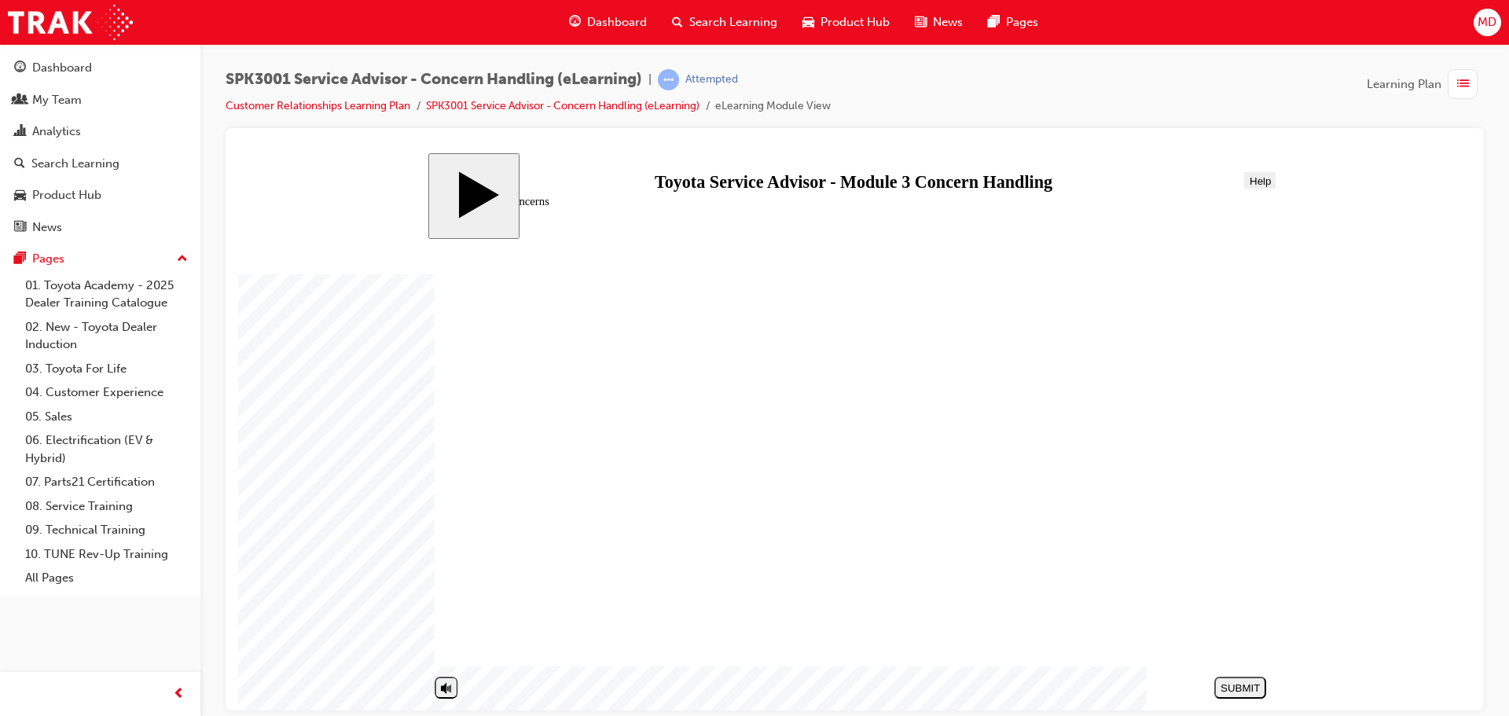
drag, startPoint x: 875, startPoint y: 465, endPoint x: 1129, endPoint y: 593, distance: 284.3
drag, startPoint x: 896, startPoint y: 571, endPoint x: 1139, endPoint y: 331, distance: 342.3
drag, startPoint x: 1212, startPoint y: 481, endPoint x: 1140, endPoint y: 460, distance: 75.3
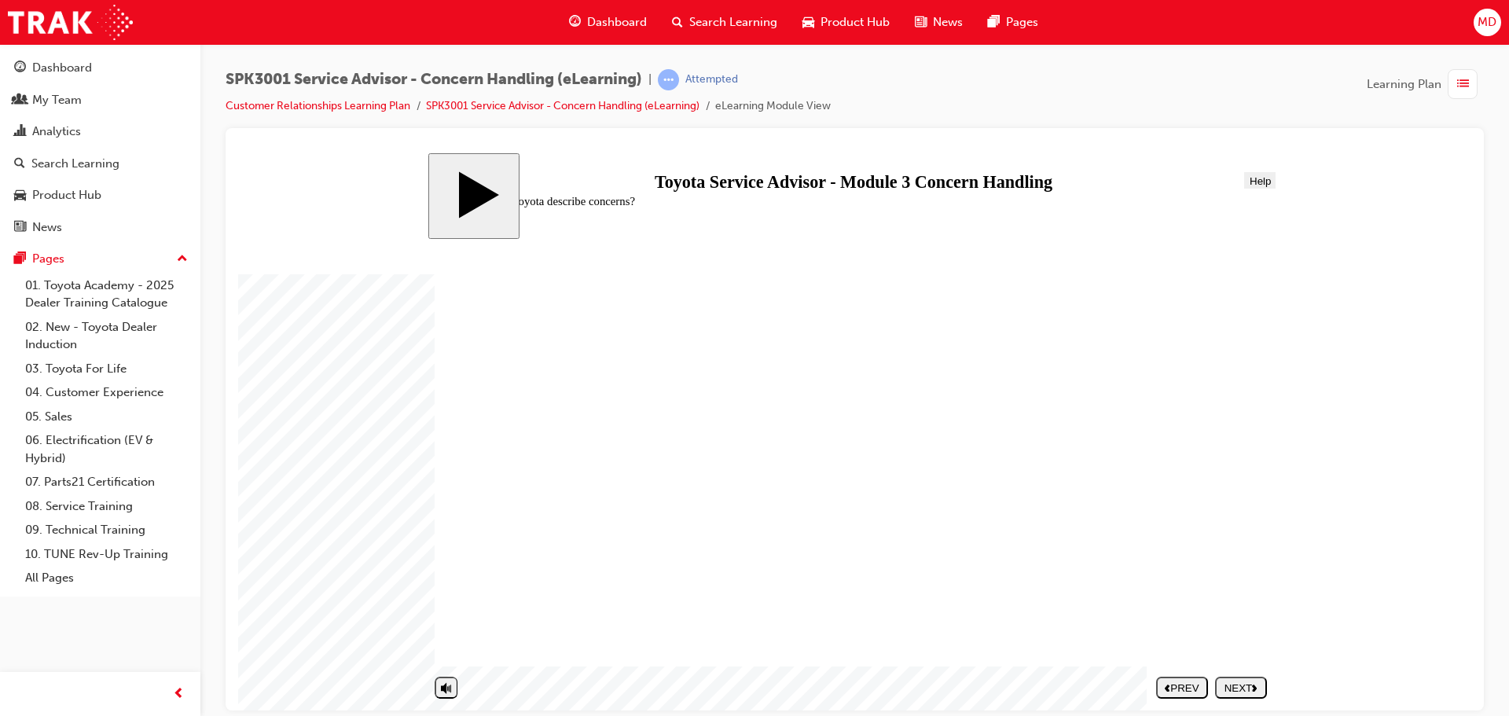
click at [1246, 684] on div "NEXT" at bounding box center [1240, 687] width 39 height 12
click at [1249, 684] on div "NEXT" at bounding box center [1240, 687] width 39 height 12
click at [1239, 686] on div "NEXT" at bounding box center [1240, 687] width 39 height 12
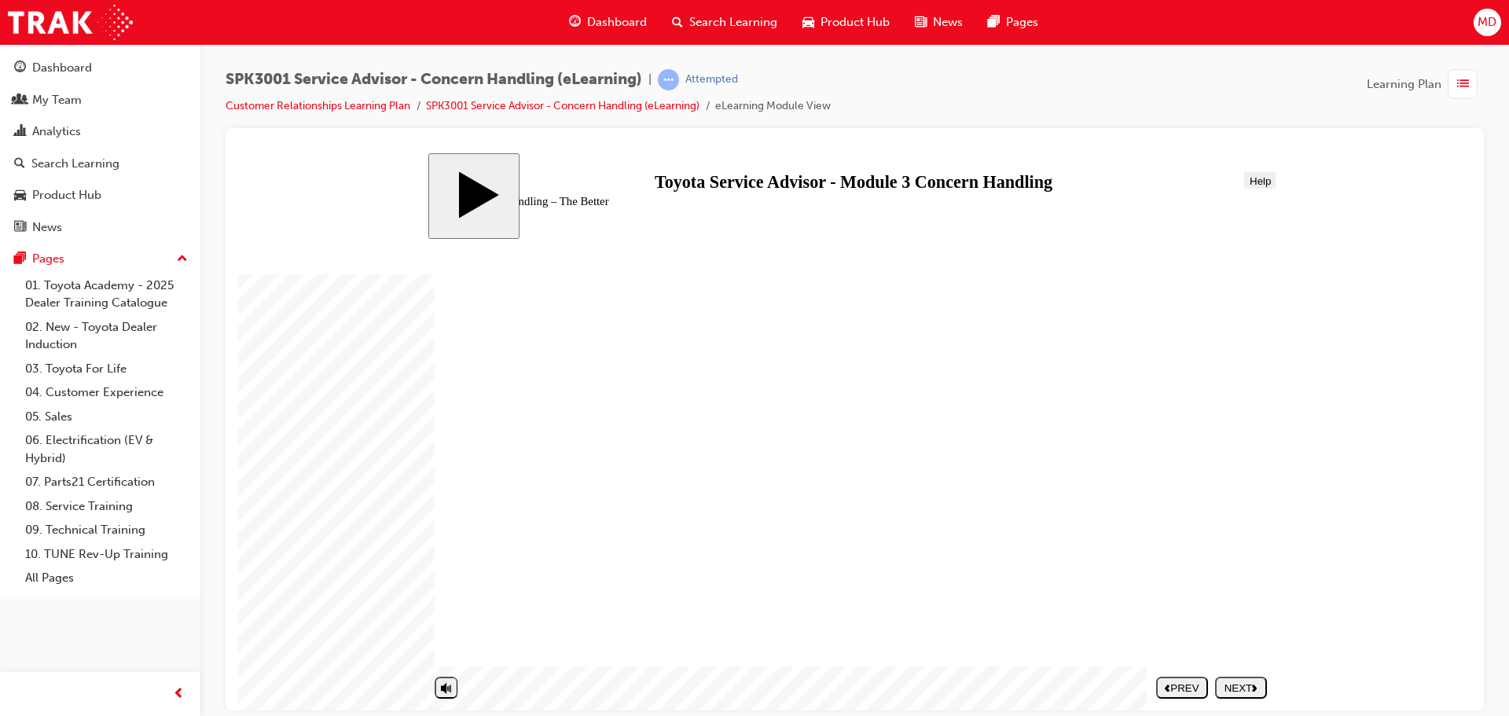
drag, startPoint x: 449, startPoint y: 640, endPoint x: 449, endPoint y: 661, distance: 21.2
type input "3"
click at [449, 657] on input "volume" at bounding box center [484, 651] width 94 height 12
click at [1247, 689] on div "NEXT" at bounding box center [1240, 687] width 39 height 12
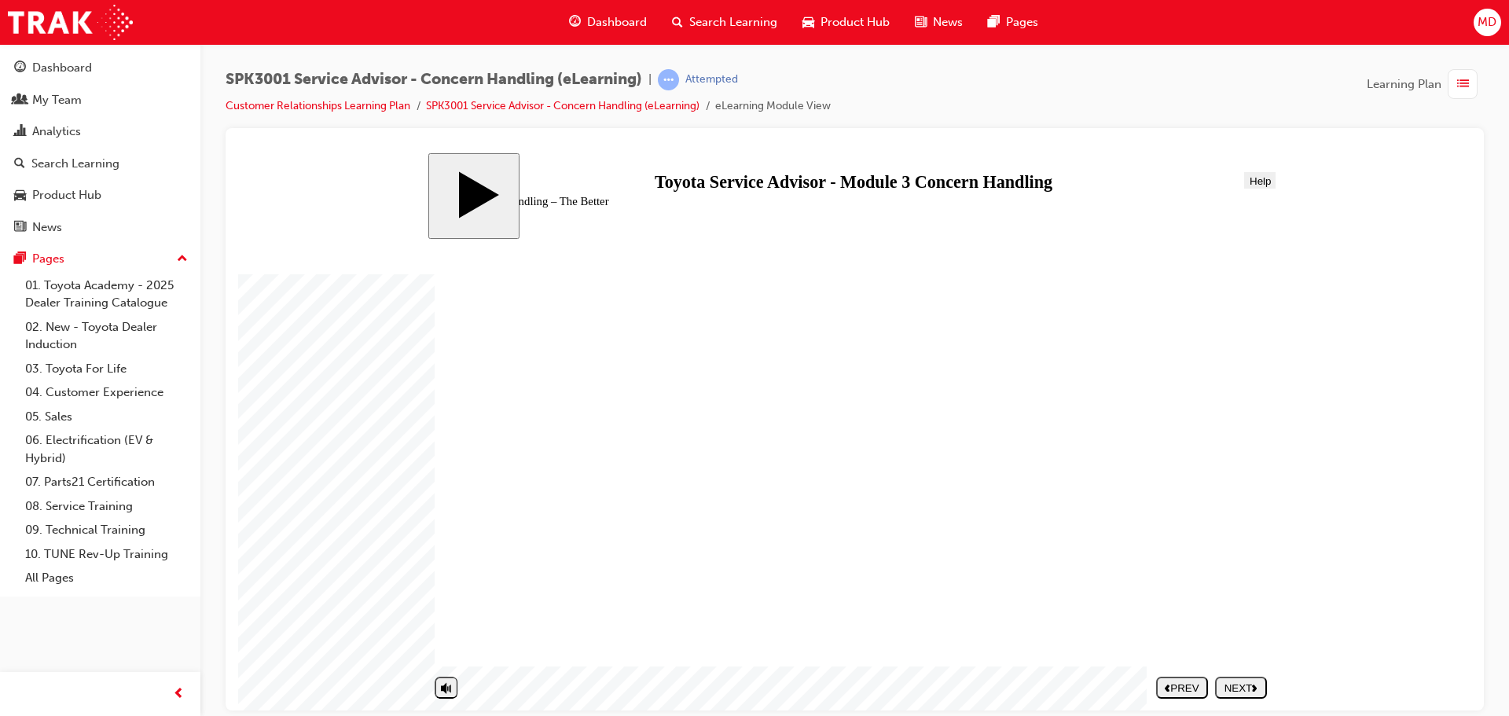
click at [1243, 681] on div "NEXT" at bounding box center [1240, 687] width 39 height 12
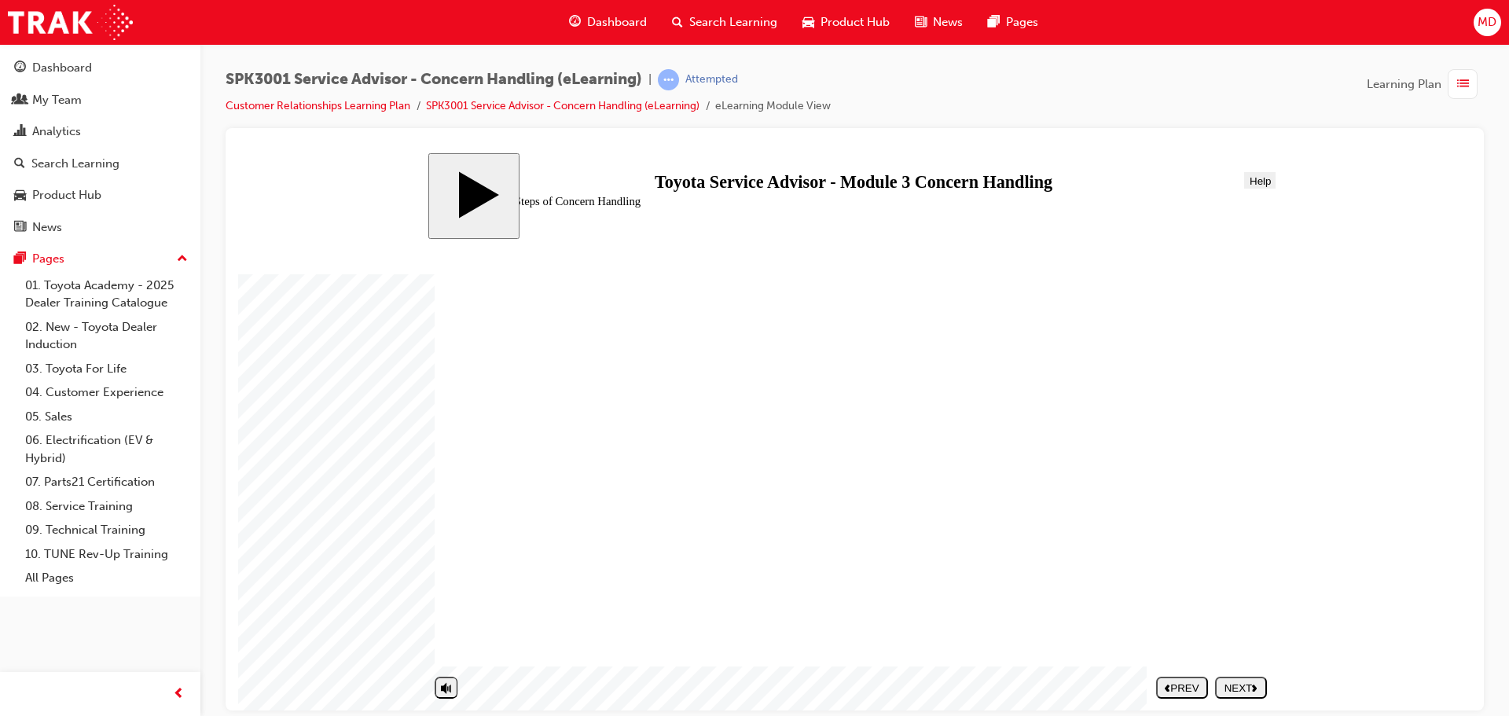
click at [1238, 685] on div "NEXT" at bounding box center [1240, 687] width 39 height 12
drag, startPoint x: 612, startPoint y: 436, endPoint x: 1029, endPoint y: 590, distance: 444.8
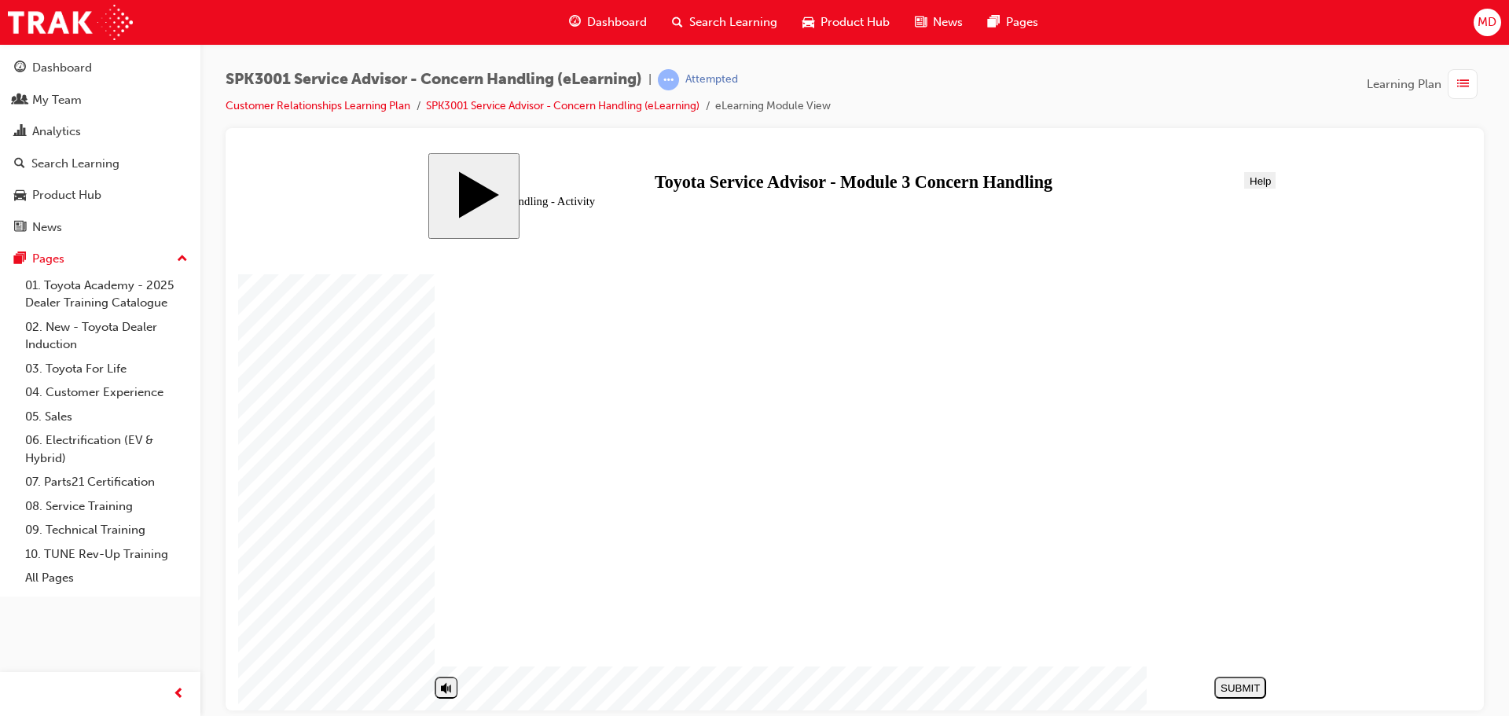
drag, startPoint x: 567, startPoint y: 633, endPoint x: 998, endPoint y: 545, distance: 440.1
drag, startPoint x: 566, startPoint y: 534, endPoint x: 994, endPoint y: 353, distance: 465.1
drag, startPoint x: 563, startPoint y: 497, endPoint x: 998, endPoint y: 381, distance: 449.6
drag, startPoint x: 629, startPoint y: 502, endPoint x: 1057, endPoint y: 387, distance: 442.6
drag, startPoint x: 573, startPoint y: 607, endPoint x: 1016, endPoint y: 393, distance: 492.0
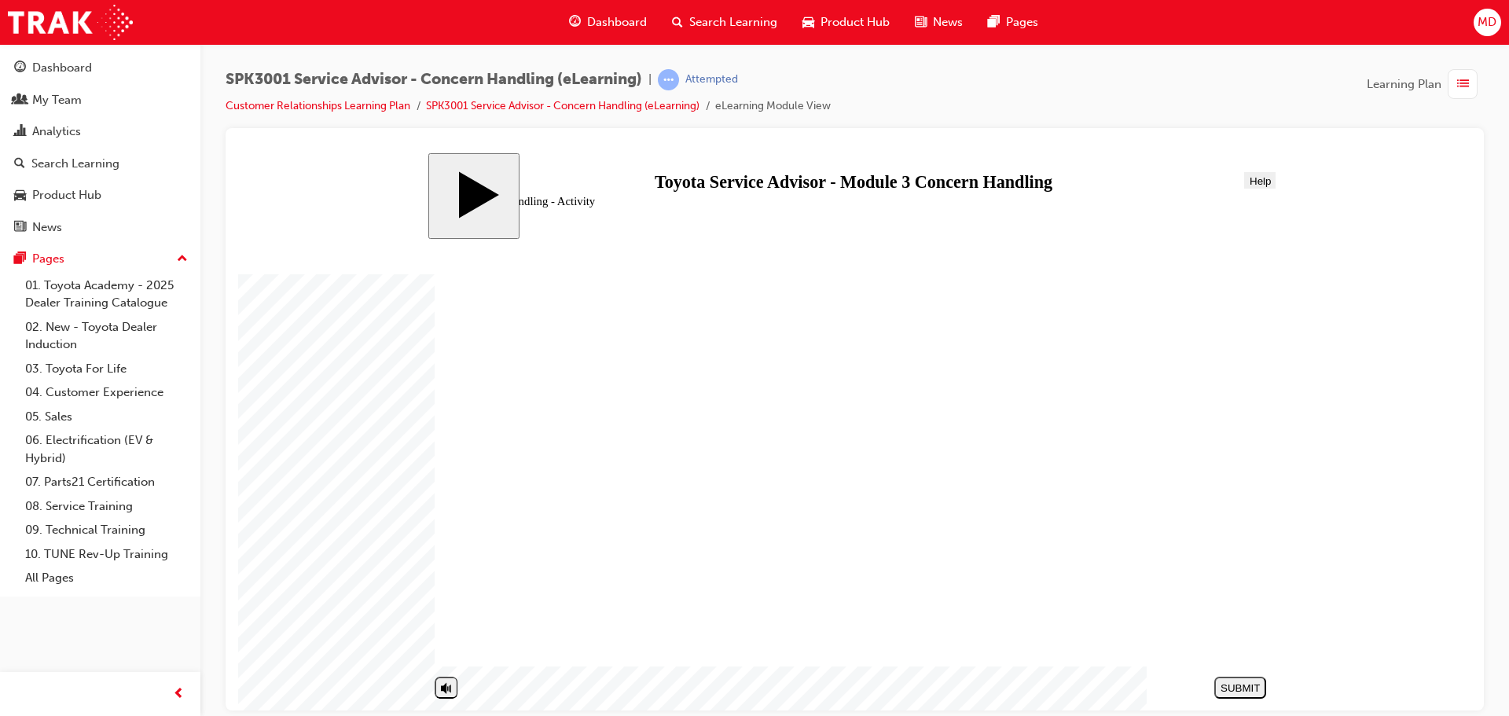
drag, startPoint x: 583, startPoint y: 497, endPoint x: 1008, endPoint y: 426, distance: 430.9
drag, startPoint x: 594, startPoint y: 465, endPoint x: 1015, endPoint y: 507, distance: 423.2
drag, startPoint x: 772, startPoint y: 468, endPoint x: 1194, endPoint y: 465, distance: 422.0
drag, startPoint x: 627, startPoint y: 570, endPoint x: 1051, endPoint y: 478, distance: 434.2
drag, startPoint x: 607, startPoint y: 633, endPoint x: 1046, endPoint y: 511, distance: 456.0
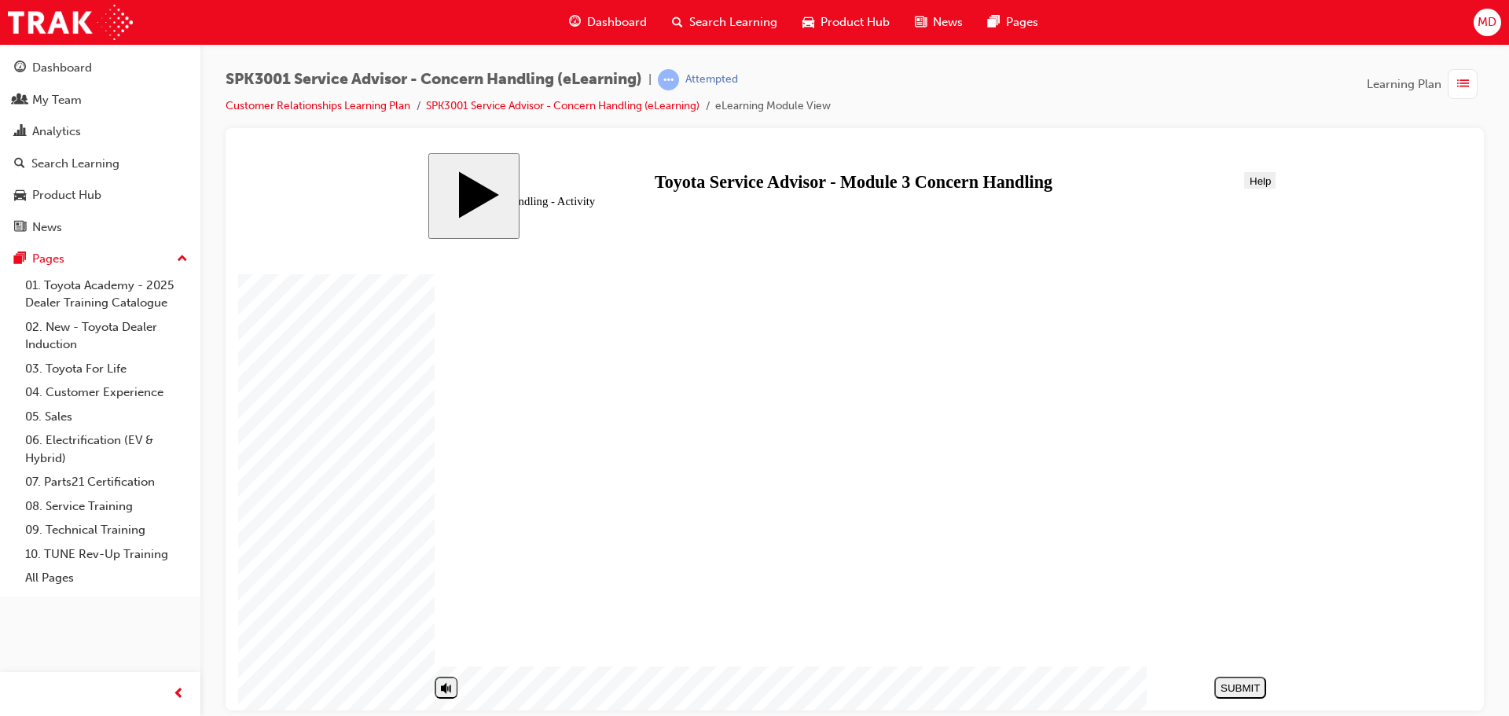
drag, startPoint x: 732, startPoint y: 468, endPoint x: 1157, endPoint y: 561, distance: 435.9
click at [1243, 685] on div "SUBMIT" at bounding box center [1239, 687] width 39 height 12
click at [1252, 688] on div "NEXT" at bounding box center [1240, 687] width 39 height 12
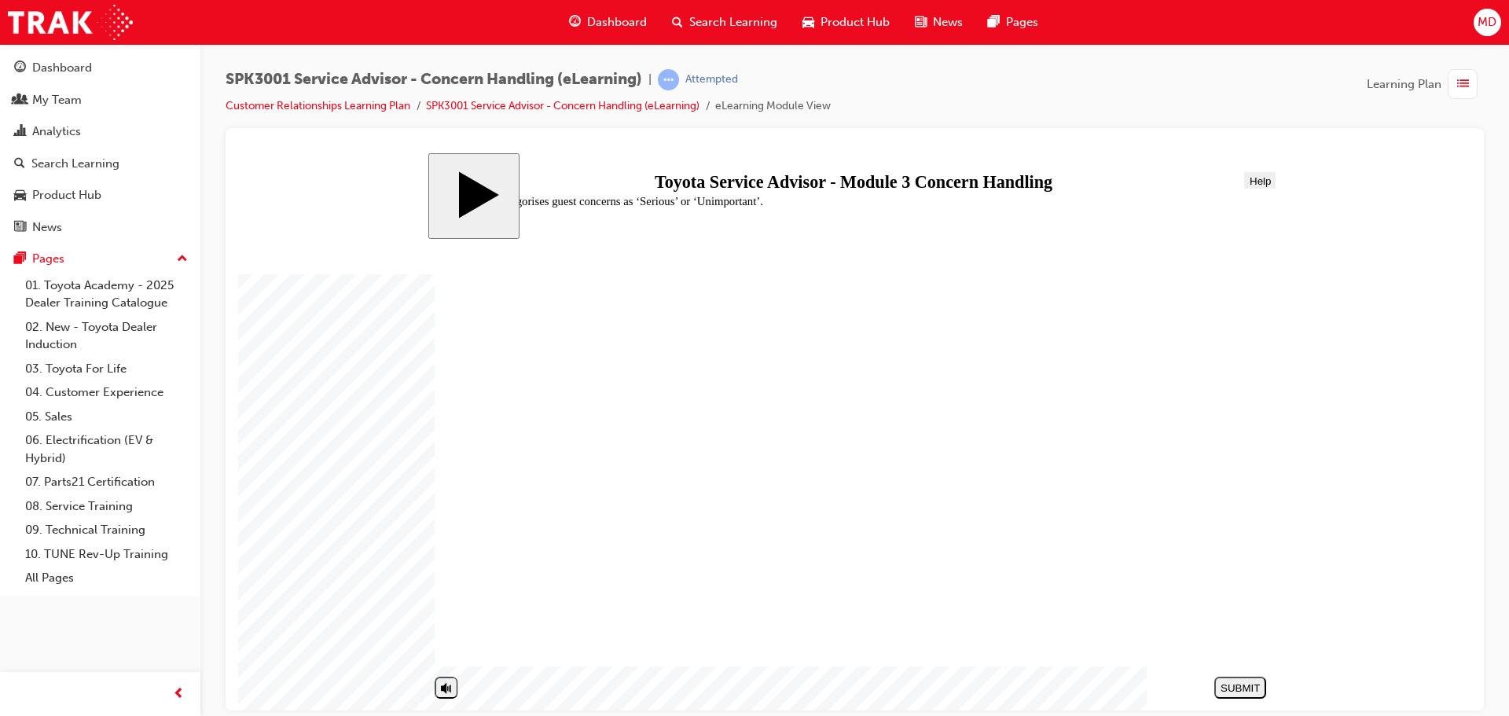
radio input "true"
click at [1227, 683] on div "SUBMIT" at bounding box center [1239, 687] width 39 height 12
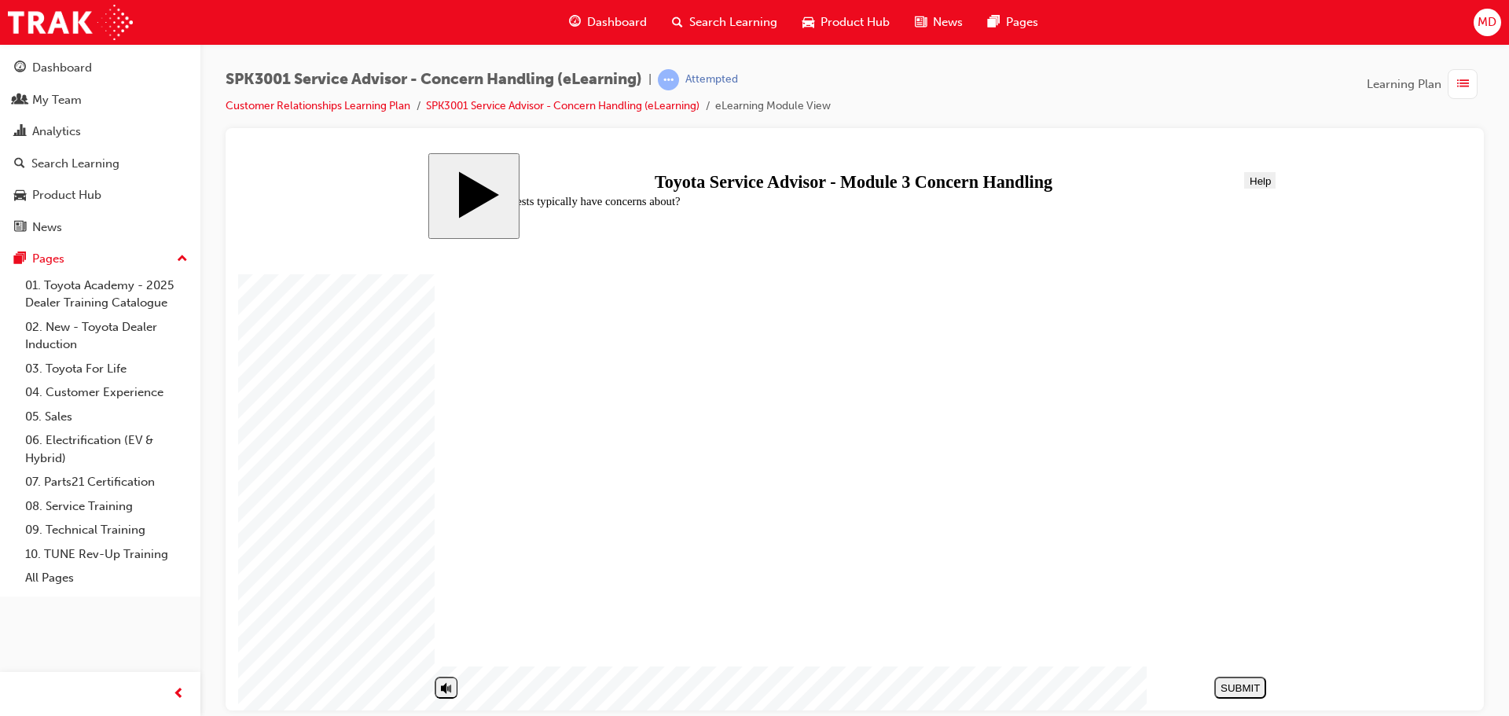
radio input "false"
radio input "true"
click at [1242, 686] on div "SUBMIT" at bounding box center [1239, 687] width 39 height 12
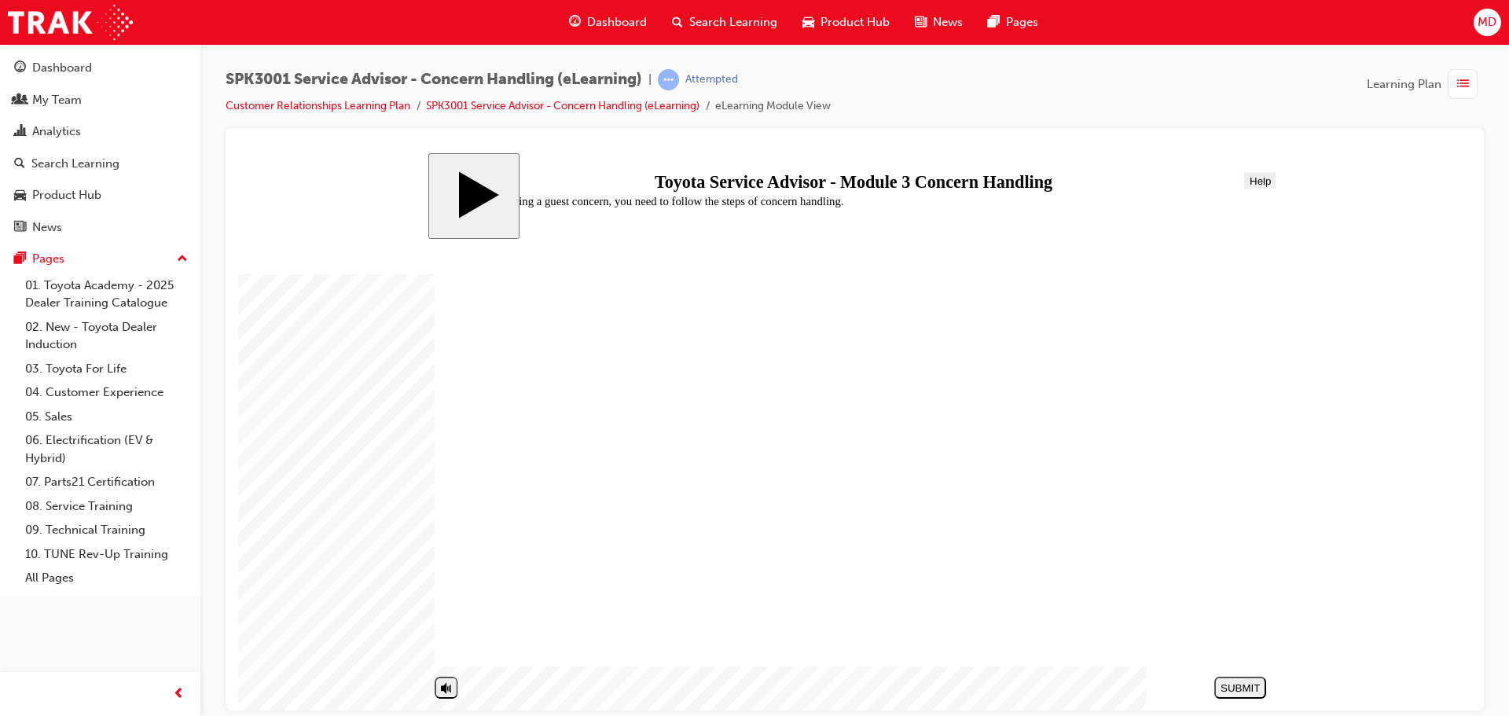
radio input "true"
click at [1238, 682] on div "SUBMIT" at bounding box center [1239, 687] width 39 height 12
click at [348, 208] on body "slide: End Concern Handling 01 START HERE Line 2 Line 2 Rectangle 1 Rectangle 2…" at bounding box center [854, 430] width 1233 height 557
